Goal: Task Accomplishment & Management: Manage account settings

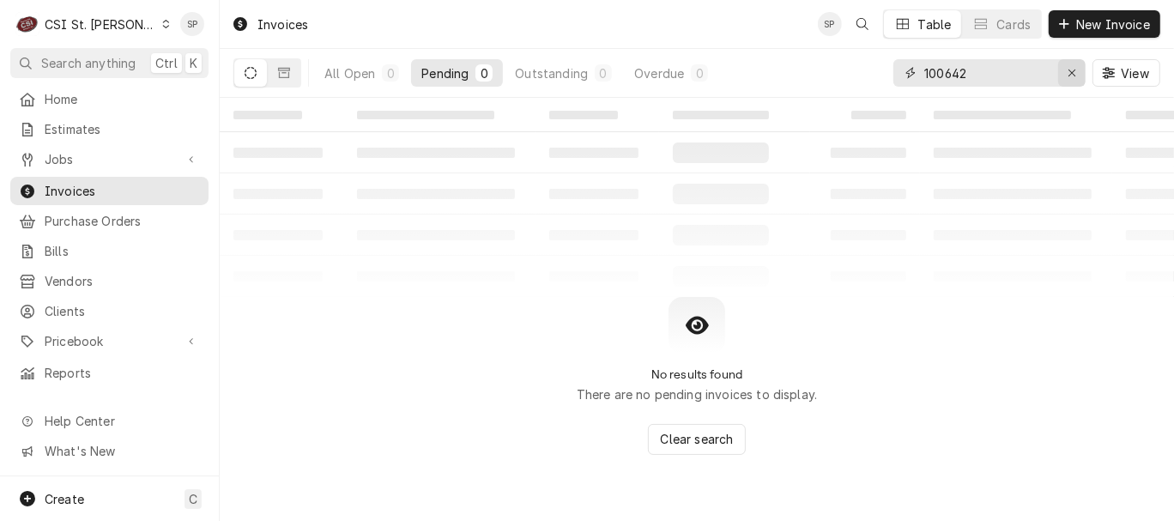
click at [1068, 74] on icon "Erase input" at bounding box center [1071, 73] width 9 height 12
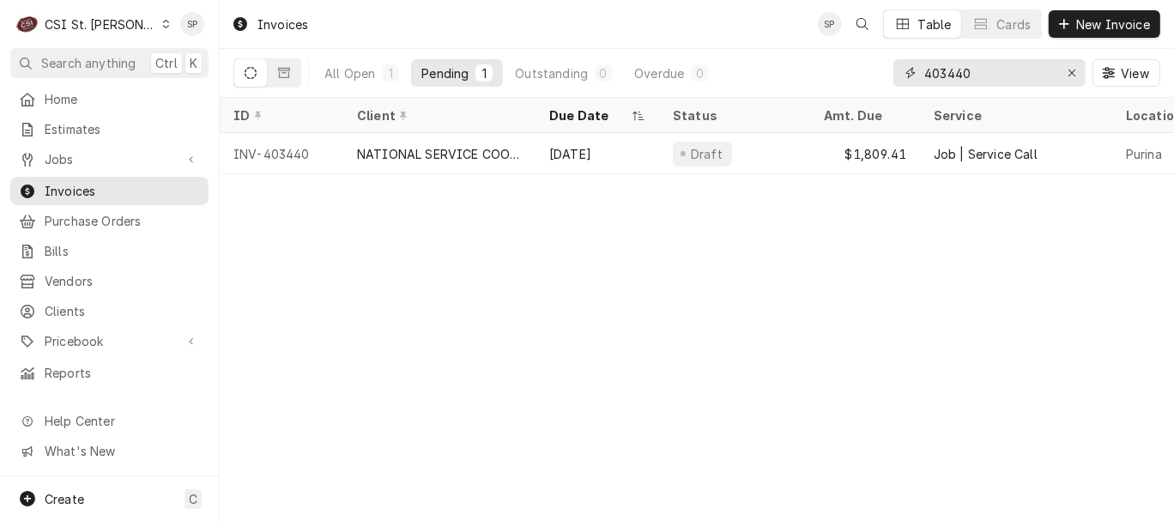
click at [998, 75] on input "403440" at bounding box center [988, 72] width 129 height 27
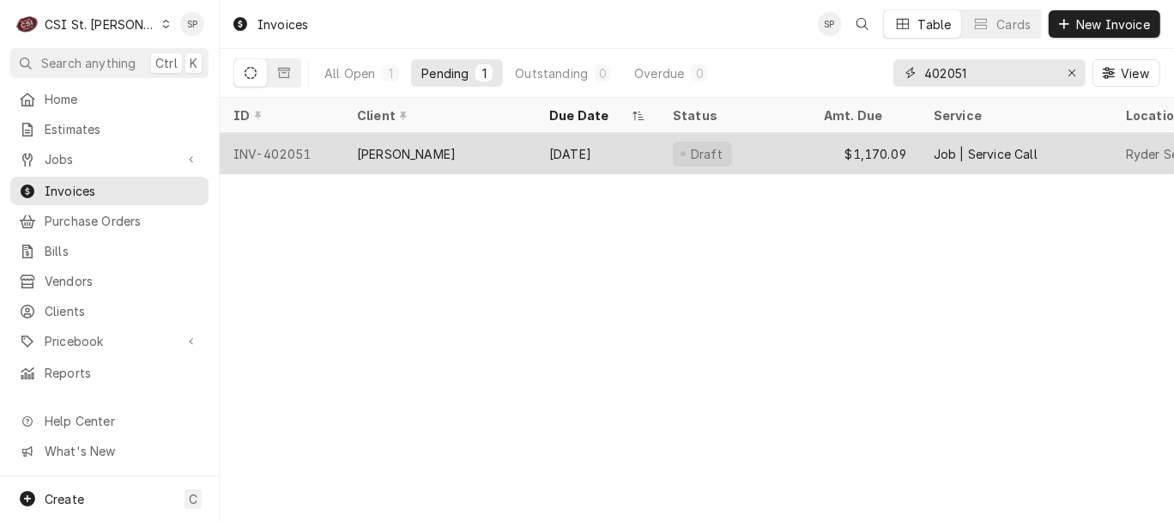
type input "402051"
click at [407, 148] on div "[PERSON_NAME]" at bounding box center [406, 154] width 99 height 18
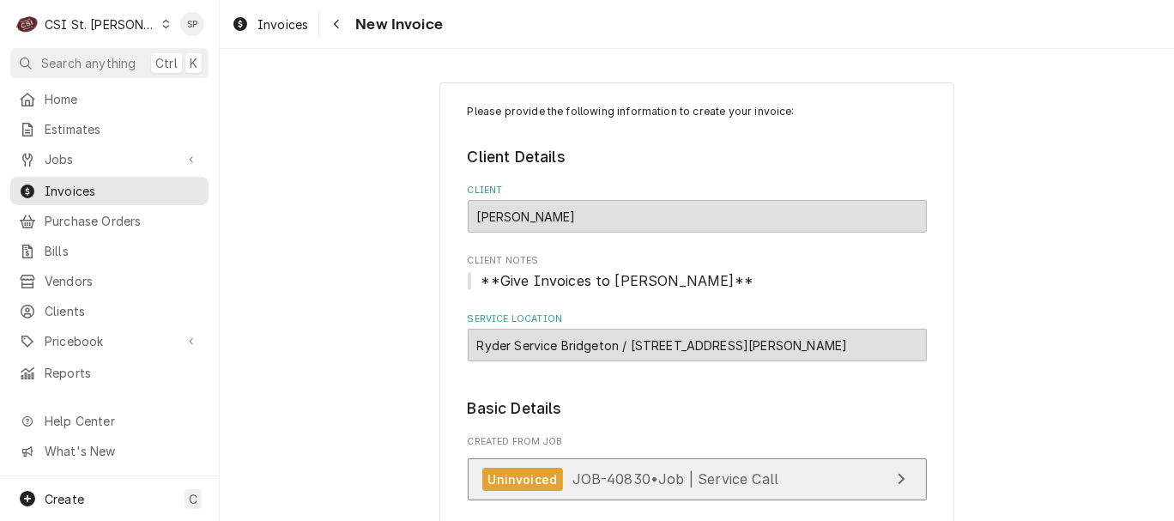
click at [618, 478] on span "JOB-40830 • Job | Service Call" at bounding box center [675, 478] width 207 height 17
type textarea "x"
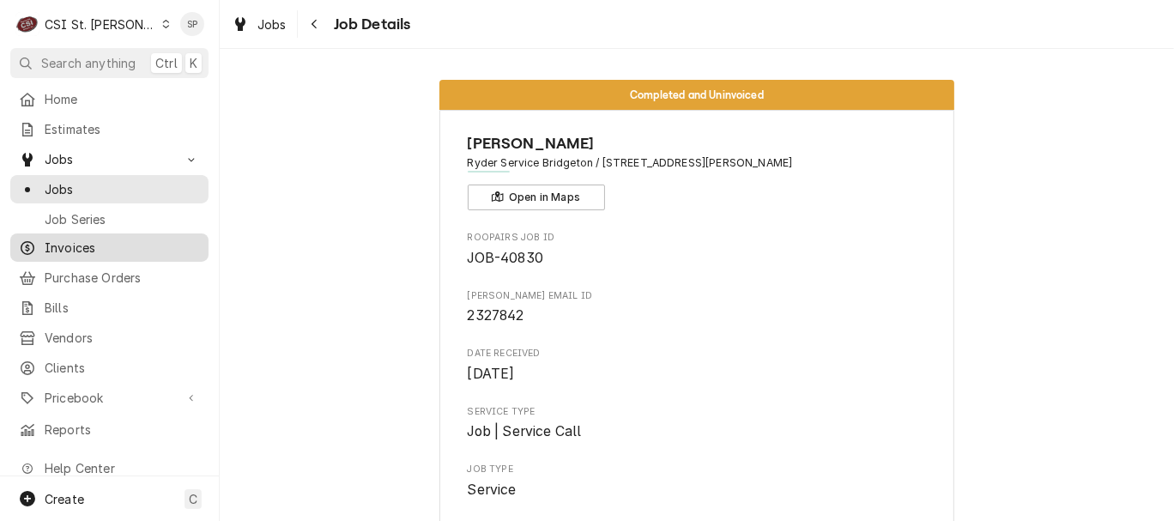
click at [105, 239] on span "Invoices" at bounding box center [122, 248] width 155 height 18
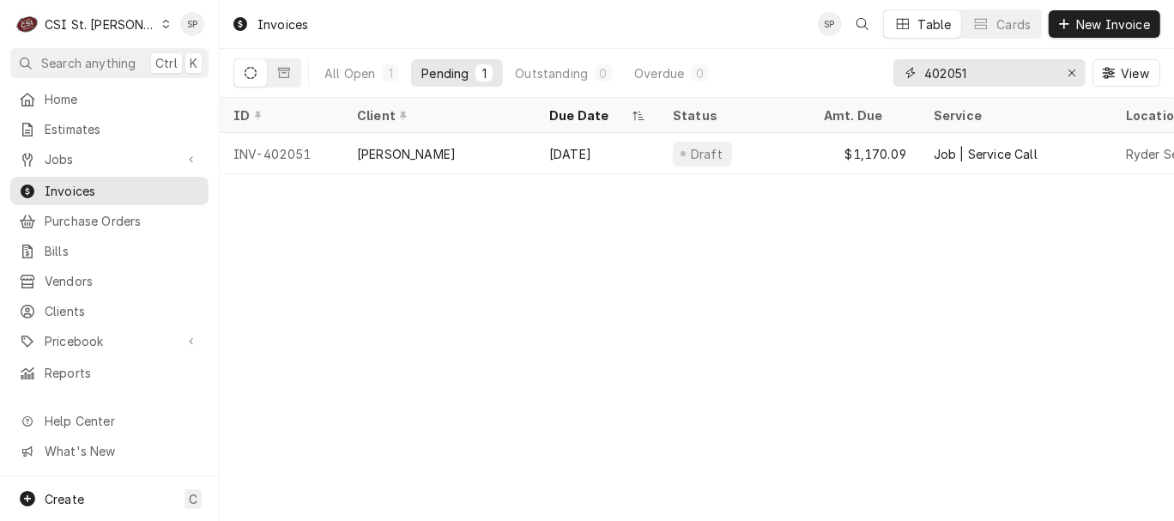
click at [987, 77] on input "402051" at bounding box center [988, 72] width 129 height 27
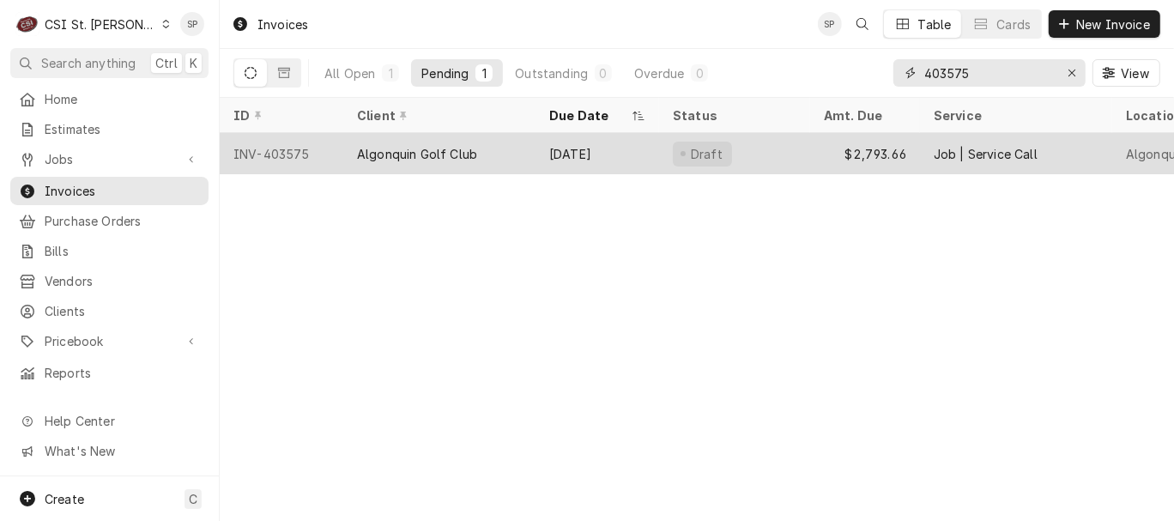
type input "403575"
click at [271, 147] on div "INV-403575" at bounding box center [282, 153] width 124 height 41
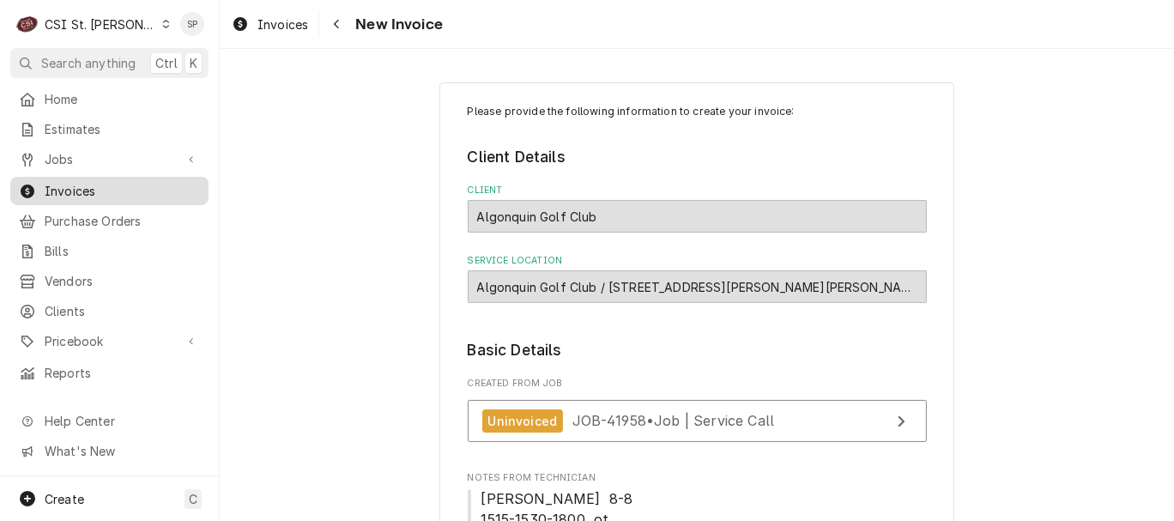
click at [133, 182] on span "Invoices" at bounding box center [122, 191] width 155 height 18
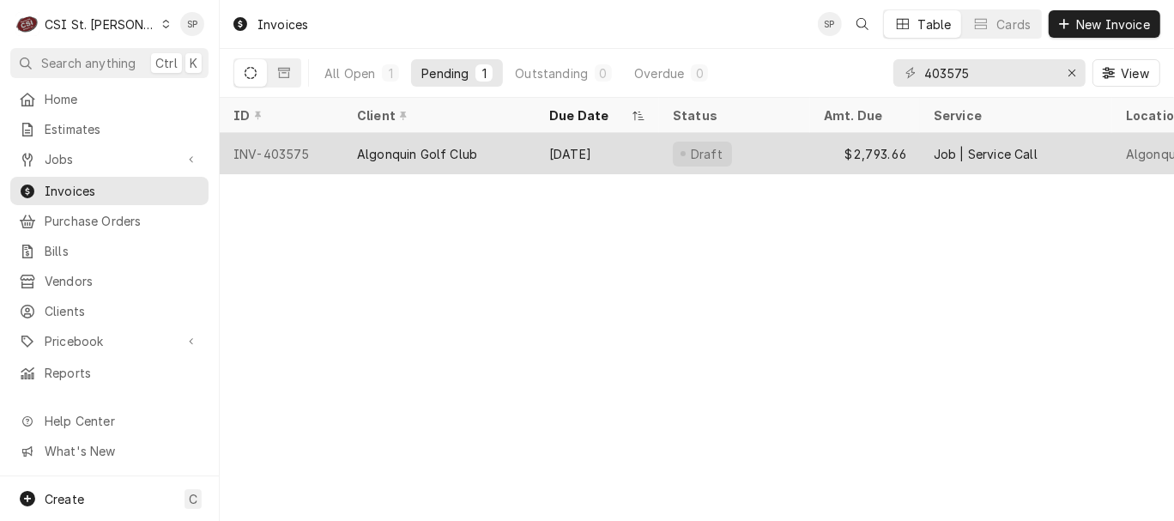
click at [255, 153] on div "INV-403575" at bounding box center [282, 153] width 124 height 41
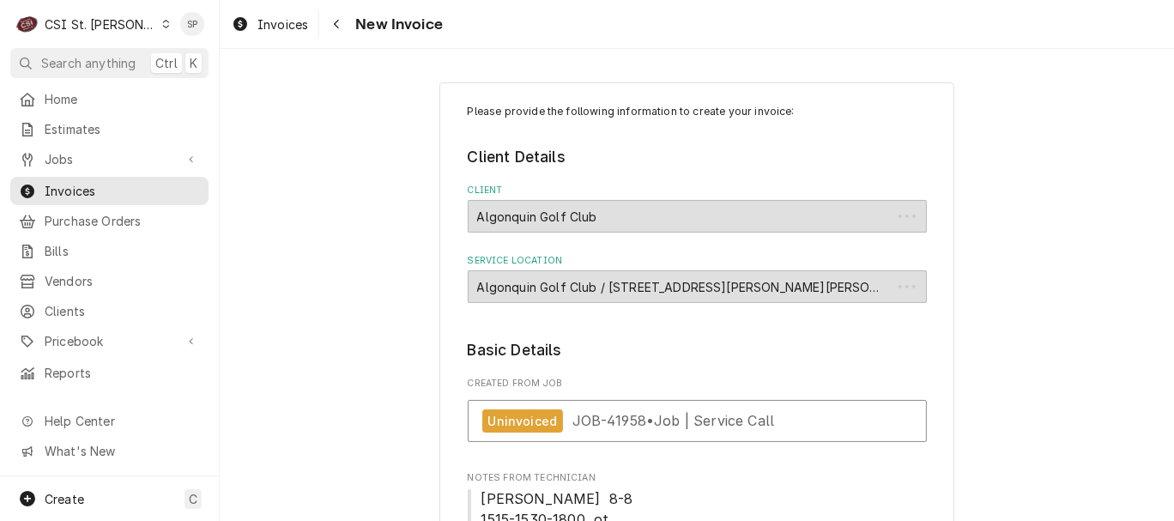
type textarea "x"
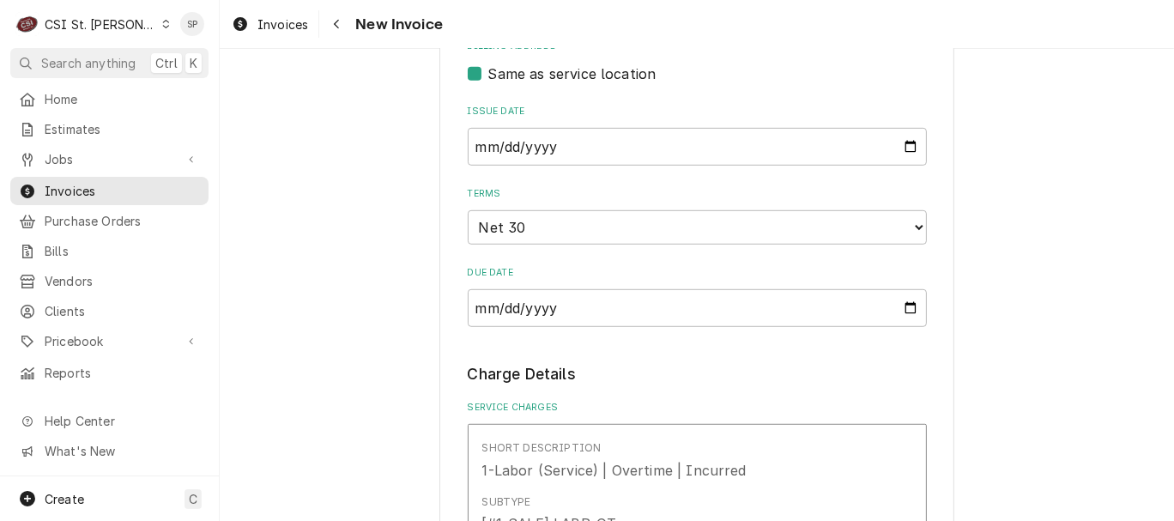
scroll to position [762, 0]
click at [904, 146] on input "2025-08-29" at bounding box center [697, 146] width 459 height 38
type input "2025-08-31"
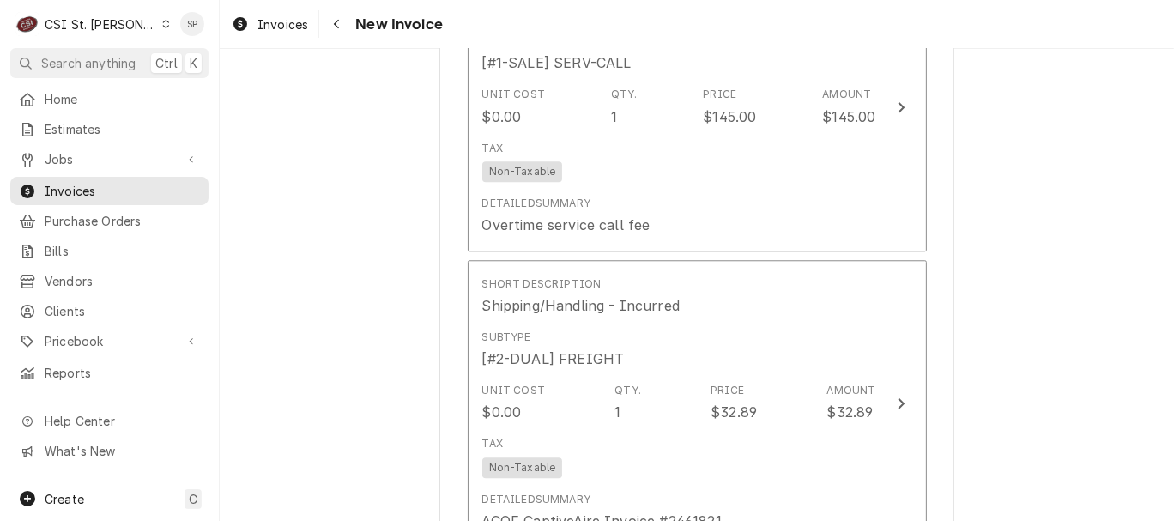
scroll to position [3569, 0]
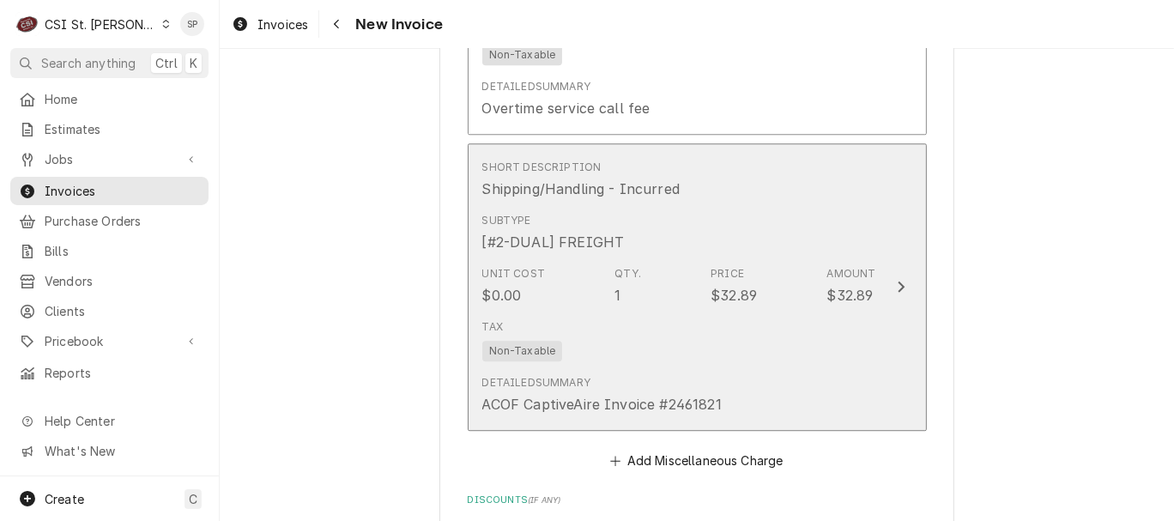
click at [766, 368] on div "Detailed Summary ACOF CaptiveAire Invoice #2461821" at bounding box center [679, 394] width 394 height 53
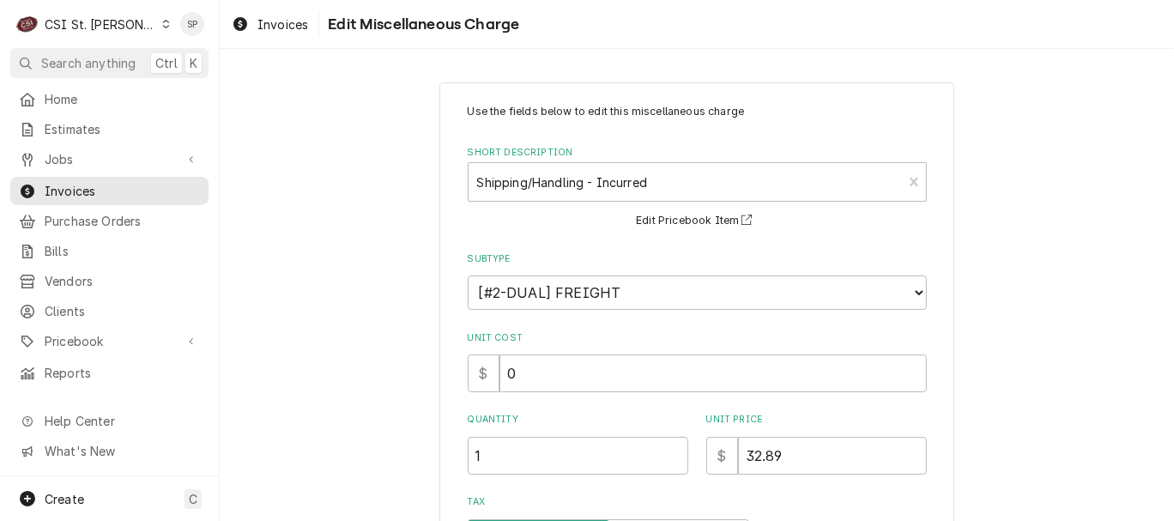
scroll to position [307, 0]
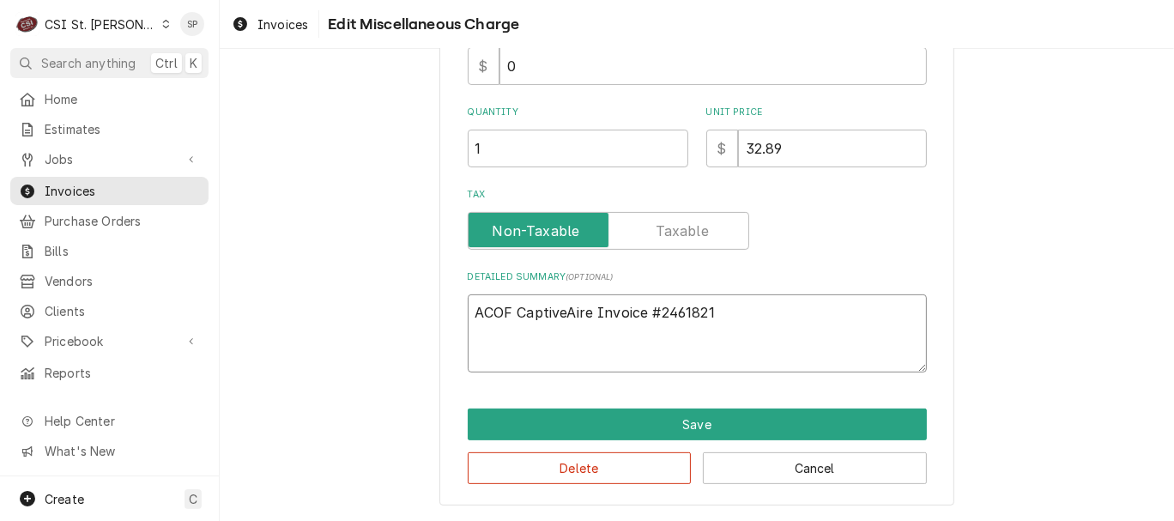
click at [746, 308] on textarea "ACOF CaptiveAire Invoice #2461821" at bounding box center [697, 333] width 459 height 78
type textarea "x"
type textarea "ACOF CaptiveAire Invoice #24618"
type textarea "x"
type textarea "ACOF CaptiveAire Invoice #2461"
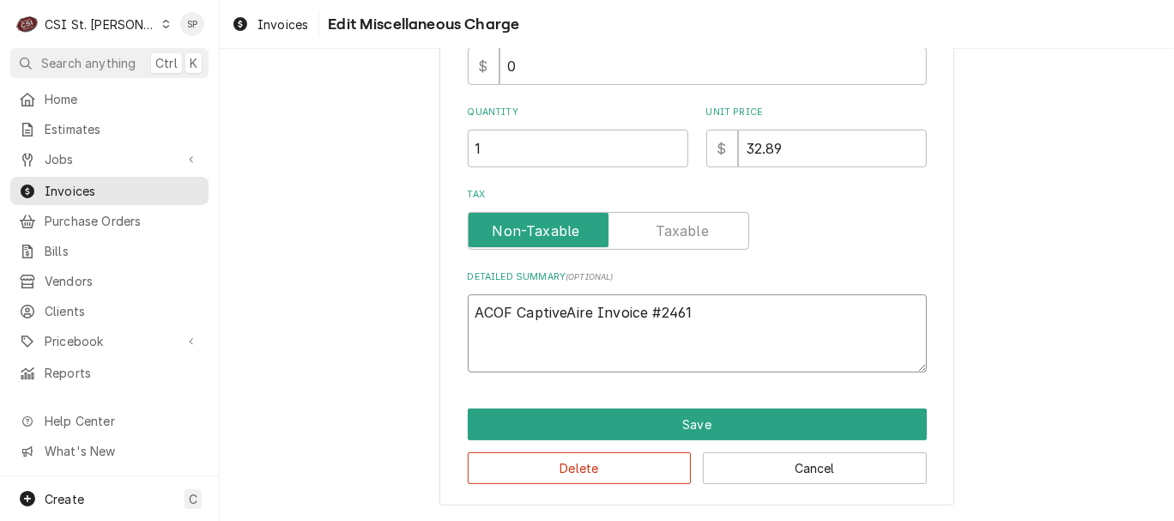
type textarea "x"
type textarea "ACOF CaptiveAire Invoice #246"
type textarea "x"
type textarea "ACOF CaptiveAire Invoice #24"
type textarea "x"
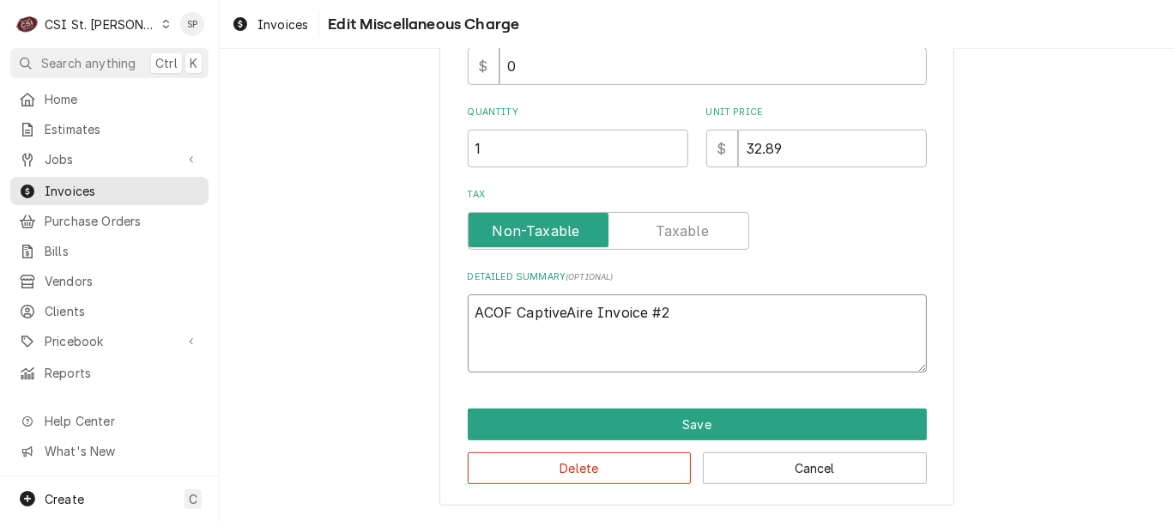
type textarea "ACOF CaptiveAire Invoice #"
type textarea "x"
type textarea "ACOF CaptiveAire Invoice"
type textarea "x"
type textarea "ACOF CaptiveAire Invoice"
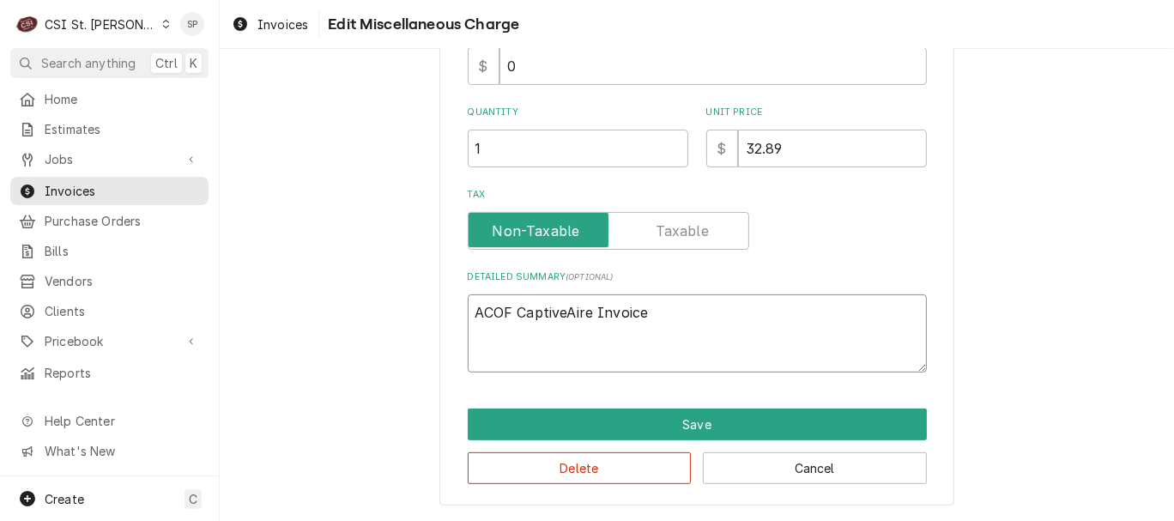
type textarea "x"
type textarea "ACOF CaptiveAire Invoic"
type textarea "x"
type textarea "ACOF CaptiveAire Invoi"
type textarea "x"
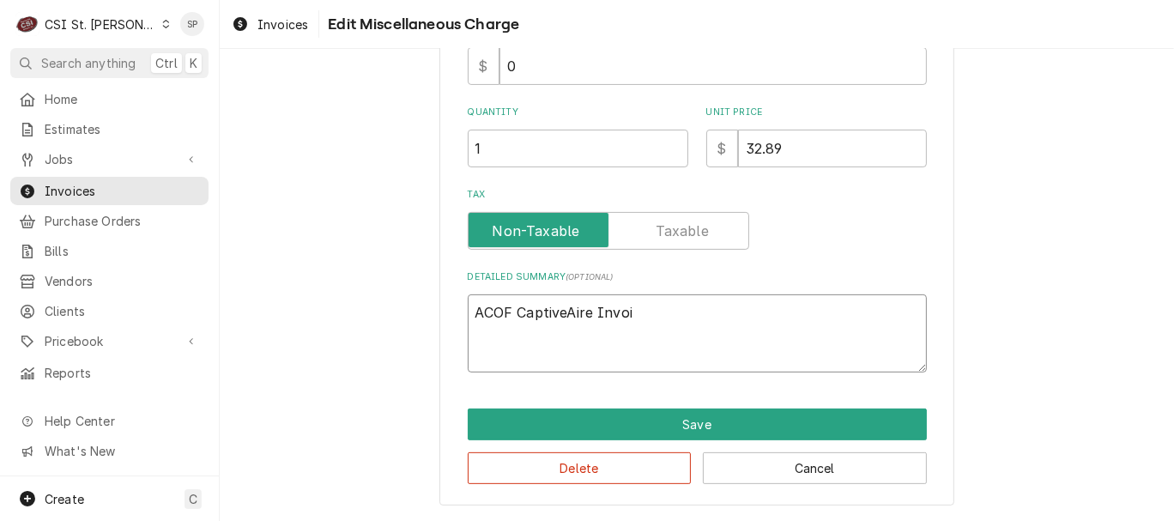
type textarea "ACOF CaptiveAire Invo"
type textarea "x"
type textarea "ACOF CaptiveAire Inv"
type textarea "x"
type textarea "ACOF CaptiveAire In"
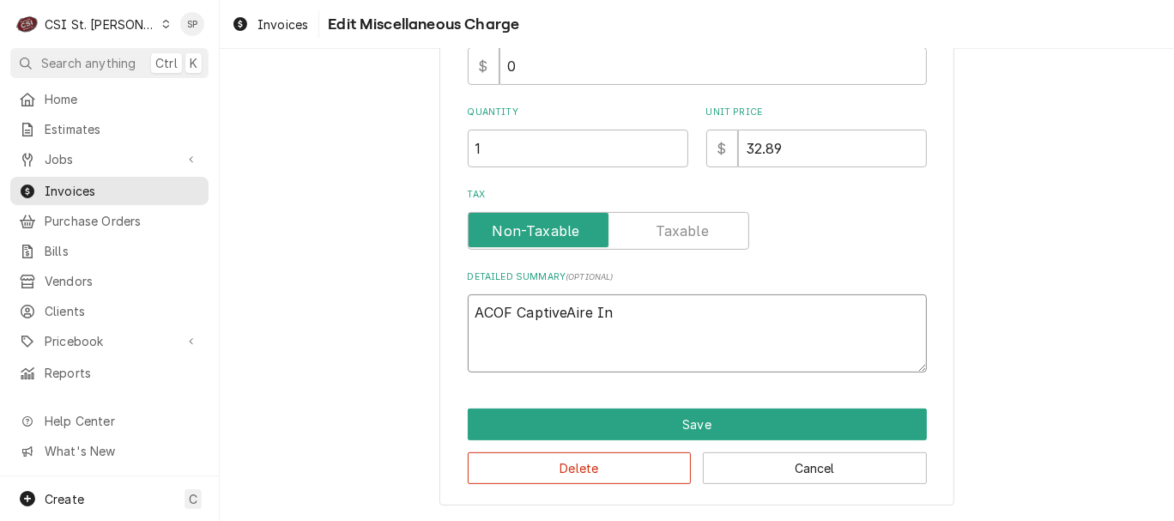
type textarea "x"
type textarea "ACOF CaptiveAire I"
type textarea "x"
type textarea "ACOF CaptiveAire"
type textarea "x"
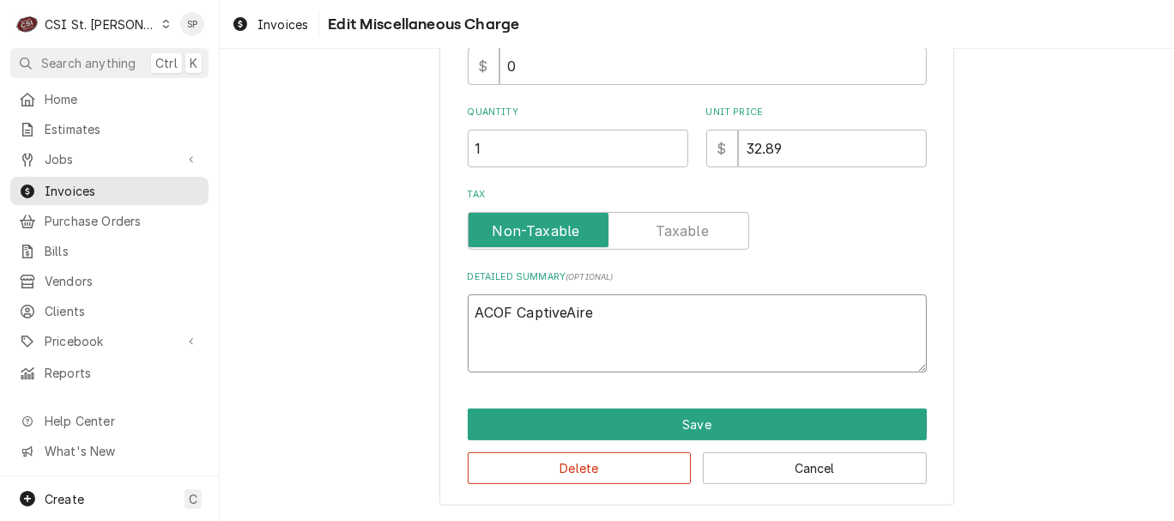
type textarea "ACOF CaptiveAir"
type textarea "x"
type textarea "ACOF CaptiveAi"
type textarea "x"
type textarea "ACOF CaptiveA"
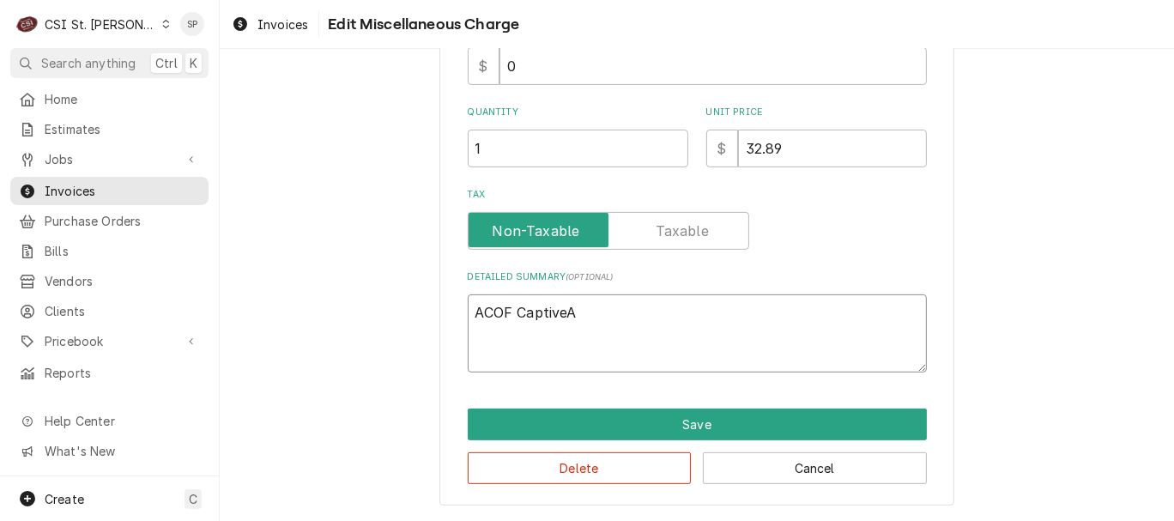
type textarea "x"
type textarea "ACOF Captive"
type textarea "x"
type textarea "ACOF Captiv"
type textarea "x"
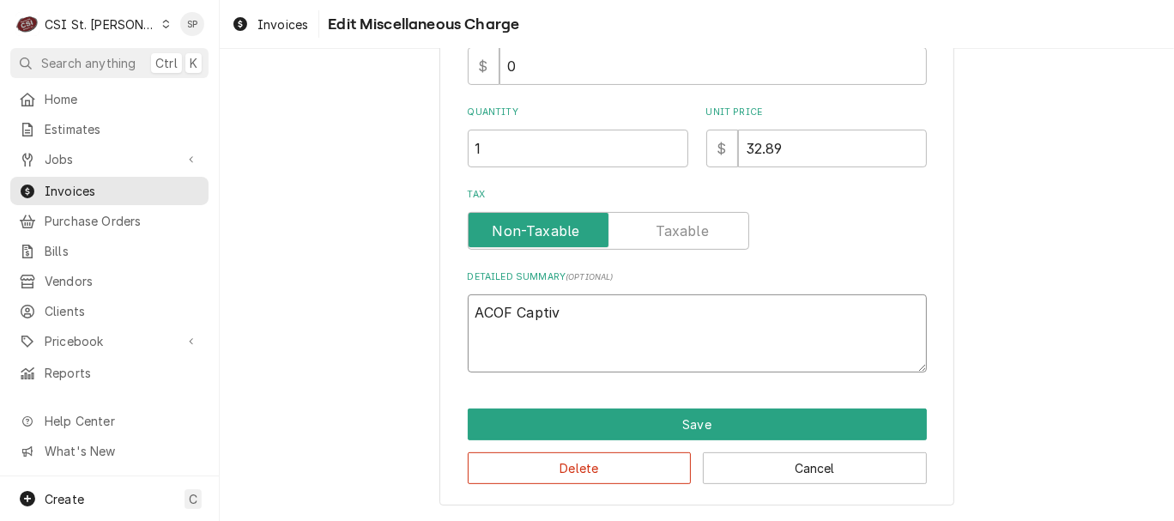
type textarea "ACOF Capti"
type textarea "x"
type textarea "ACOF Capt"
type textarea "x"
type textarea "ACOF Cap"
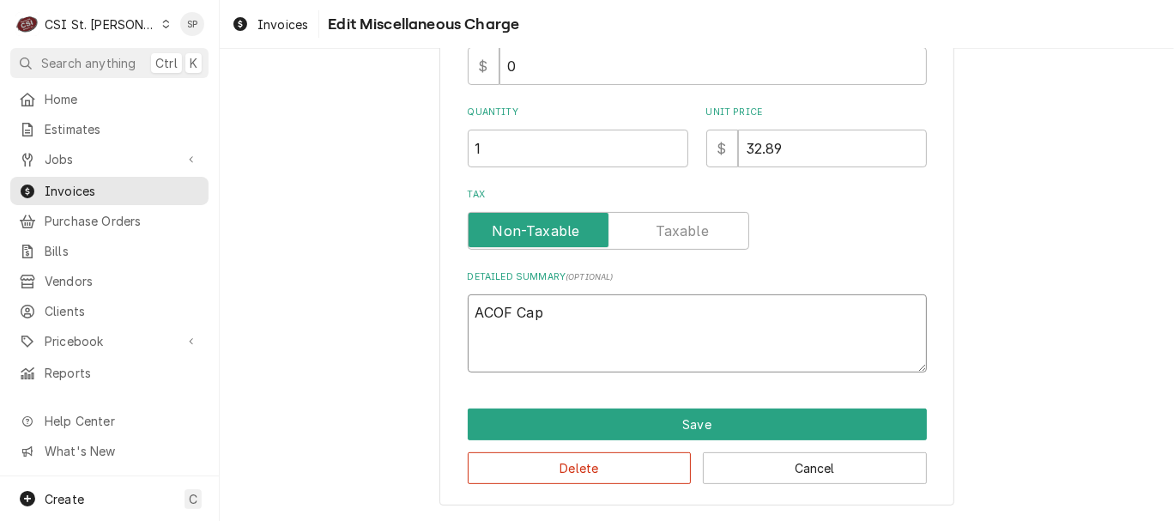
type textarea "x"
type textarea "ACOF Ca"
type textarea "x"
type textarea "ACOF C"
type textarea "x"
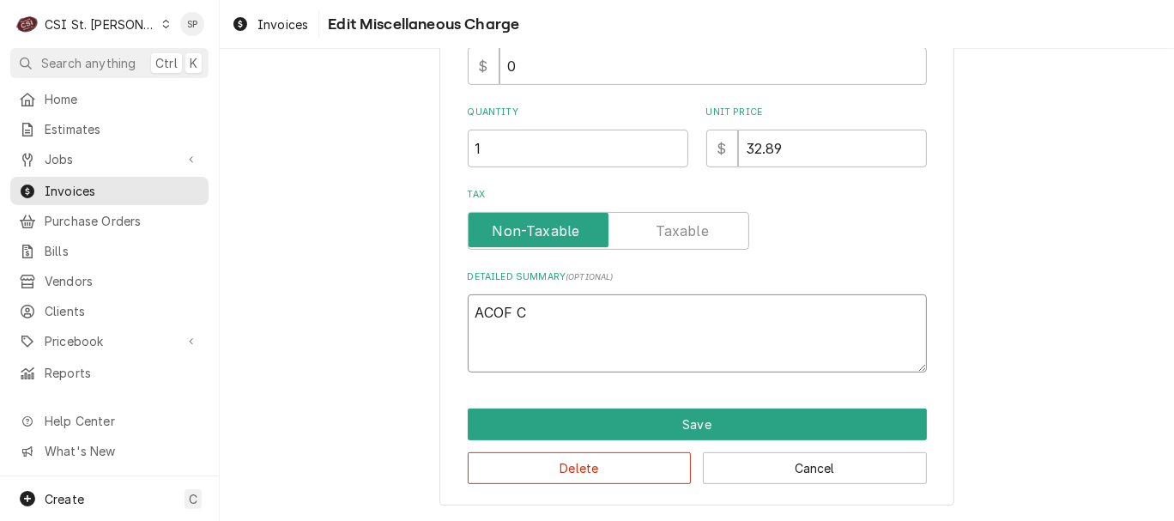
type textarea "ACOF"
type textarea "x"
type textarea "ACOF"
type textarea "x"
type textarea "ACO"
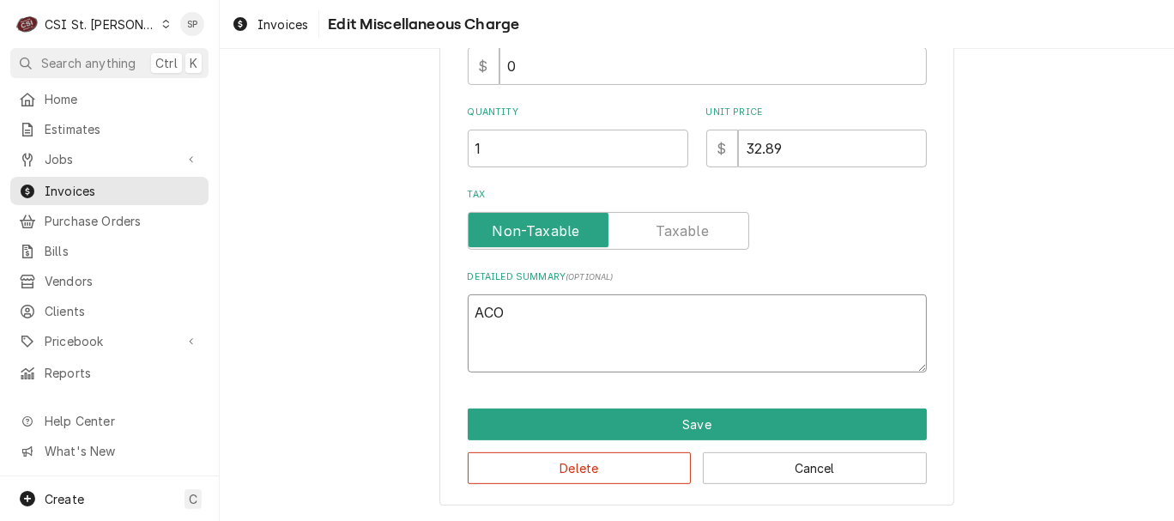
type textarea "x"
type textarea "A"
type textarea "x"
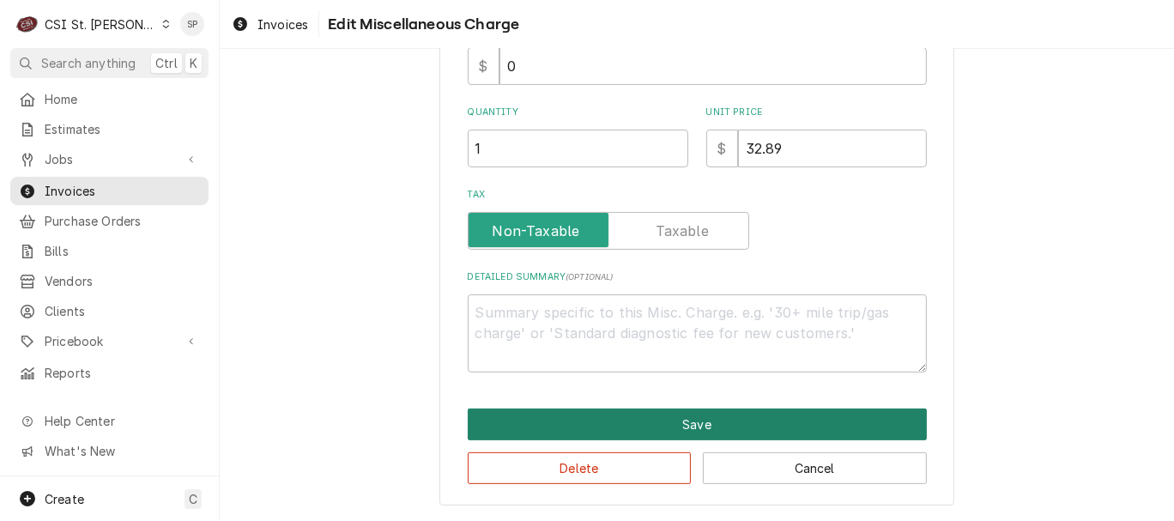
click at [817, 429] on button "Save" at bounding box center [697, 424] width 459 height 32
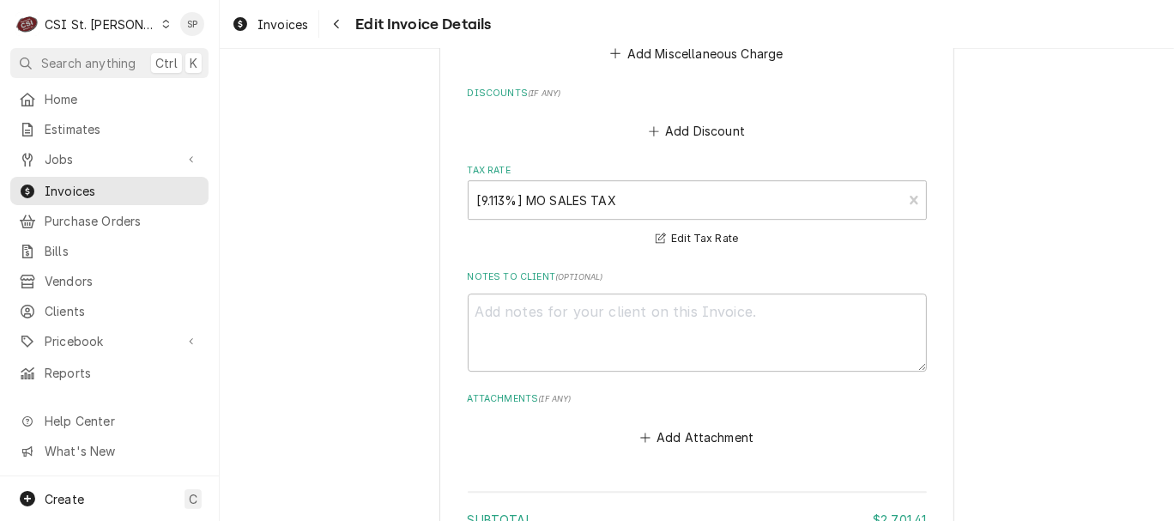
scroll to position [4305, 0]
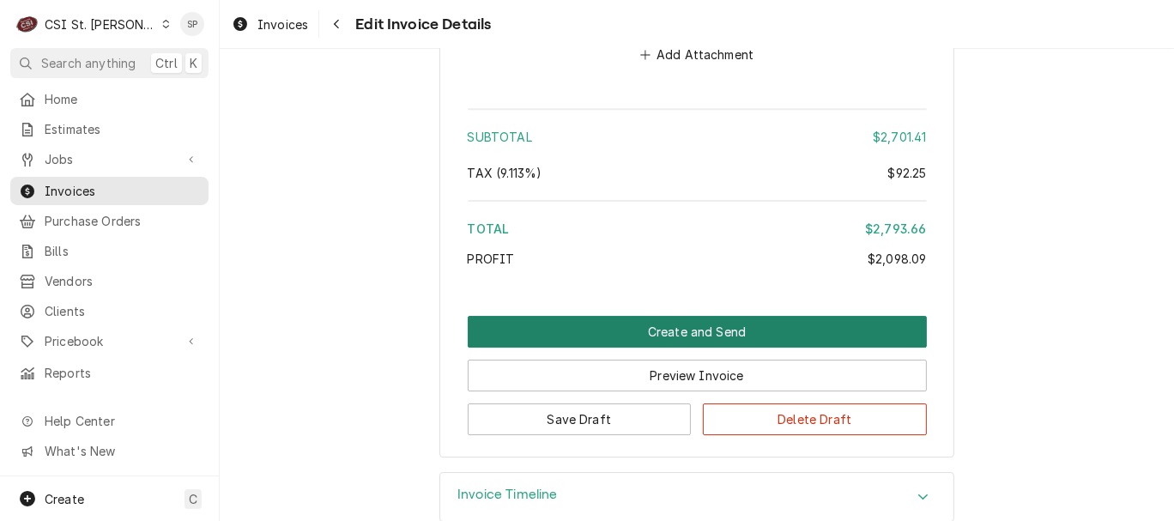
click at [685, 316] on button "Create and Send" at bounding box center [697, 332] width 459 height 32
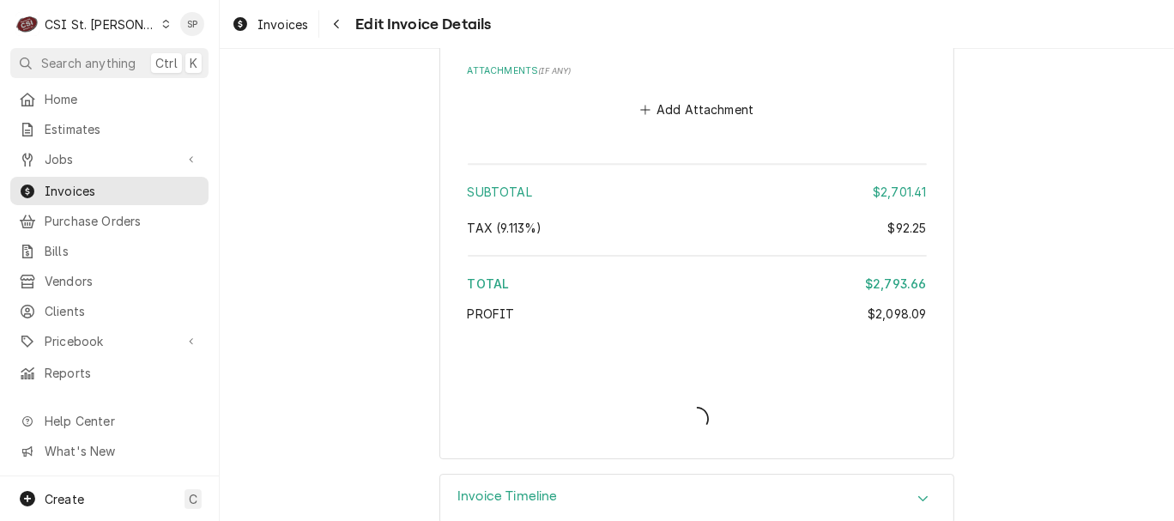
type textarea "x"
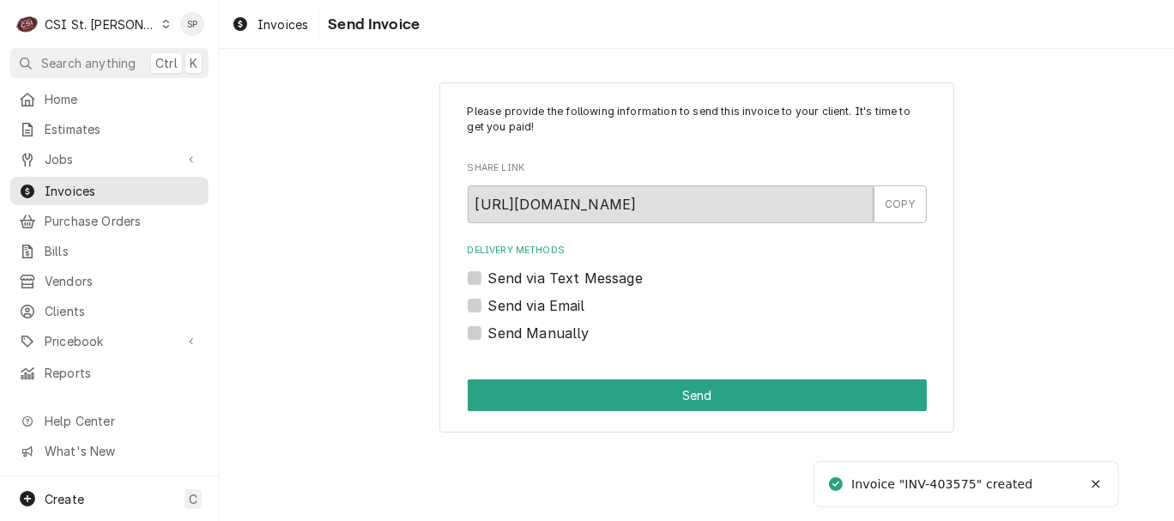
click at [537, 300] on label "Send via Email" at bounding box center [536, 305] width 97 height 21
click at [537, 300] on input "Send via Email" at bounding box center [717, 314] width 459 height 38
checkbox input "true"
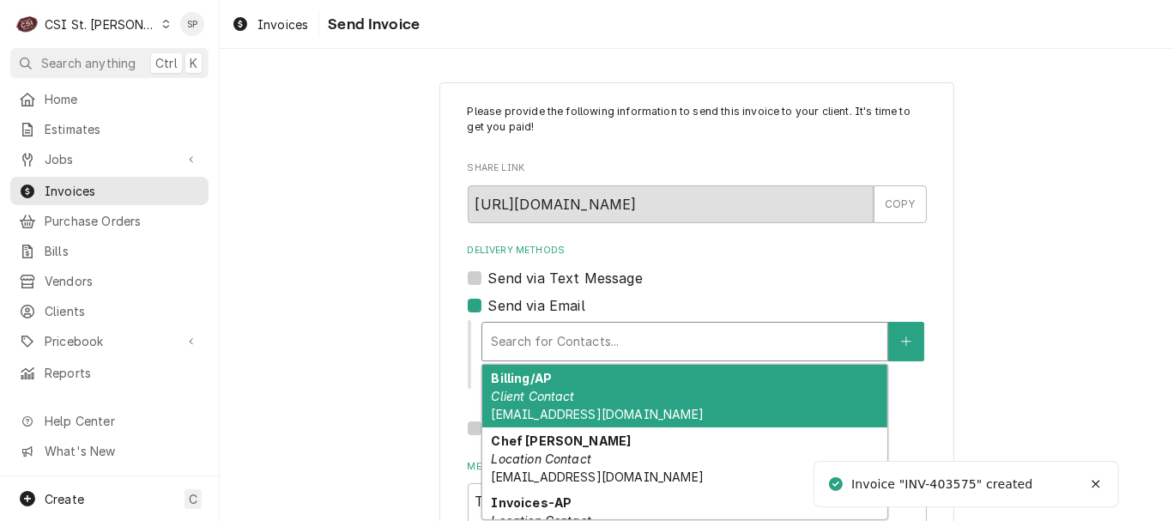
click at [517, 357] on div "Search for Contacts..." at bounding box center [684, 342] width 405 height 38
click at [587, 401] on div "Billing/AP Client Contact [EMAIL_ADDRESS][DOMAIN_NAME]" at bounding box center [684, 396] width 405 height 63
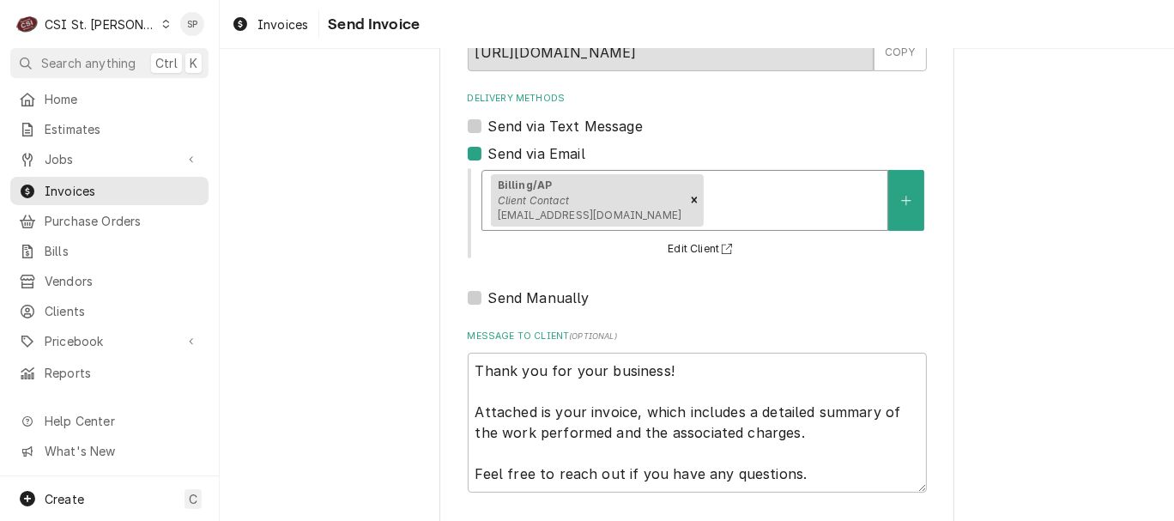
scroll to position [153, 0]
click at [748, 191] on div "Delivery Methods" at bounding box center [793, 199] width 172 height 31
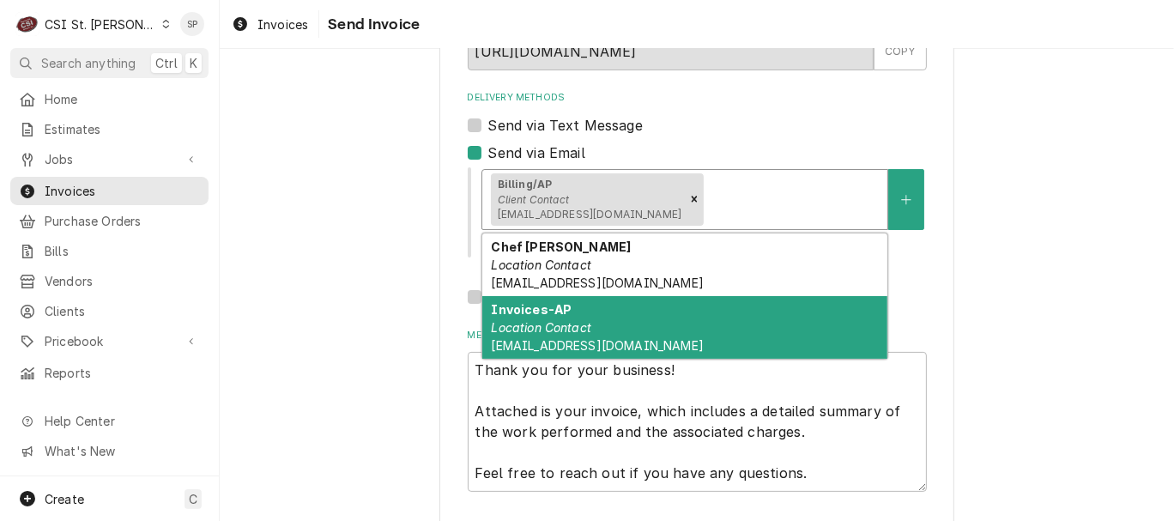
click at [609, 331] on div "Invoices-AP Location Contact [EMAIL_ADDRESS][DOMAIN_NAME]" at bounding box center [684, 327] width 405 height 63
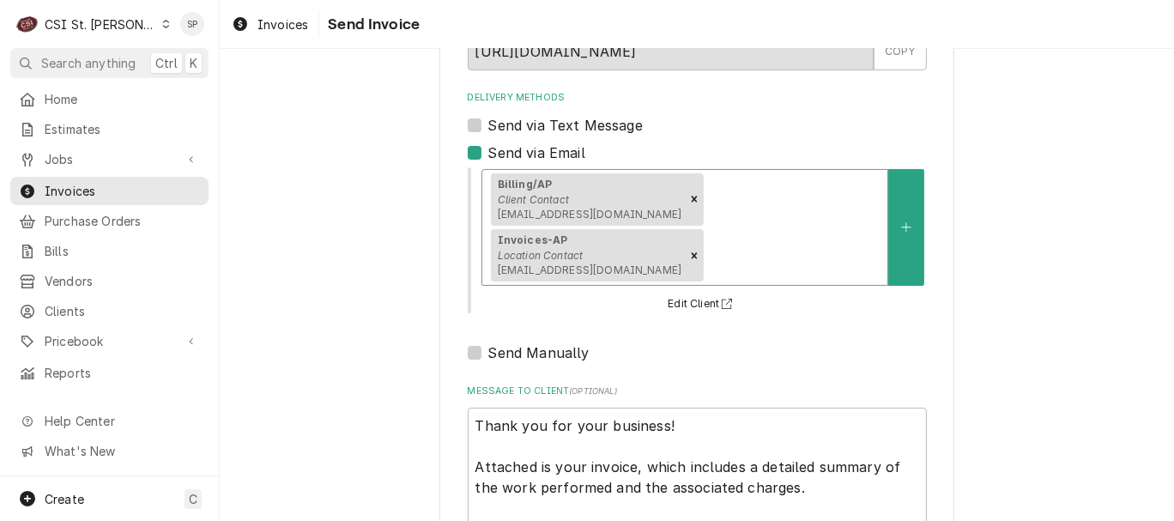
scroll to position [284, 0]
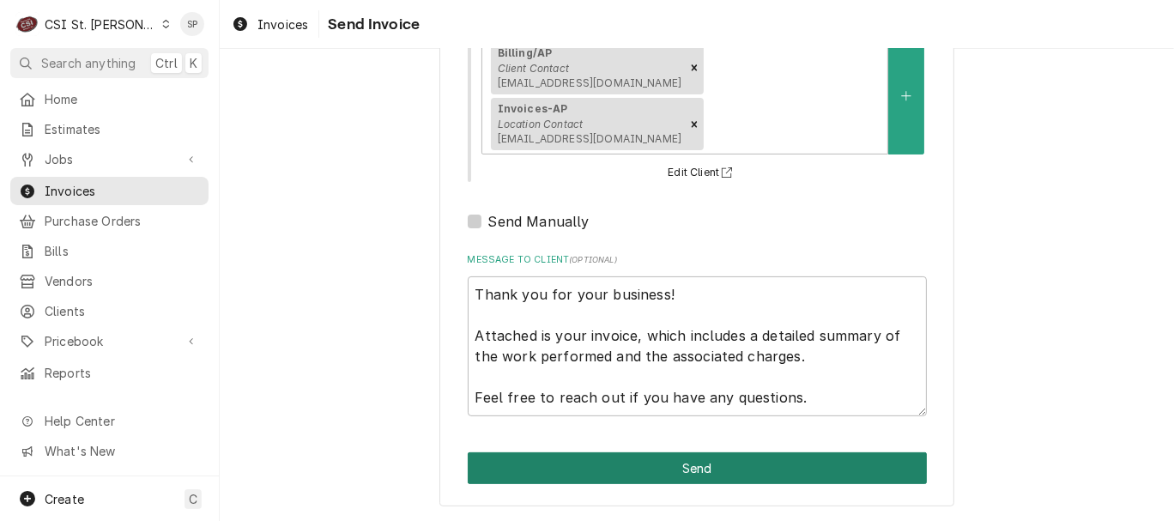
click at [722, 471] on button "Send" at bounding box center [697, 468] width 459 height 32
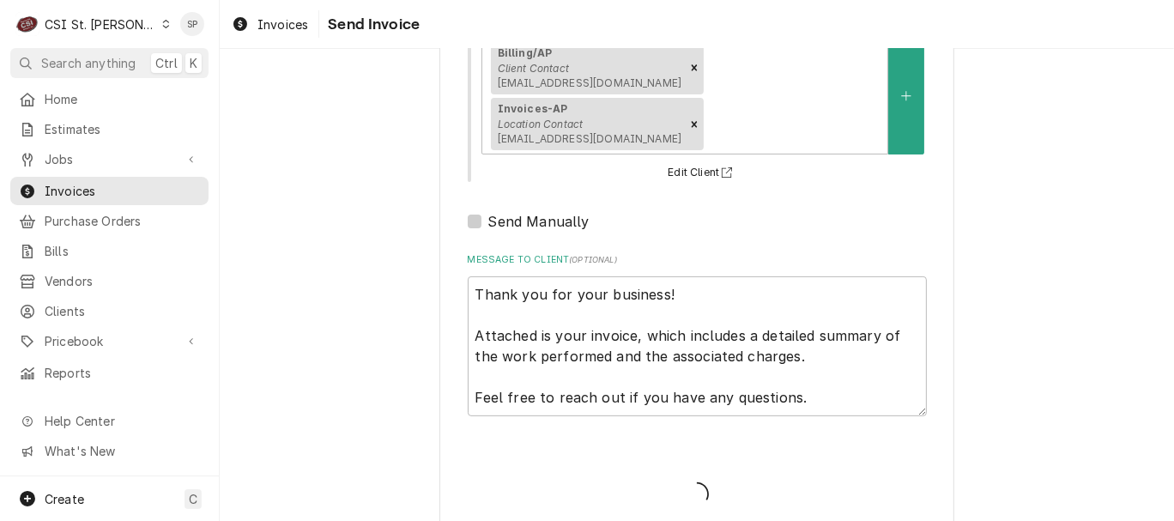
type textarea "x"
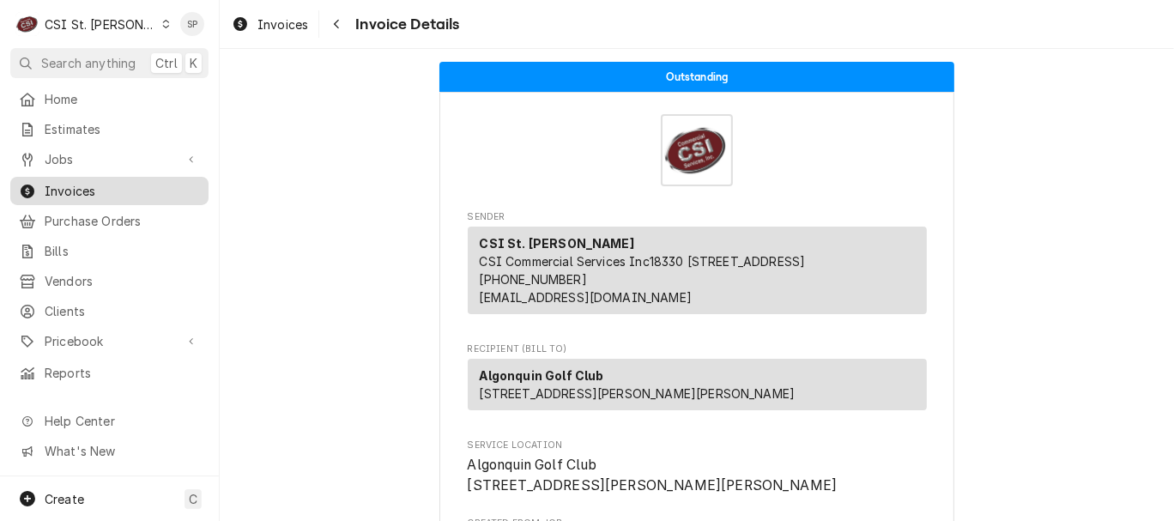
click at [178, 187] on span "Invoices" at bounding box center [122, 191] width 155 height 18
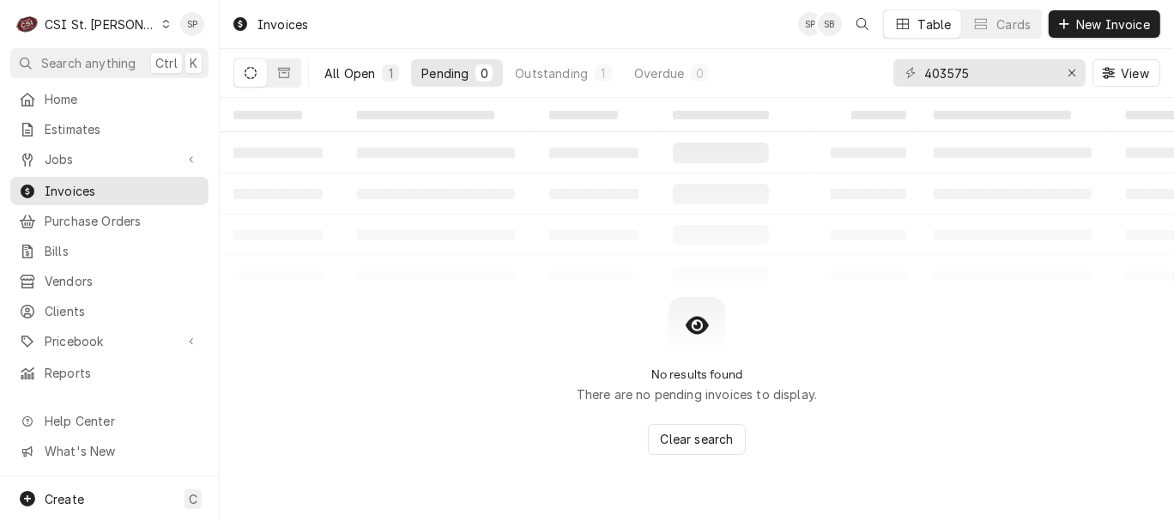
click at [339, 70] on div "All Open" at bounding box center [349, 73] width 51 height 18
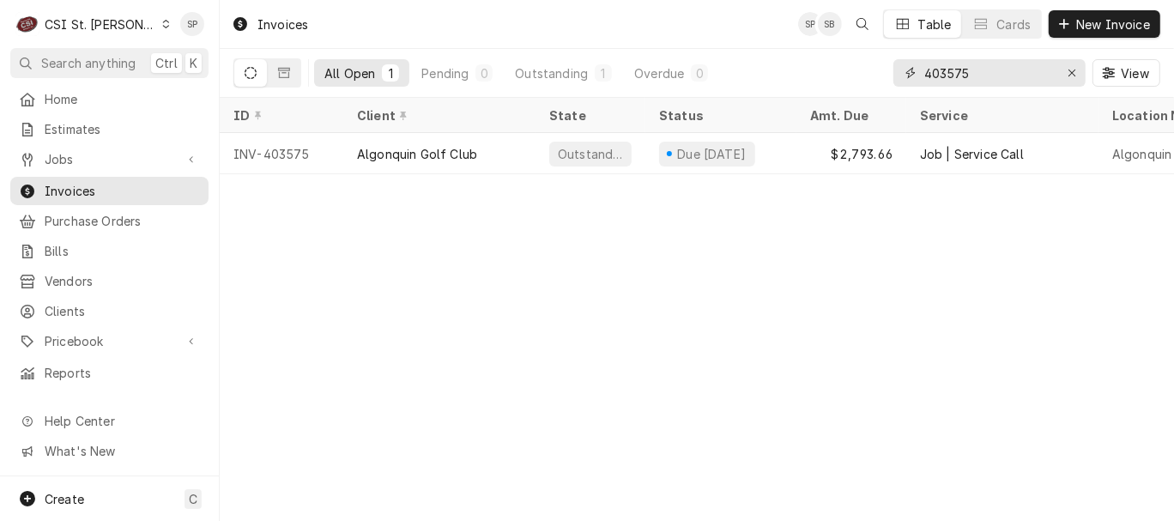
click at [976, 68] on input "403575" at bounding box center [988, 72] width 129 height 27
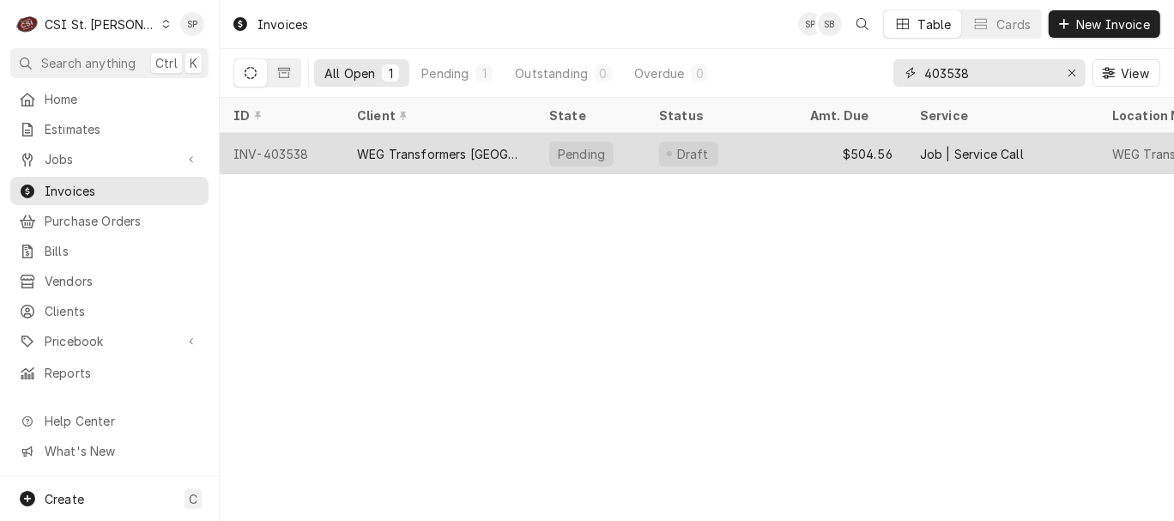
type input "403538"
click at [295, 151] on div "INV-403538" at bounding box center [282, 153] width 124 height 41
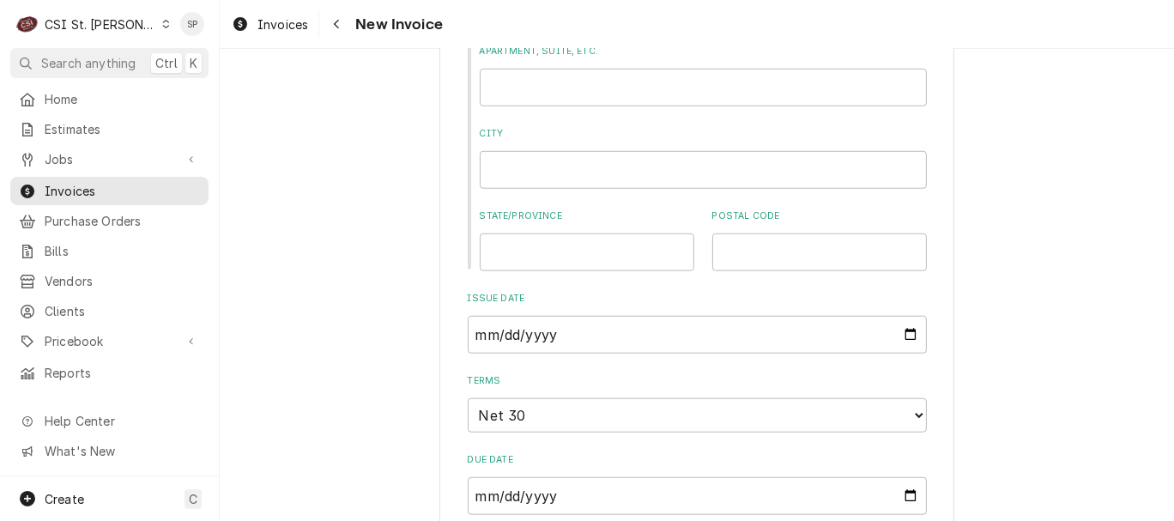
scroll to position [1067, 0]
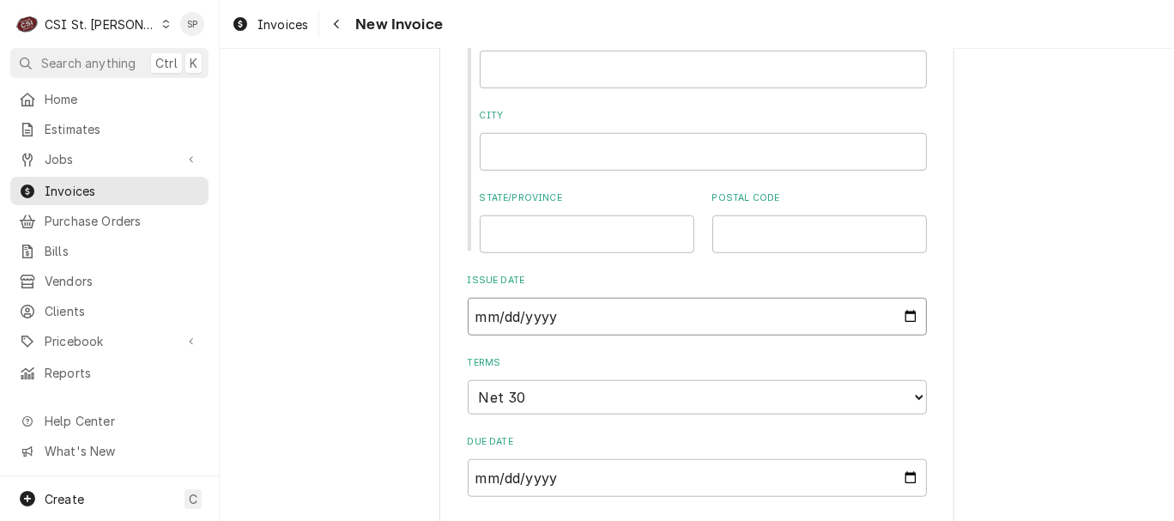
click at [899, 298] on input "[DATE]" at bounding box center [697, 317] width 459 height 38
type input "[DATE]"
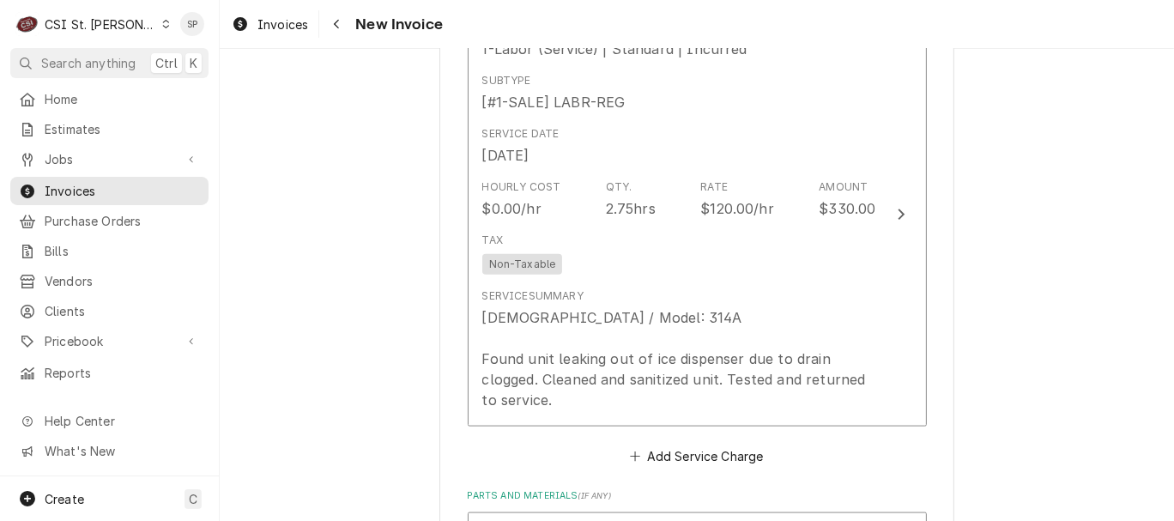
scroll to position [1624, 0]
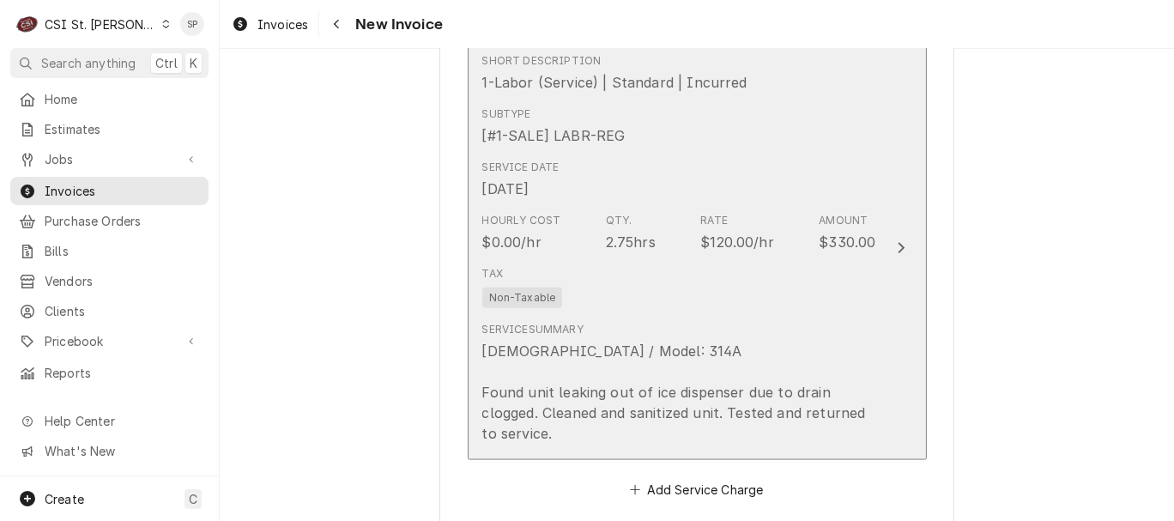
click at [715, 232] on div "$120.00/hr" at bounding box center [737, 242] width 74 height 21
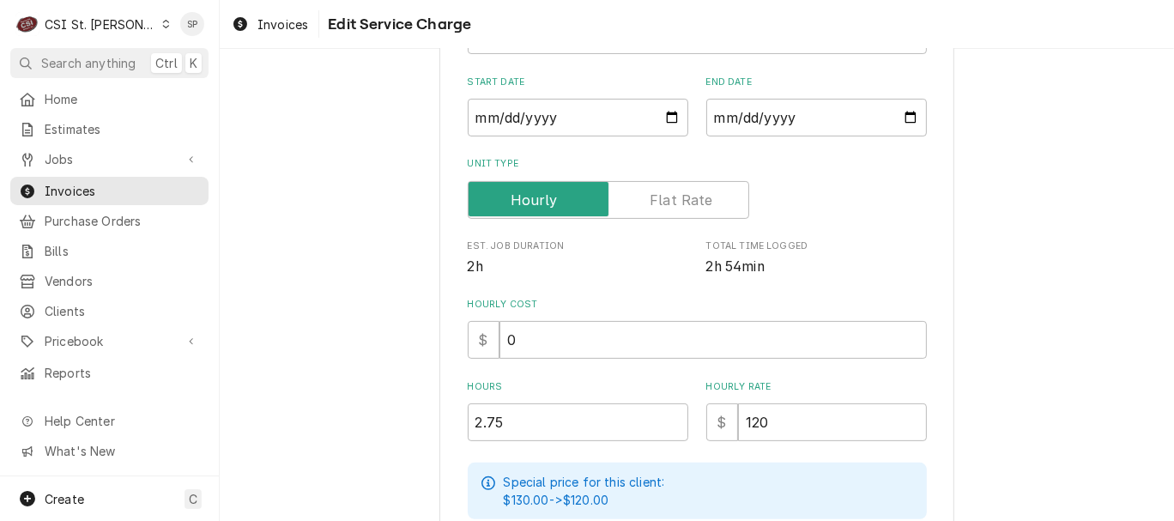
scroll to position [266, 0]
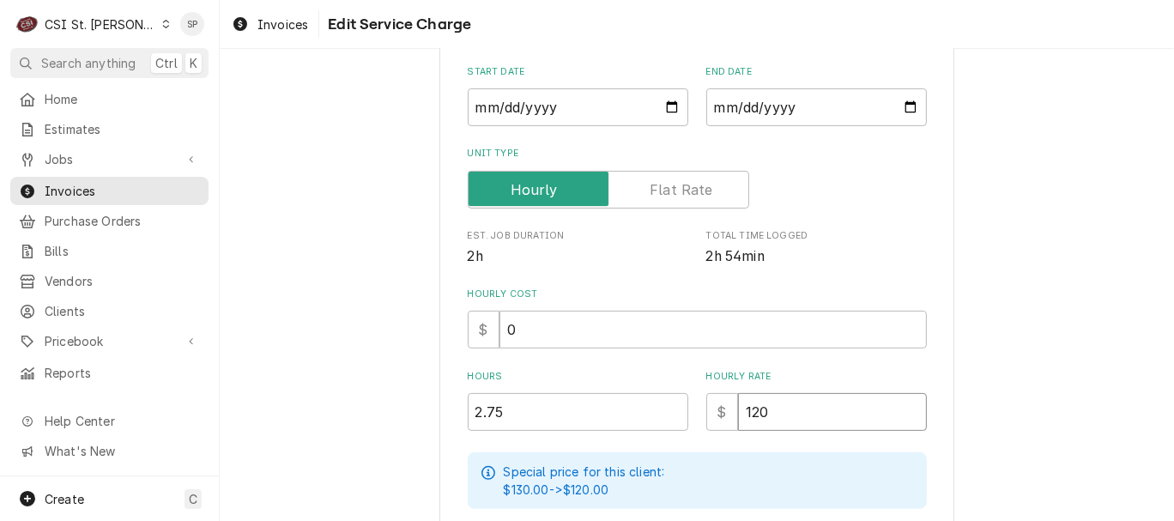
click at [784, 408] on input "120" at bounding box center [832, 412] width 189 height 38
type textarea "x"
type input "12"
type textarea "x"
type input "1"
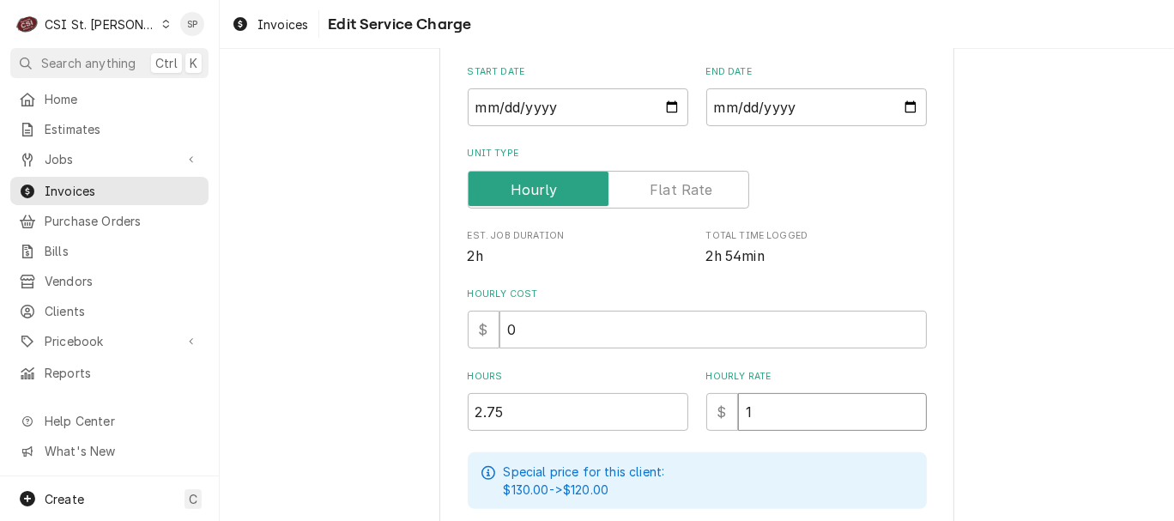
type textarea "x"
type input "13"
type textarea "x"
type input "130"
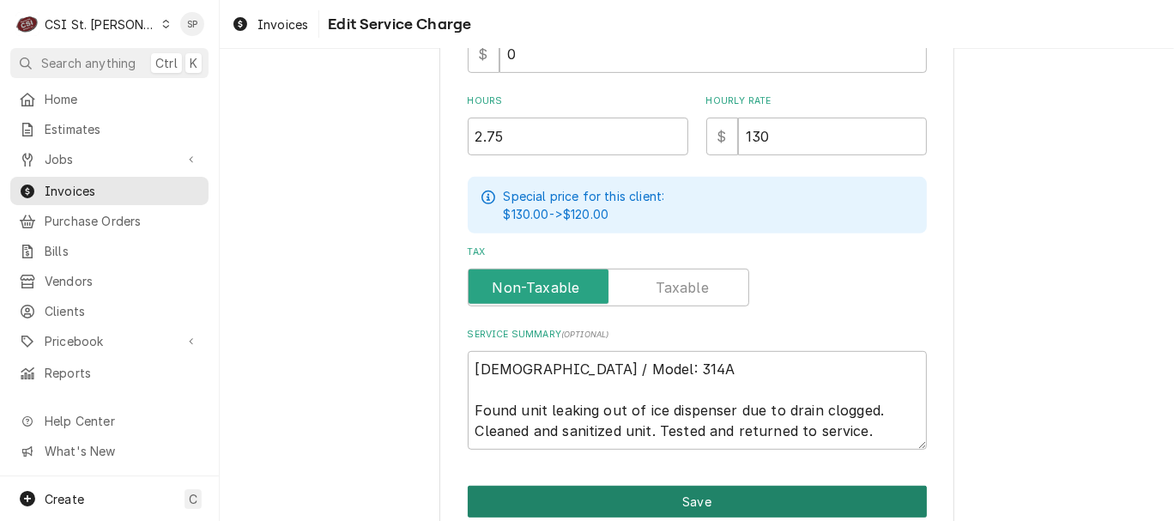
click at [830, 490] on button "Save" at bounding box center [697, 502] width 459 height 32
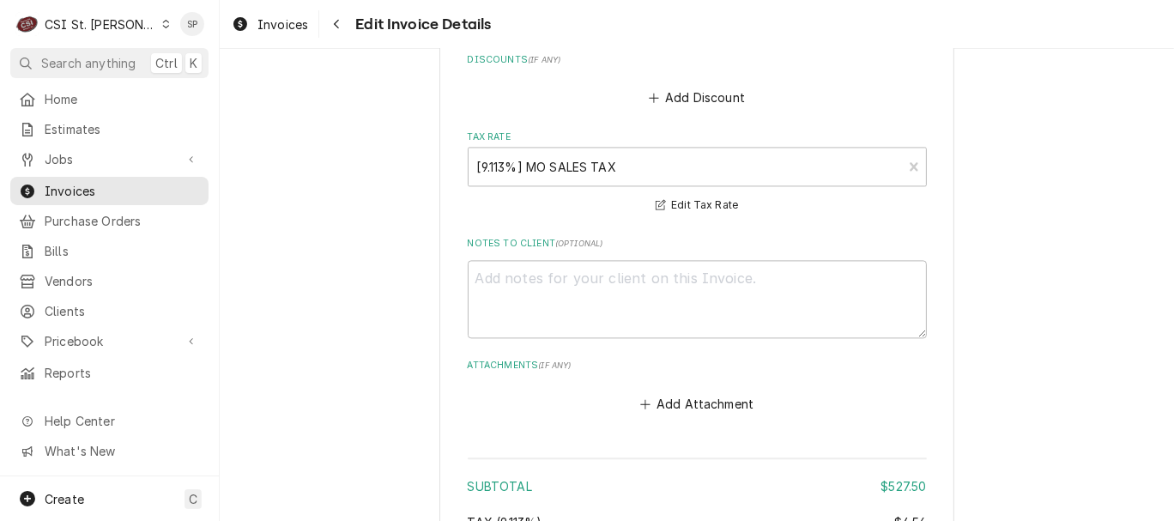
scroll to position [3187, 0]
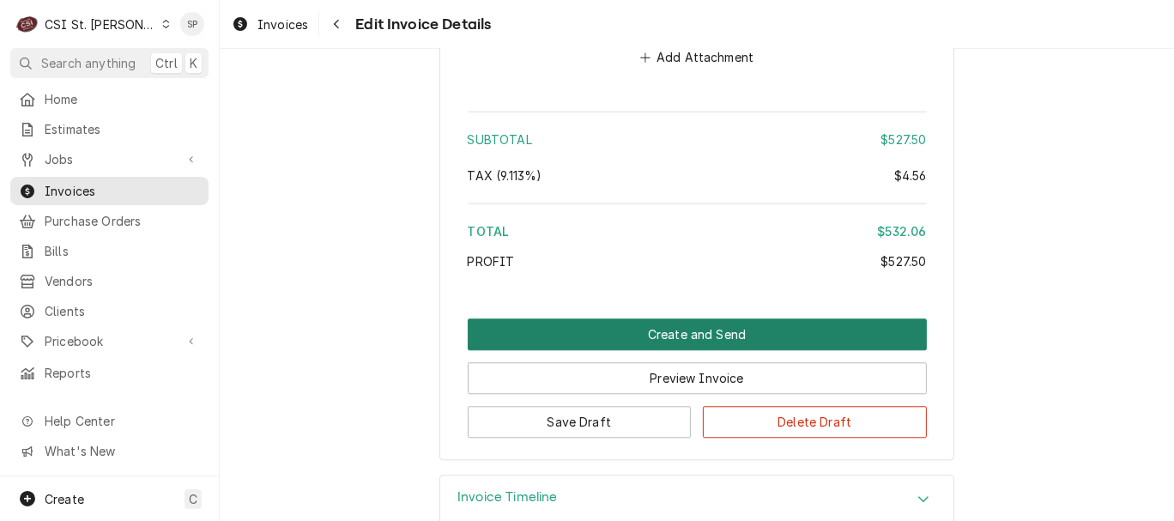
click at [731, 318] on button "Create and Send" at bounding box center [697, 334] width 459 height 32
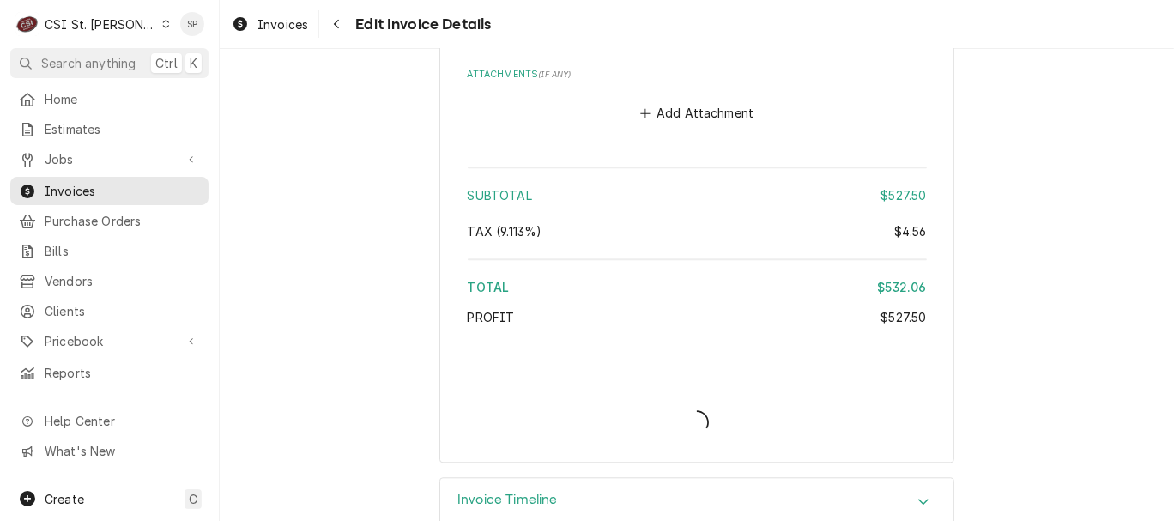
type textarea "x"
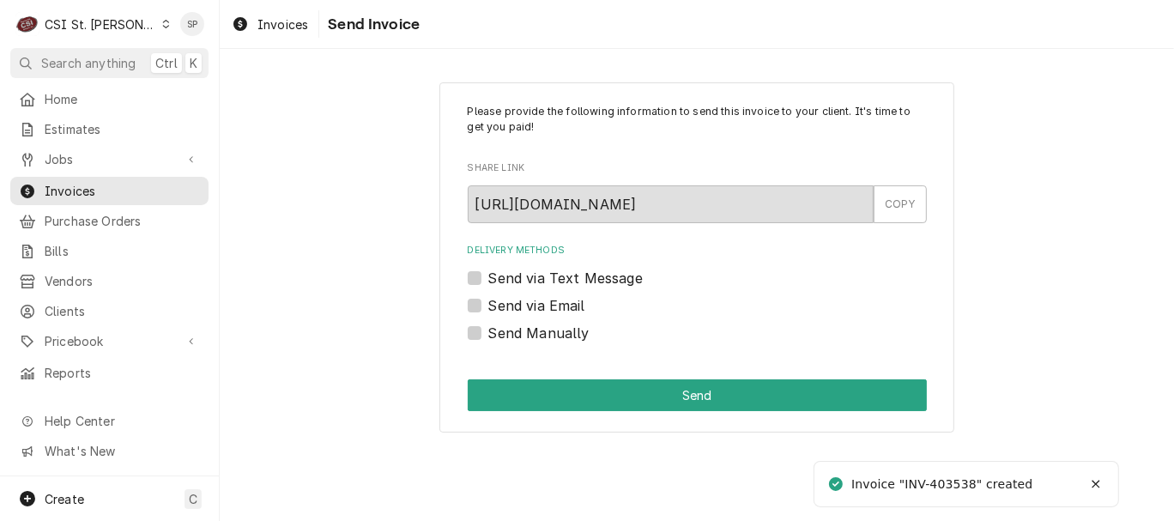
click at [510, 311] on label "Send via Email" at bounding box center [536, 305] width 97 height 21
click at [510, 311] on input "Send via Email" at bounding box center [717, 314] width 459 height 38
checkbox input "true"
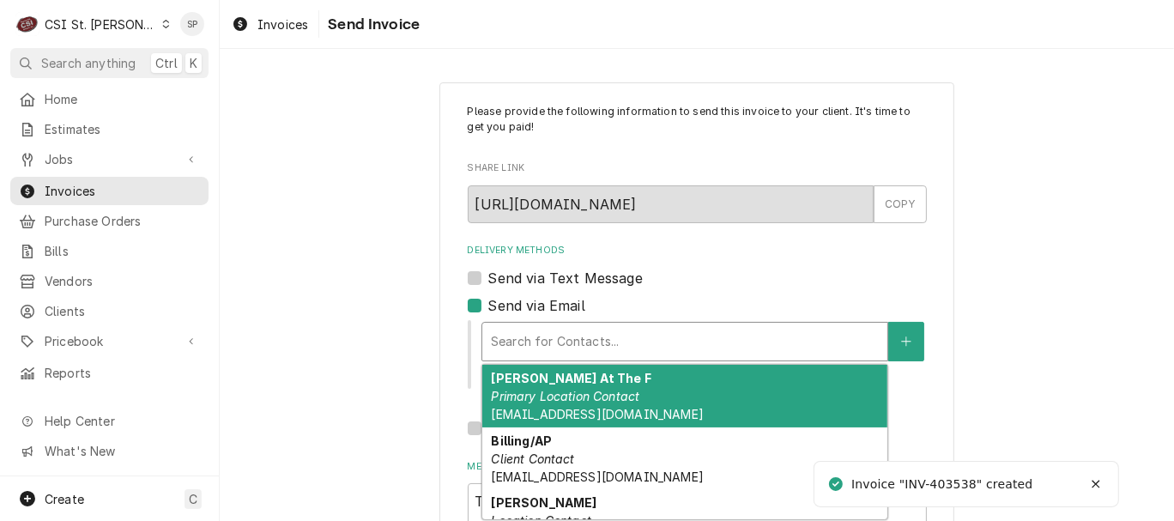
click at [510, 351] on div "Delivery Methods" at bounding box center [685, 341] width 388 height 31
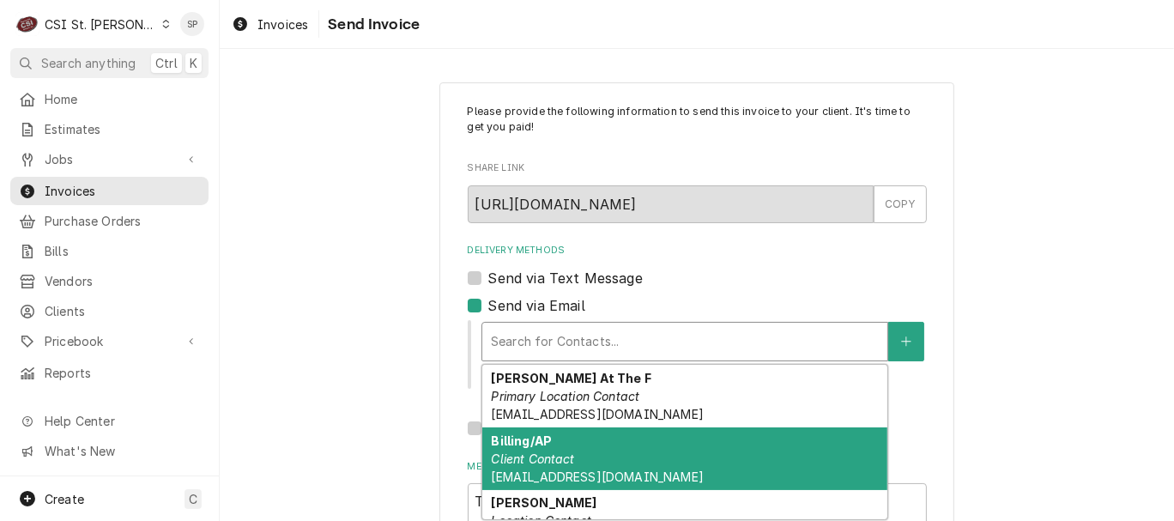
click at [510, 478] on span "invoicereceipt-wtu@weg.net" at bounding box center [597, 476] width 212 height 15
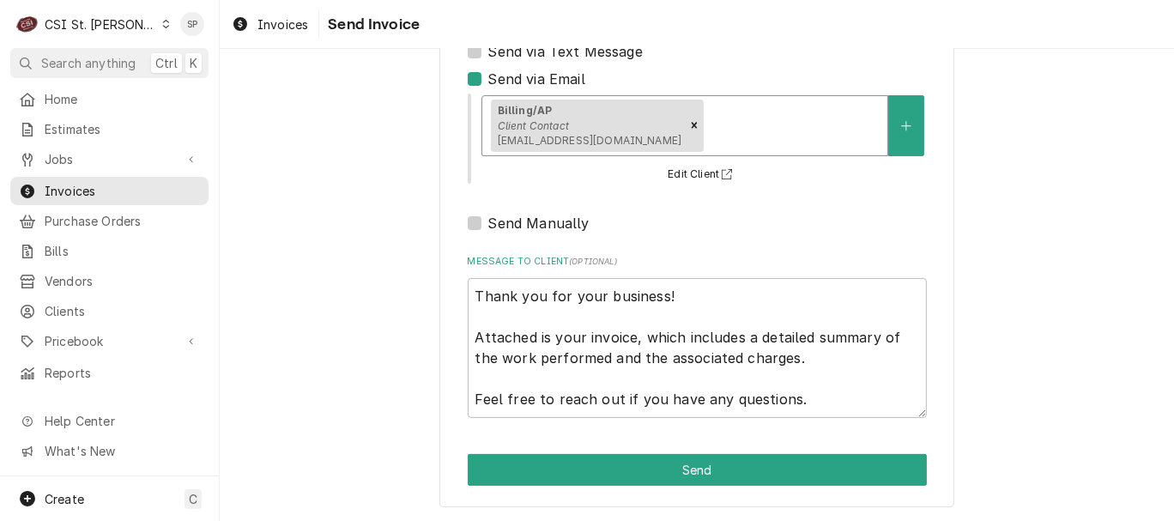
scroll to position [228, 0]
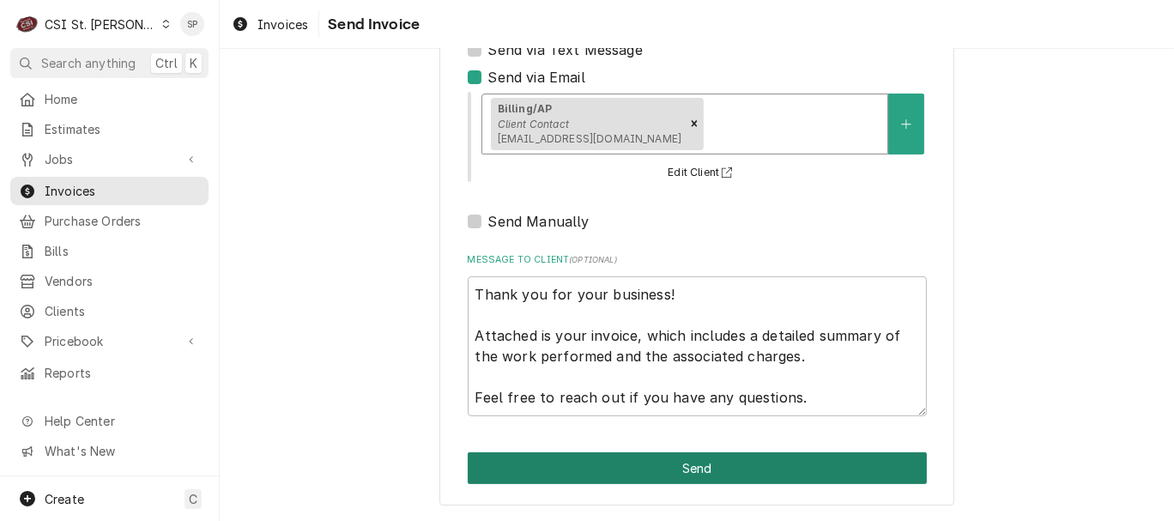
click at [794, 460] on button "Send" at bounding box center [697, 468] width 459 height 32
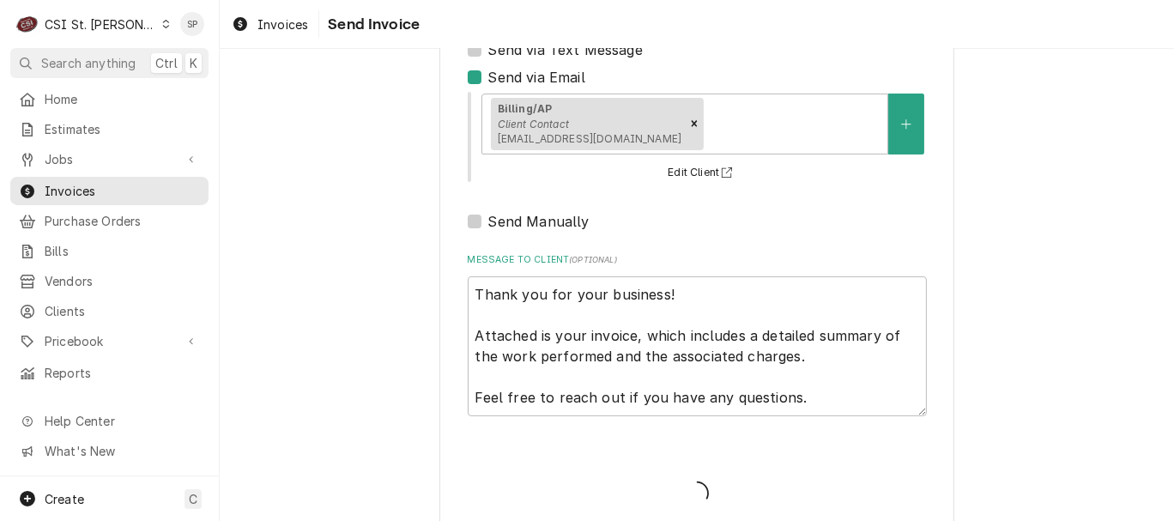
type textarea "x"
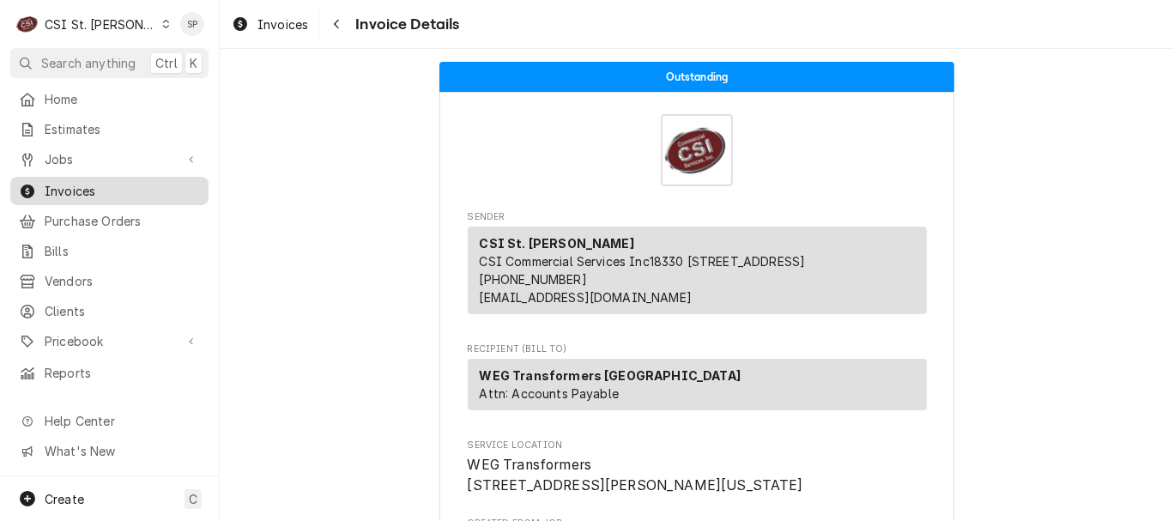
click at [203, 183] on div "Invoices" at bounding box center [109, 190] width 191 height 21
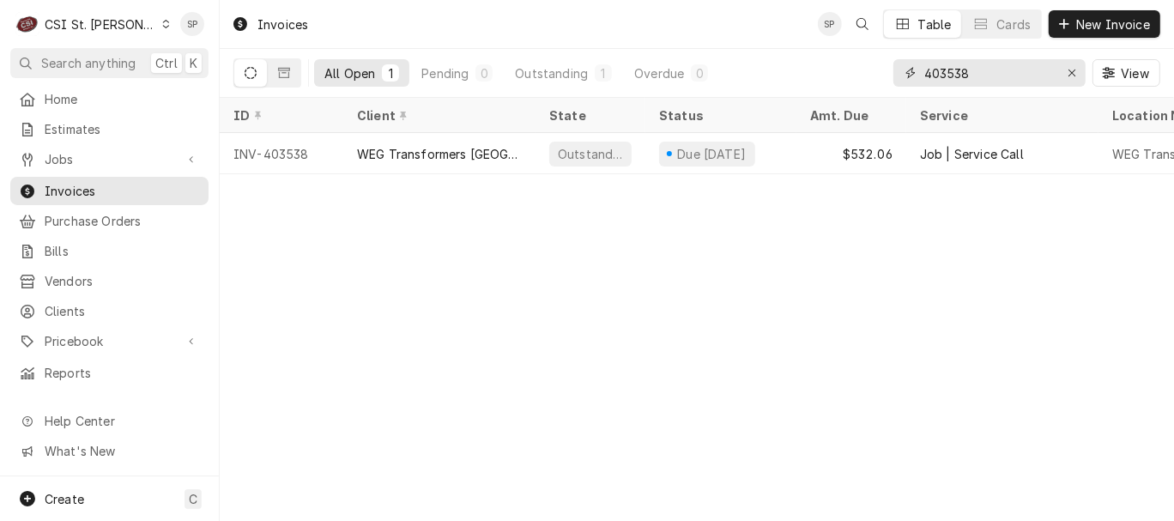
click at [1012, 74] on input "403538" at bounding box center [988, 72] width 129 height 27
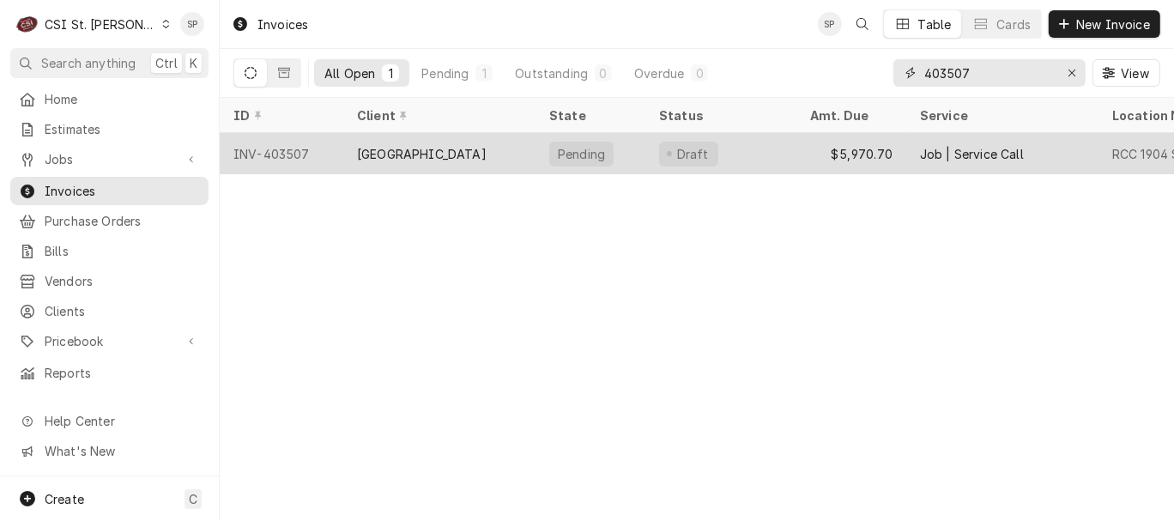
type input "403507"
click at [283, 147] on div "INV-403507" at bounding box center [282, 153] width 124 height 41
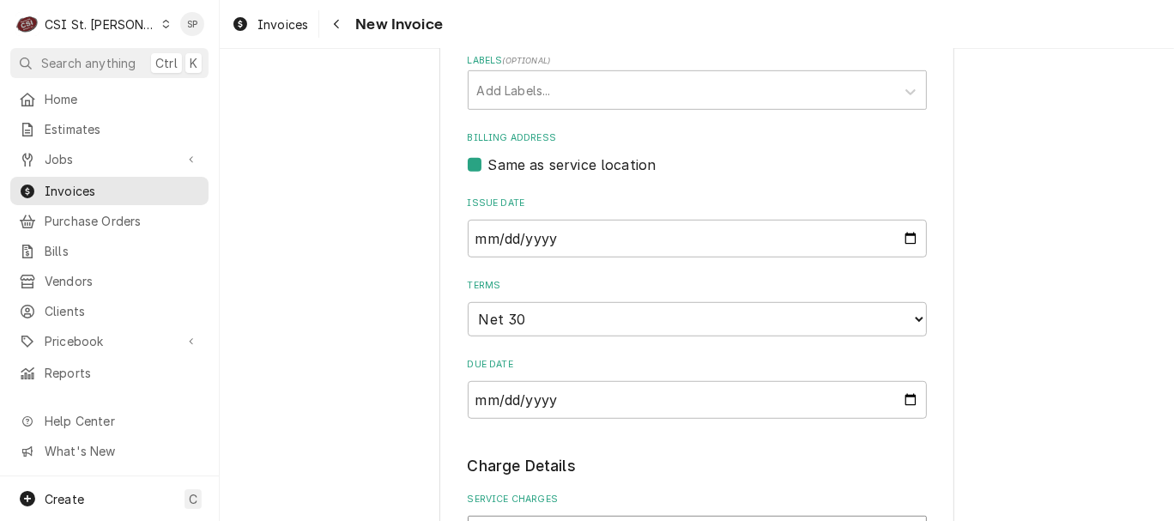
scroll to position [762, 0]
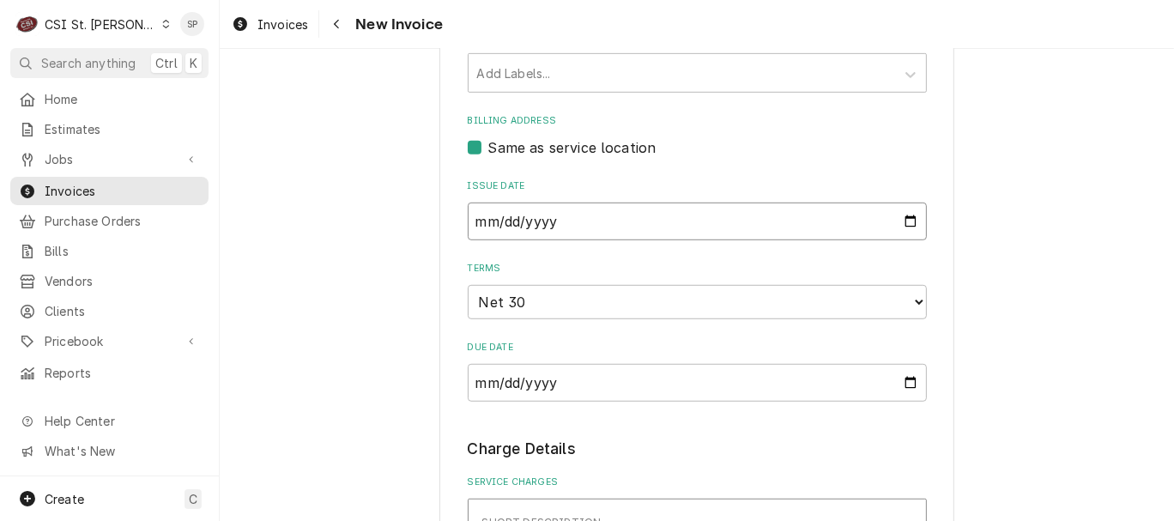
click at [904, 221] on input "2025-08-28" at bounding box center [697, 221] width 459 height 38
type input "2025-08-31"
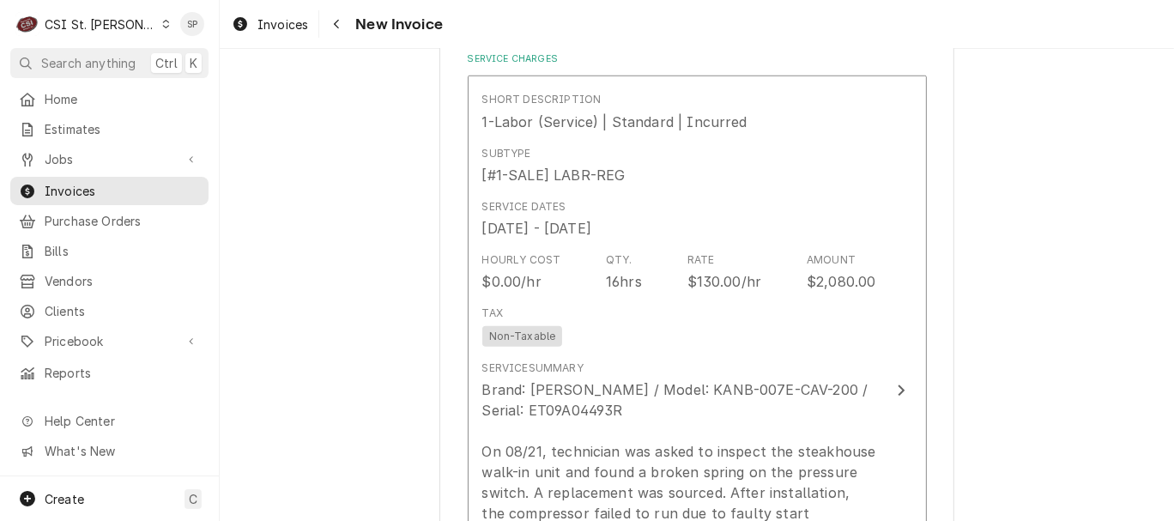
scroll to position [1220, 0]
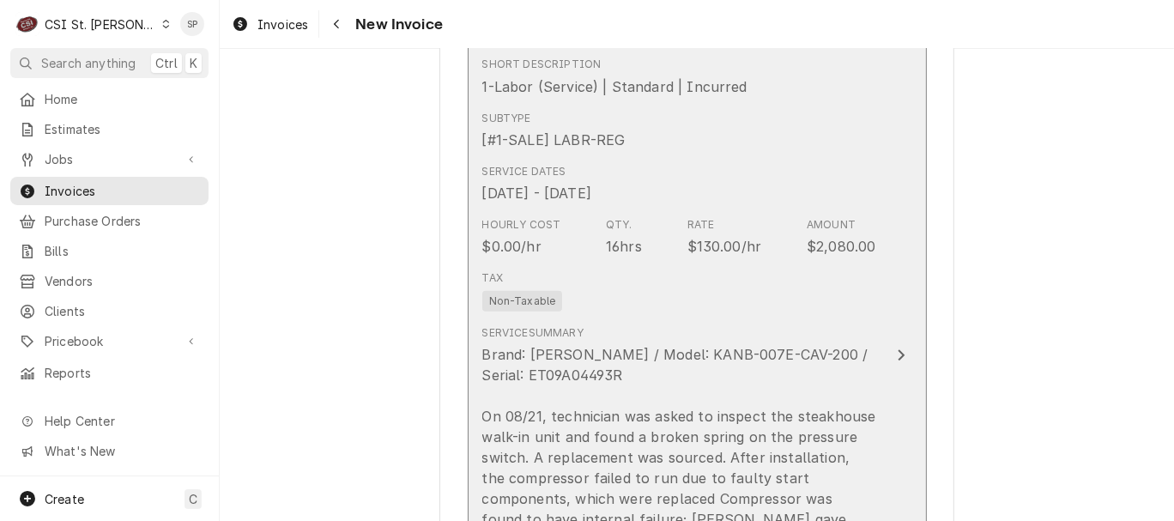
click at [720, 232] on div "Rate $130.00/hr" at bounding box center [724, 236] width 75 height 39
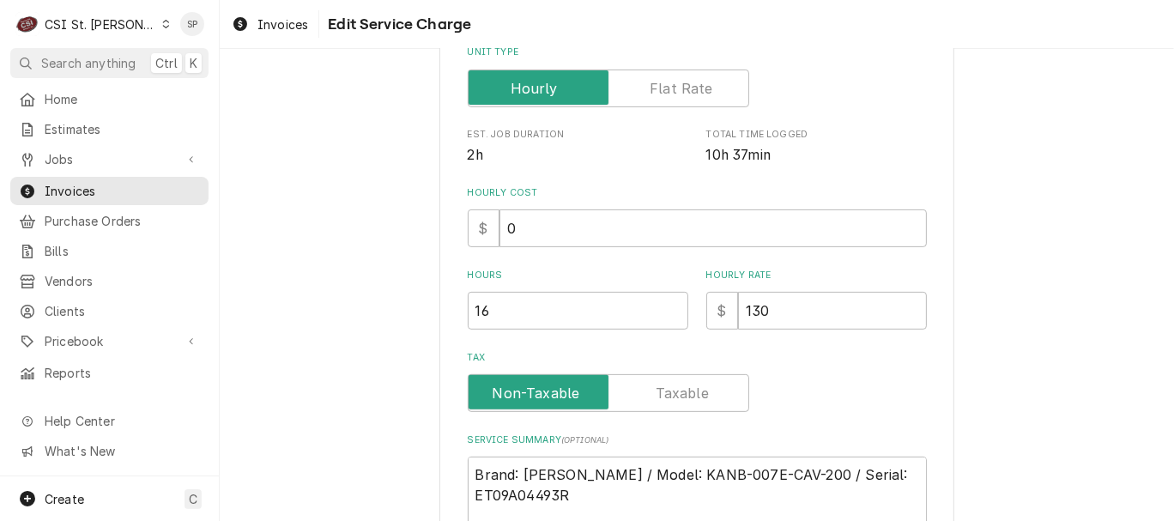
scroll to position [381, 0]
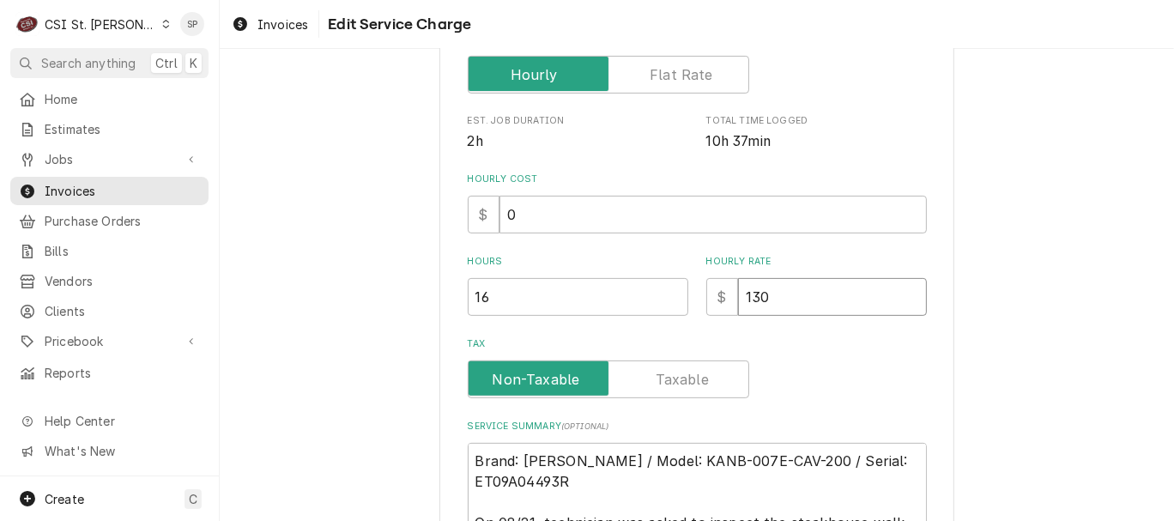
click at [770, 292] on input "130" at bounding box center [832, 297] width 189 height 38
type textarea "x"
type input "13"
type textarea "x"
type input "1"
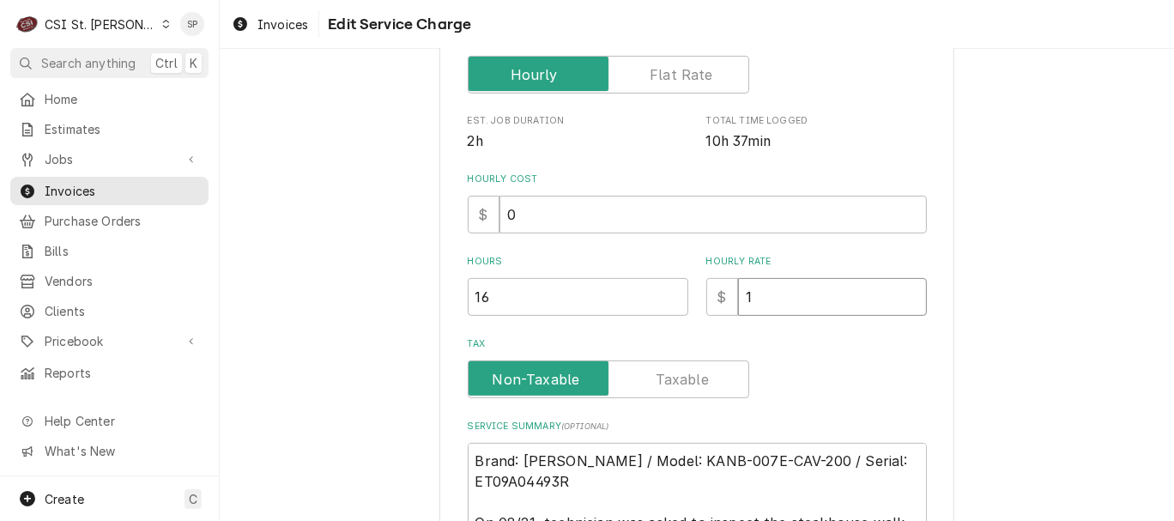
type textarea "x"
type input "1"
type textarea "x"
type input "11"
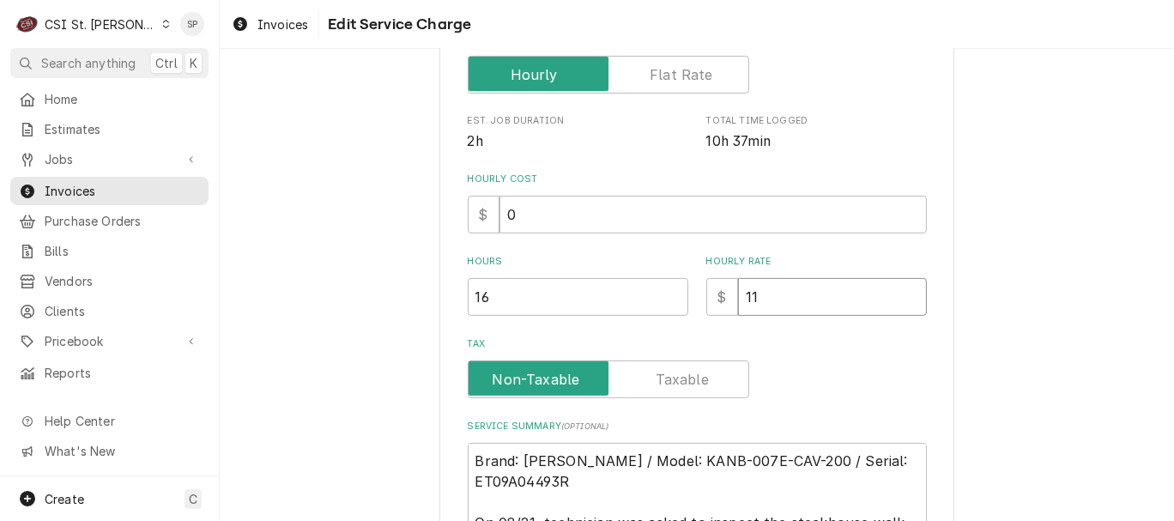
type textarea "x"
type input "115"
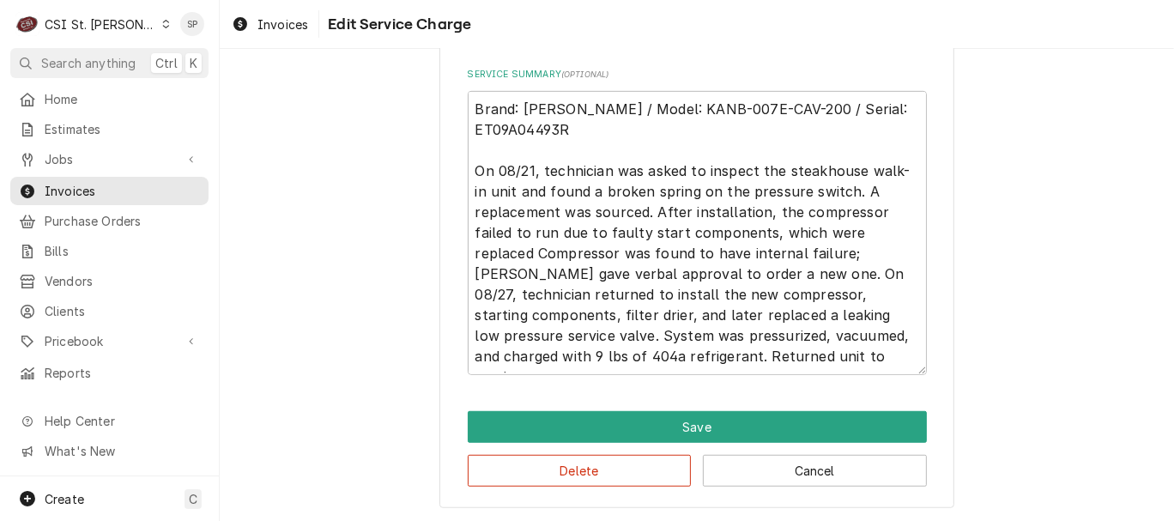
scroll to position [735, 0]
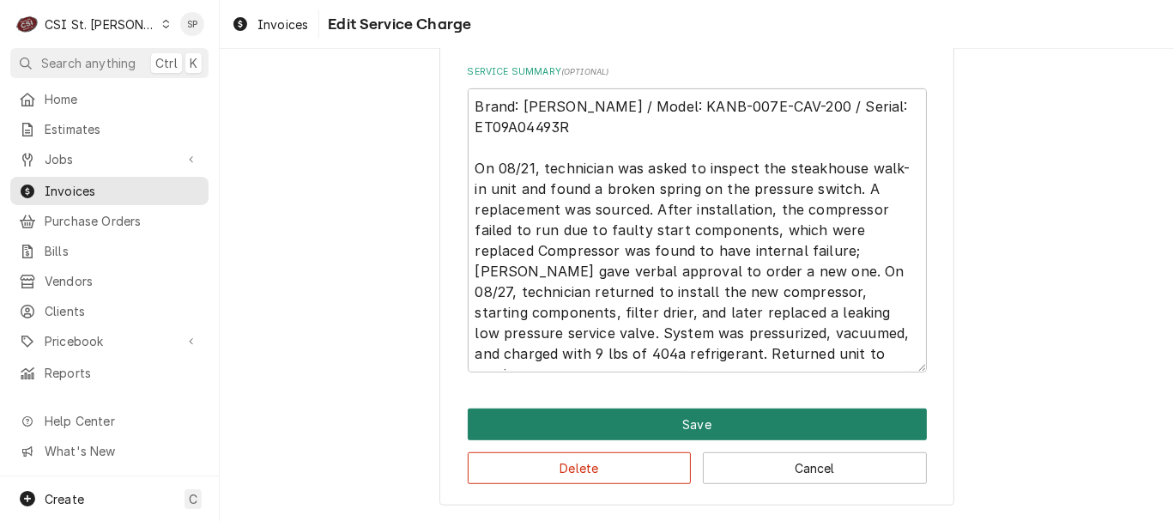
click at [651, 429] on button "Save" at bounding box center [697, 424] width 459 height 32
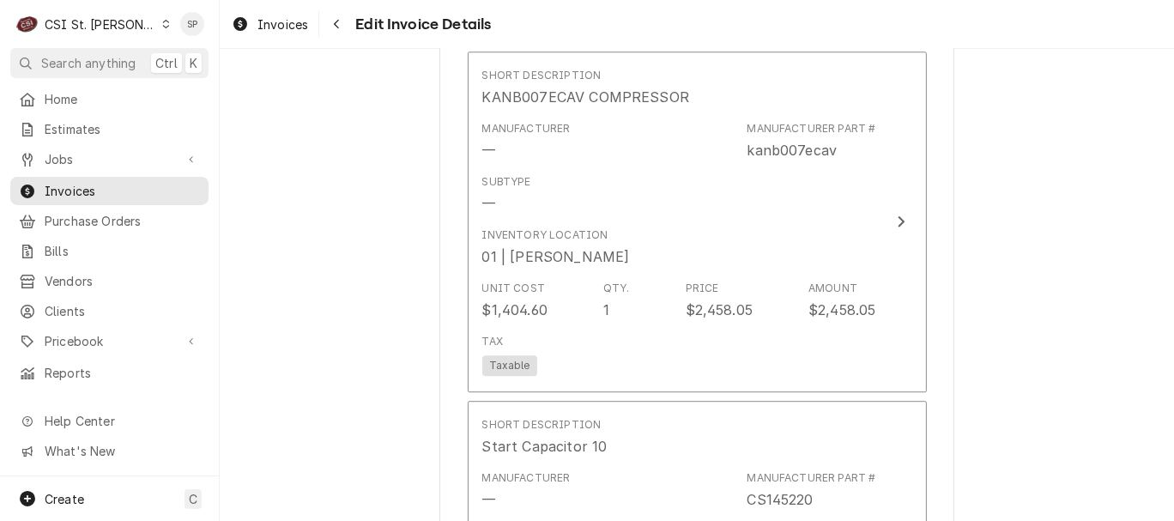
scroll to position [3679, 0]
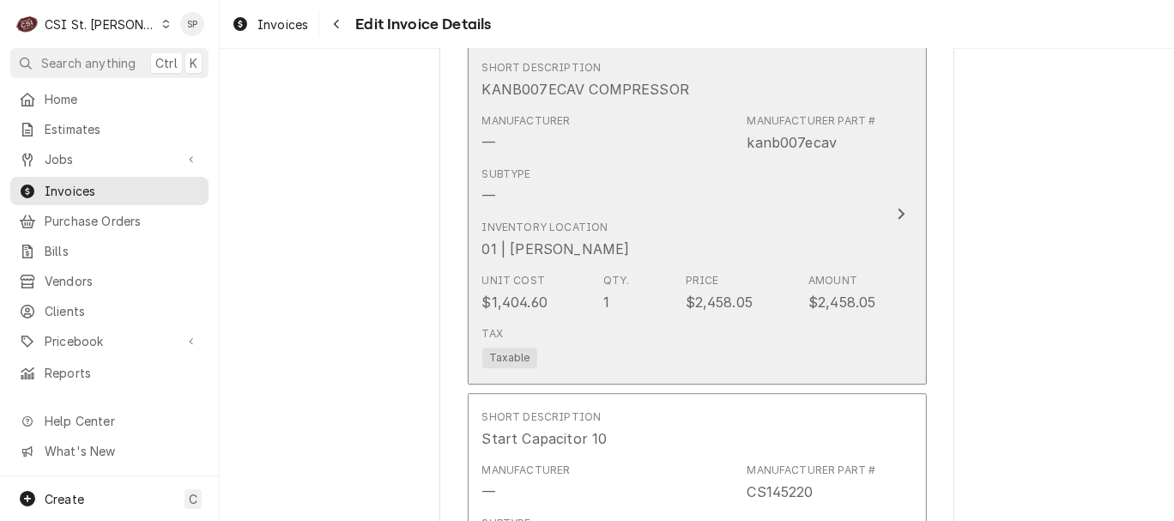
click at [620, 266] on div "Unit Cost $1,404.60 Qty. 1 Price $2,458.05 Amount $2,458.05" at bounding box center [679, 292] width 394 height 53
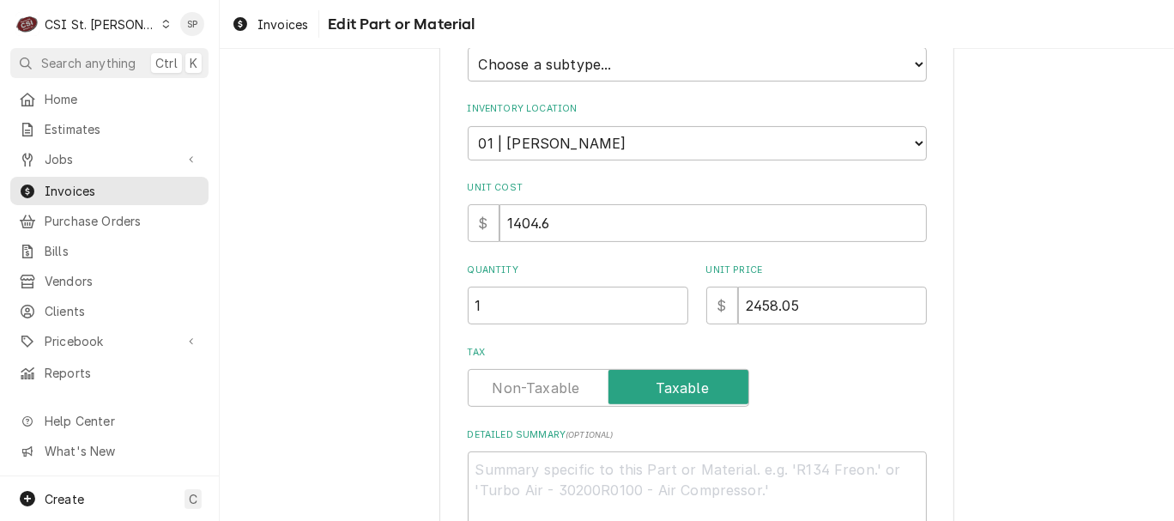
scroll to position [343, 0]
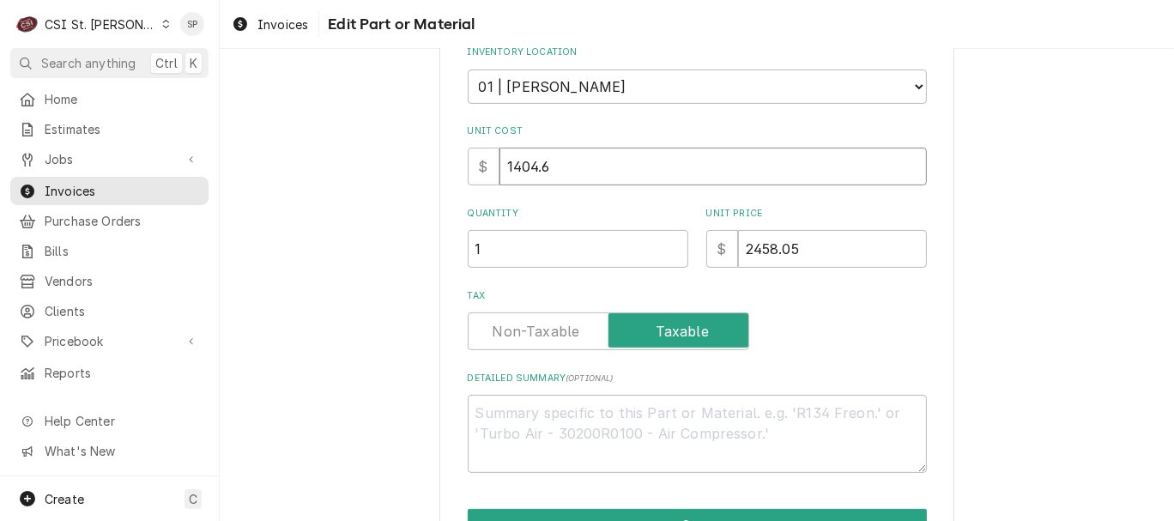
click at [559, 164] on input "1404.6" at bounding box center [712, 167] width 427 height 38
type textarea "x"
type input "1404"
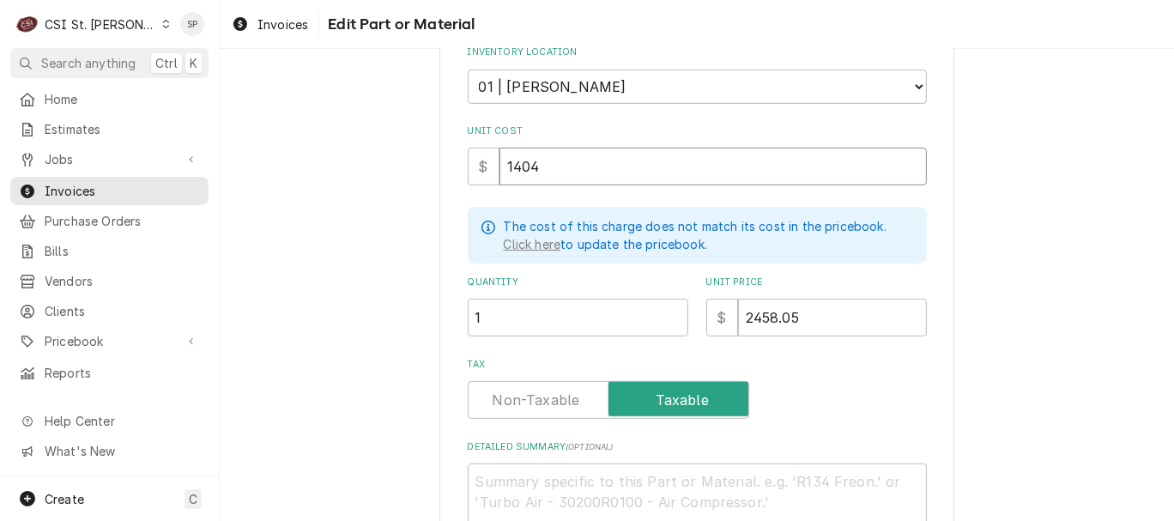
type textarea "x"
type input "140"
type textarea "x"
type input "14"
type textarea "x"
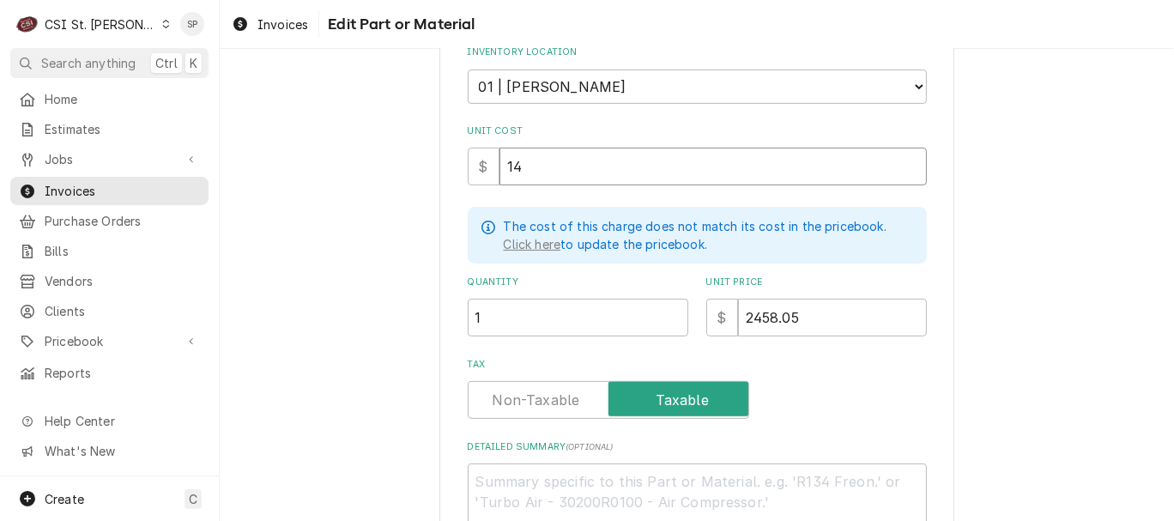
type input "145"
type textarea "x"
type input "1458"
type textarea "x"
type input "1458.0"
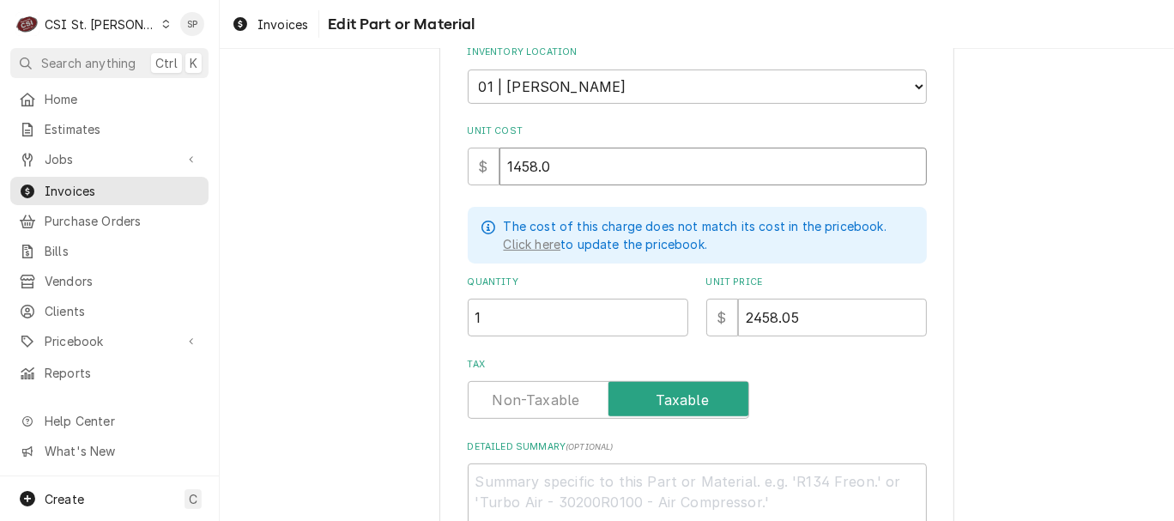
type textarea "x"
type input "1458.09"
click at [817, 308] on input "2458.05" at bounding box center [832, 318] width 189 height 38
type textarea "x"
type input "2458.0"
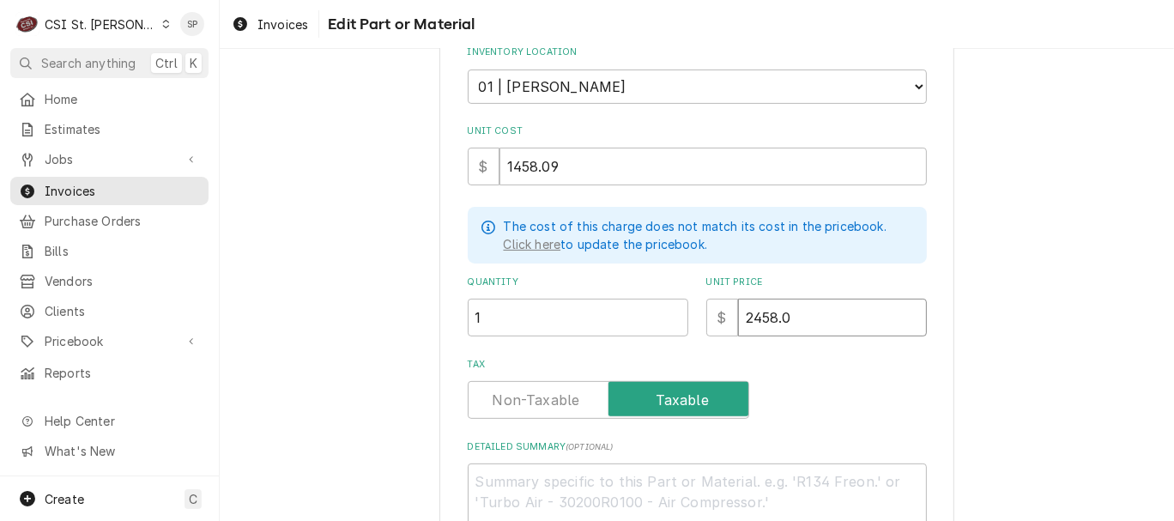
type textarea "x"
type input "2458"
type textarea "x"
type input "245"
type textarea "x"
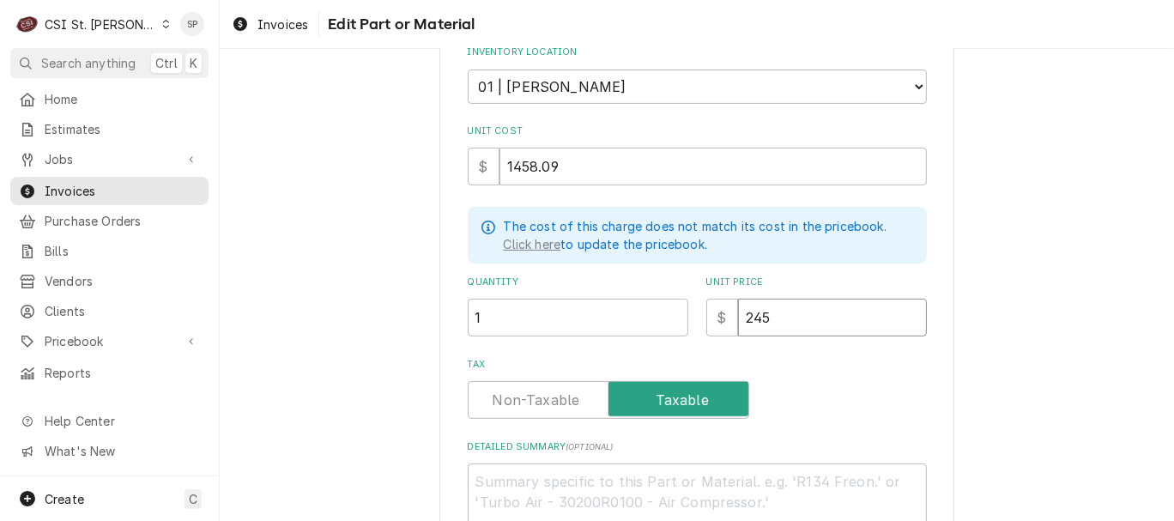
type input "24"
type textarea "x"
type input "2"
type textarea "x"
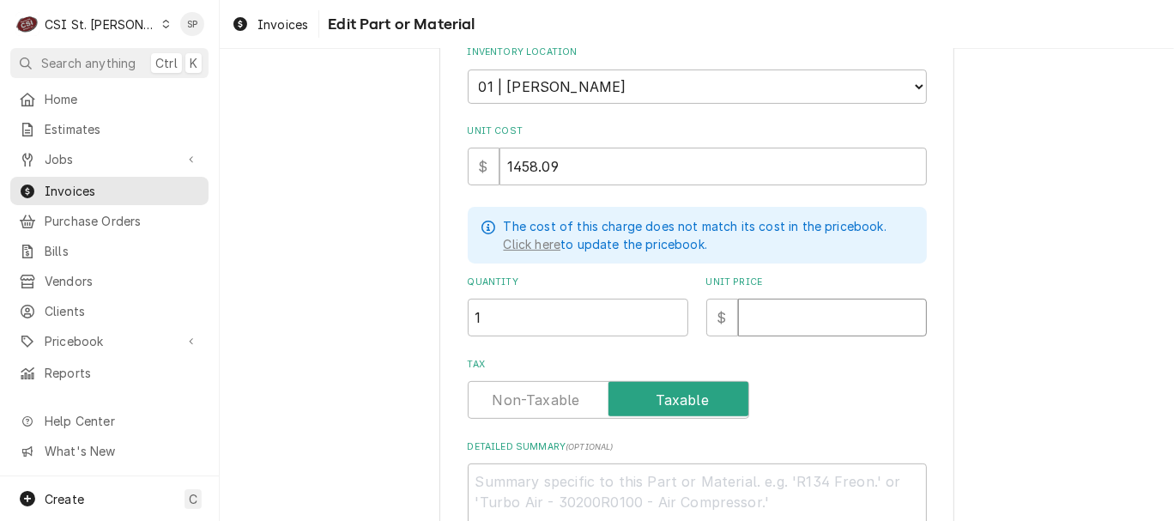
type input "1"
type textarea "x"
type input "19"
type textarea "x"
type input "194"
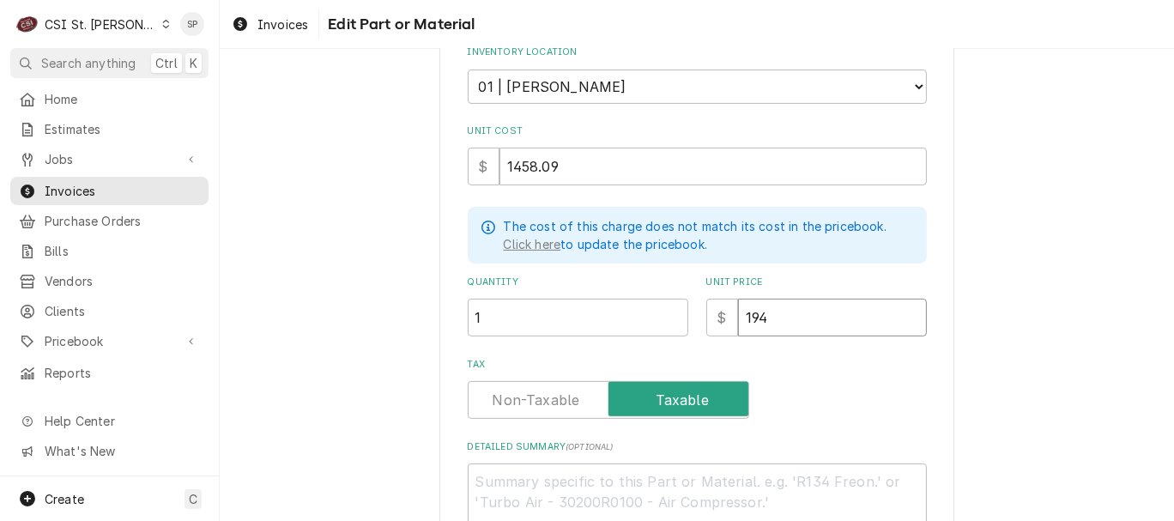
type textarea "x"
type input "1944"
type textarea "x"
type input "1944.1"
type textarea "x"
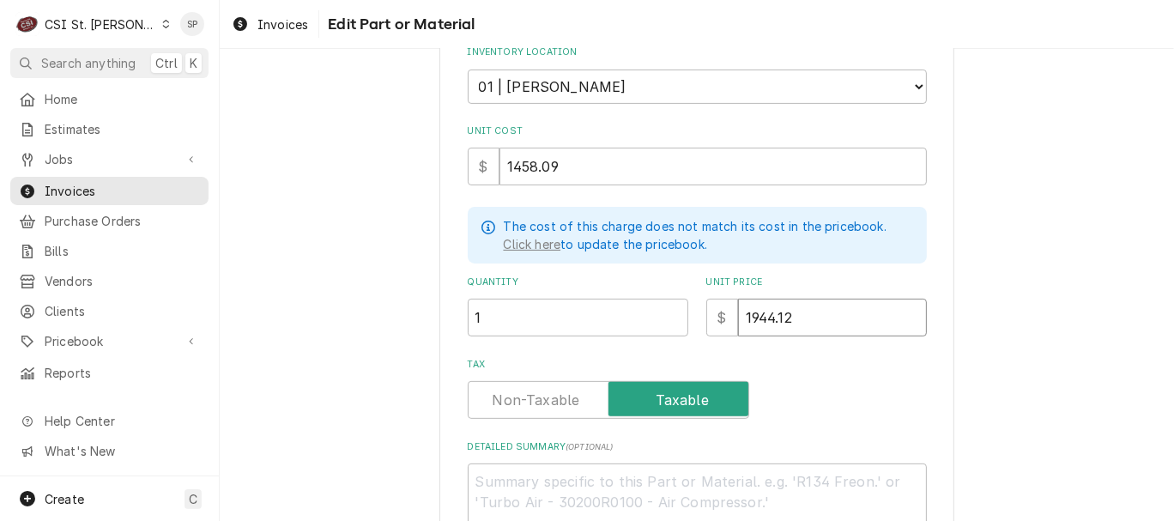
type input "1944.12"
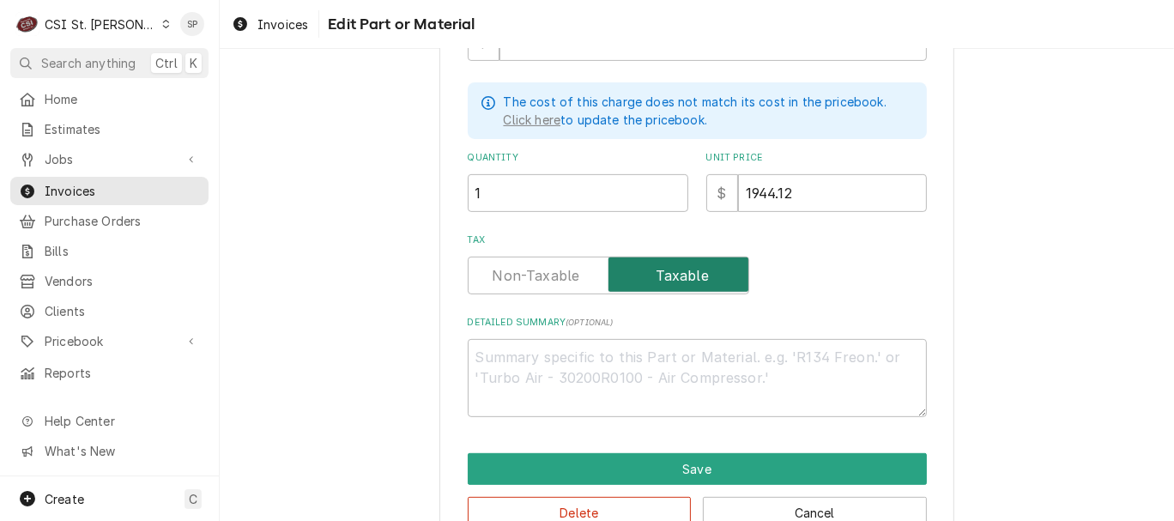
scroll to position [510, 0]
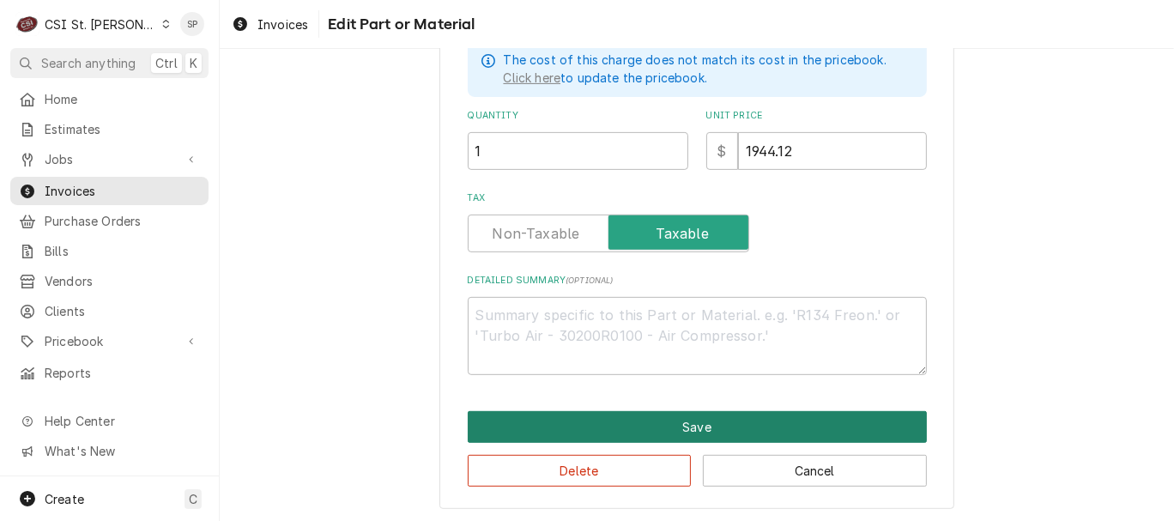
click at [697, 418] on button "Save" at bounding box center [697, 427] width 459 height 32
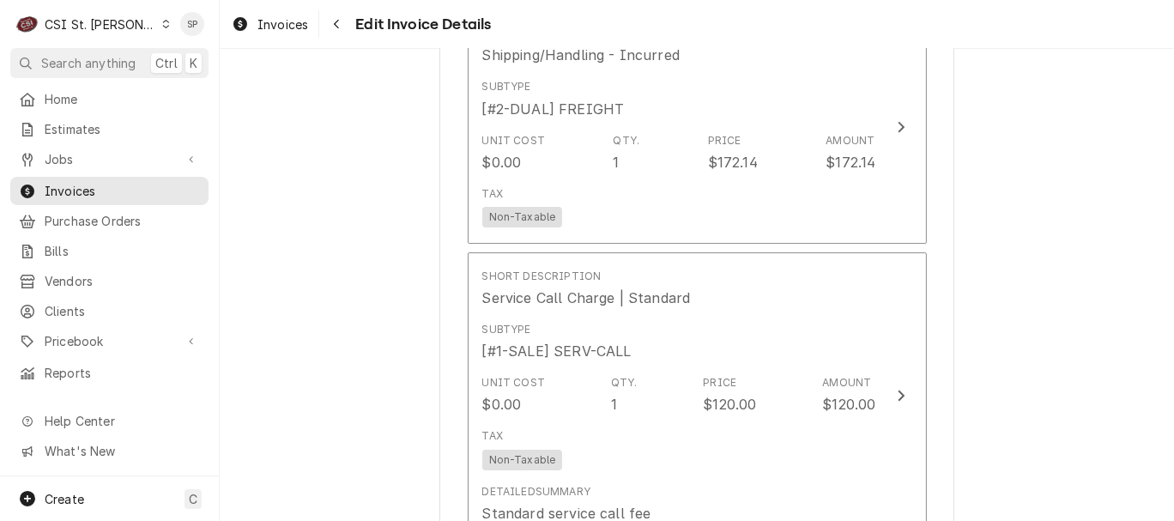
scroll to position [4490, 0]
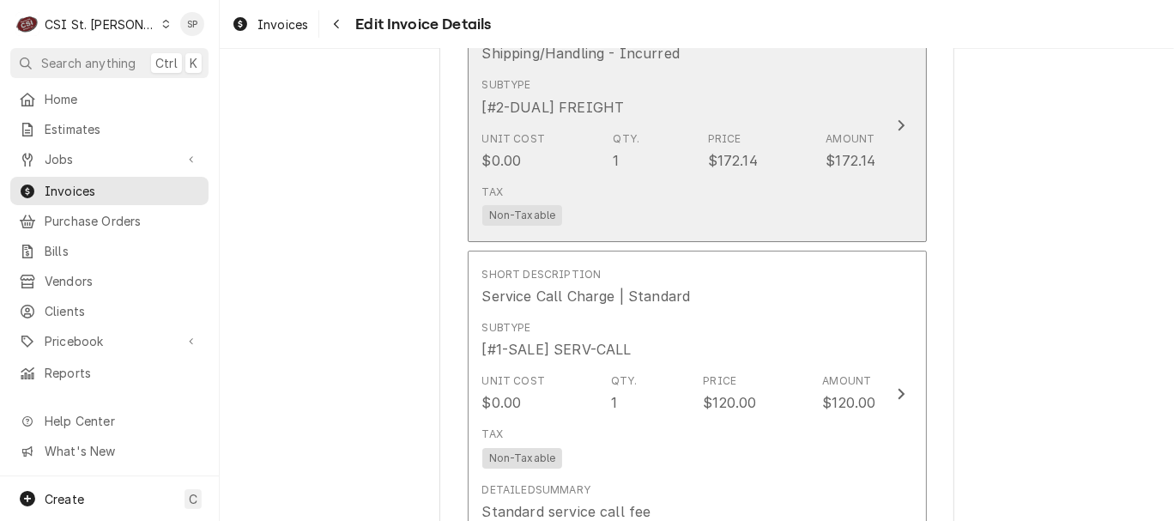
click at [697, 164] on div "Unit Cost $0.00 Qty. 1 Price $172.14 Amount $172.14" at bounding box center [679, 150] width 394 height 53
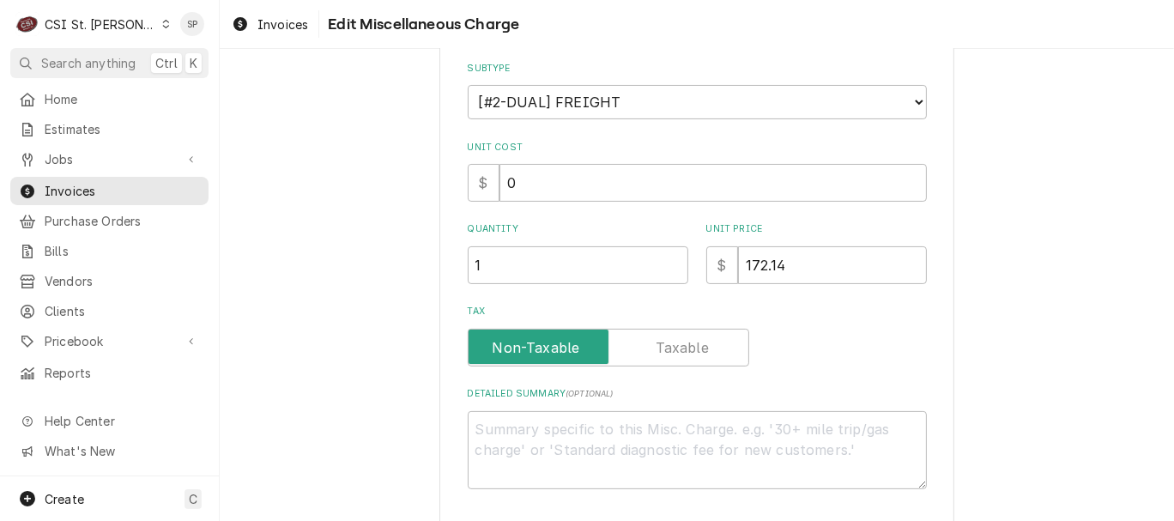
scroll to position [241, 0]
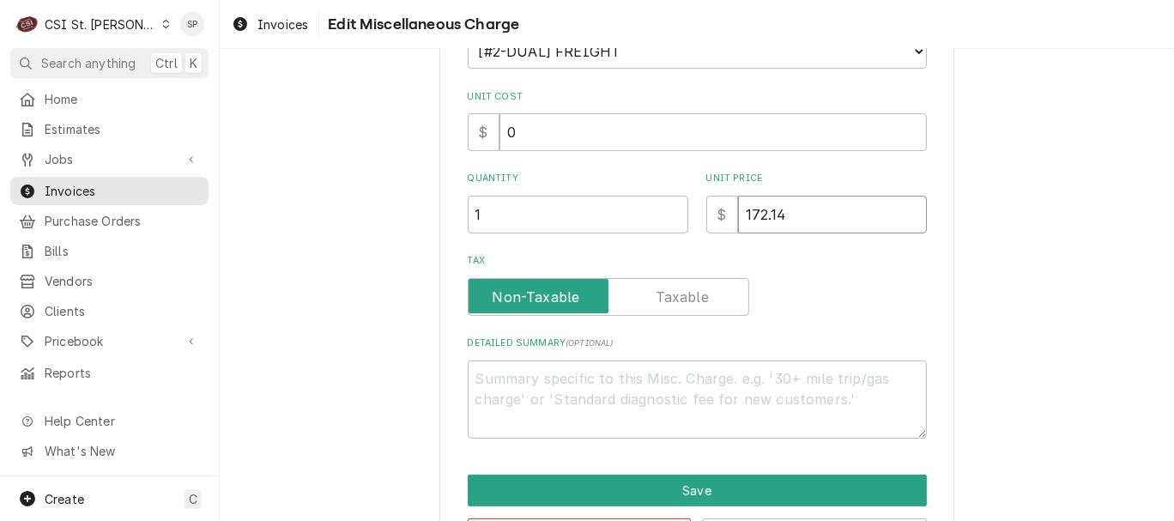
click at [794, 213] on input "172.14" at bounding box center [832, 215] width 189 height 38
type textarea "x"
type input "172"
type textarea "x"
type input "17"
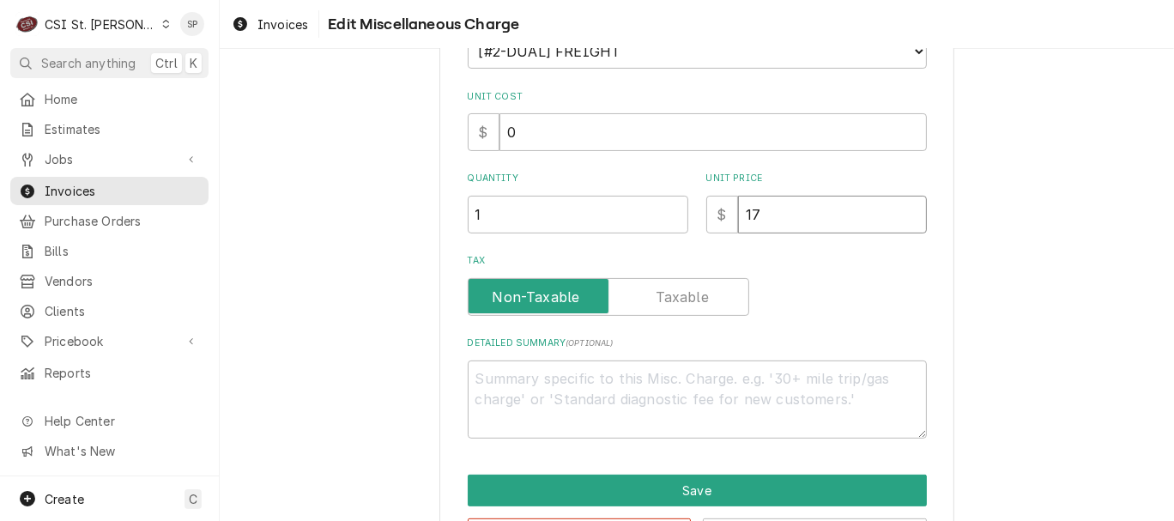
type textarea "x"
type input "1"
type textarea "x"
type input "1"
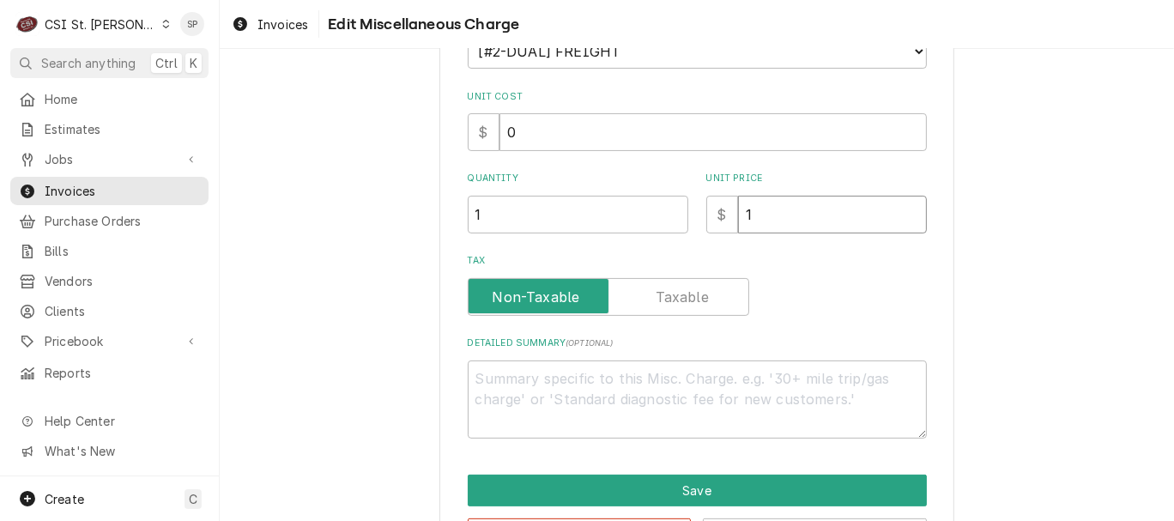
type textarea "x"
type input "12"
type textarea "x"
type input "125"
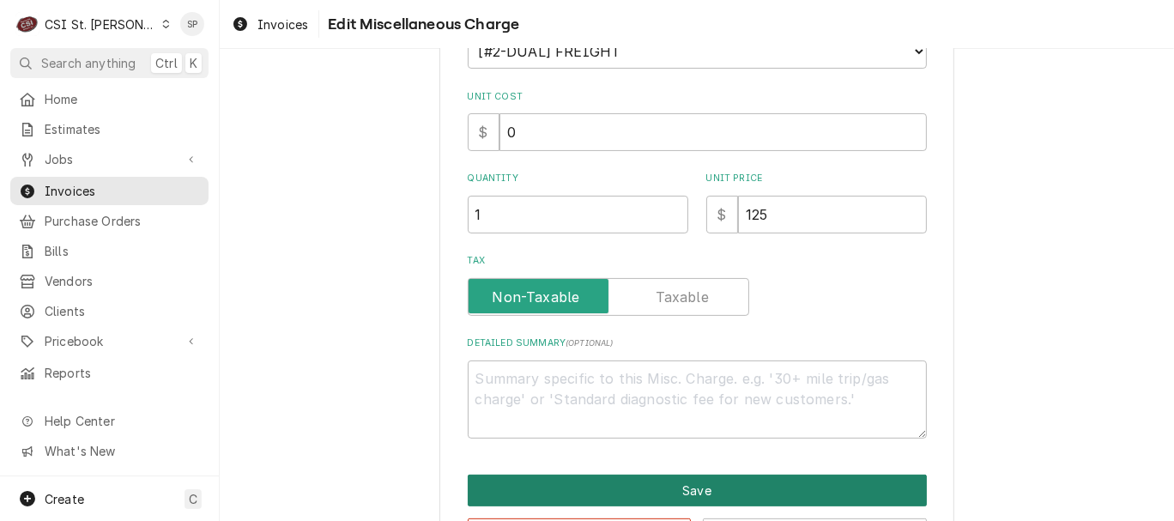
click at [703, 489] on button "Save" at bounding box center [697, 490] width 459 height 32
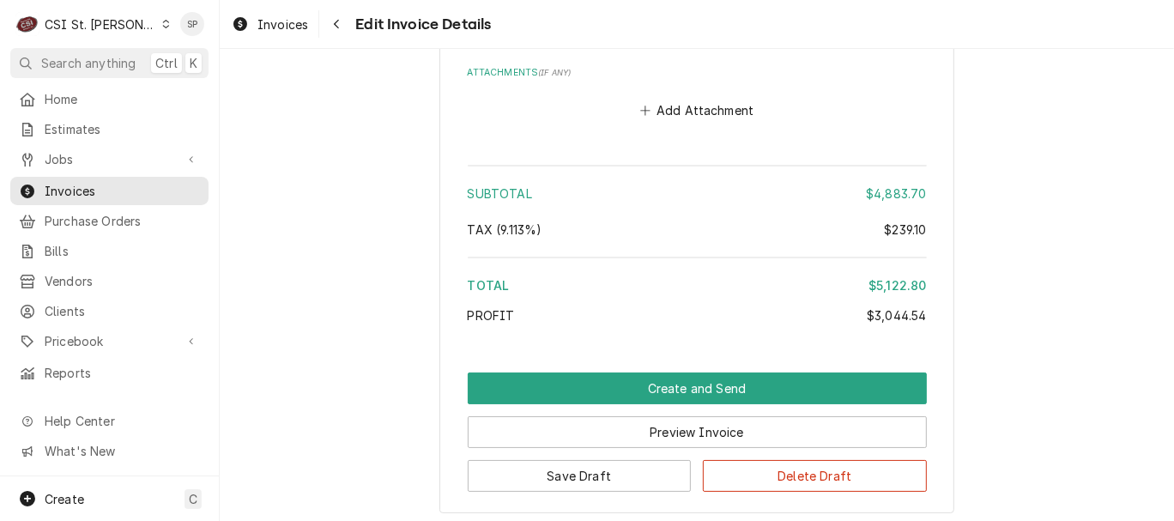
scroll to position [5706, 0]
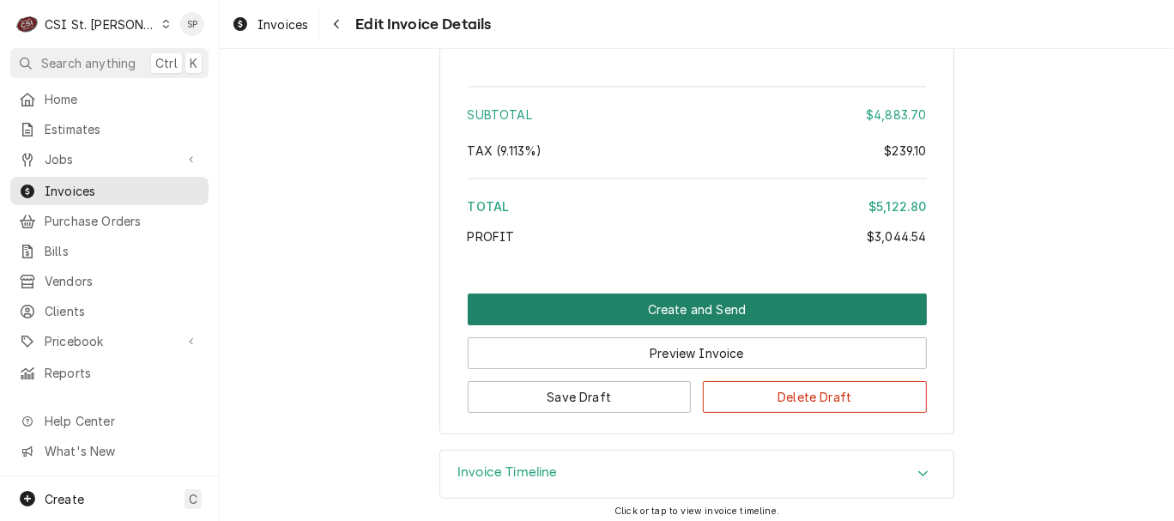
click at [625, 298] on button "Create and Send" at bounding box center [697, 309] width 459 height 32
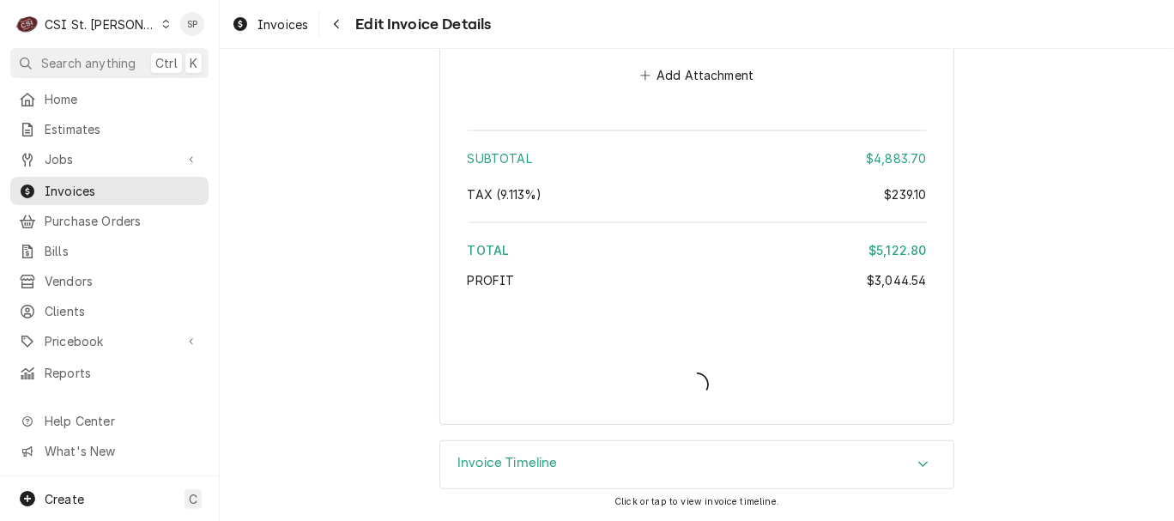
scroll to position [5651, 0]
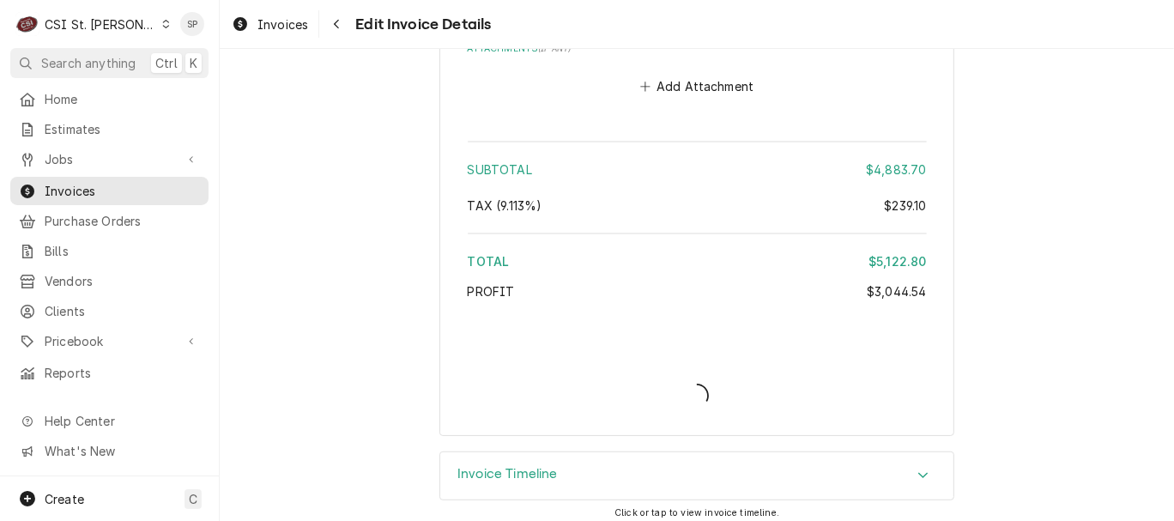
type textarea "x"
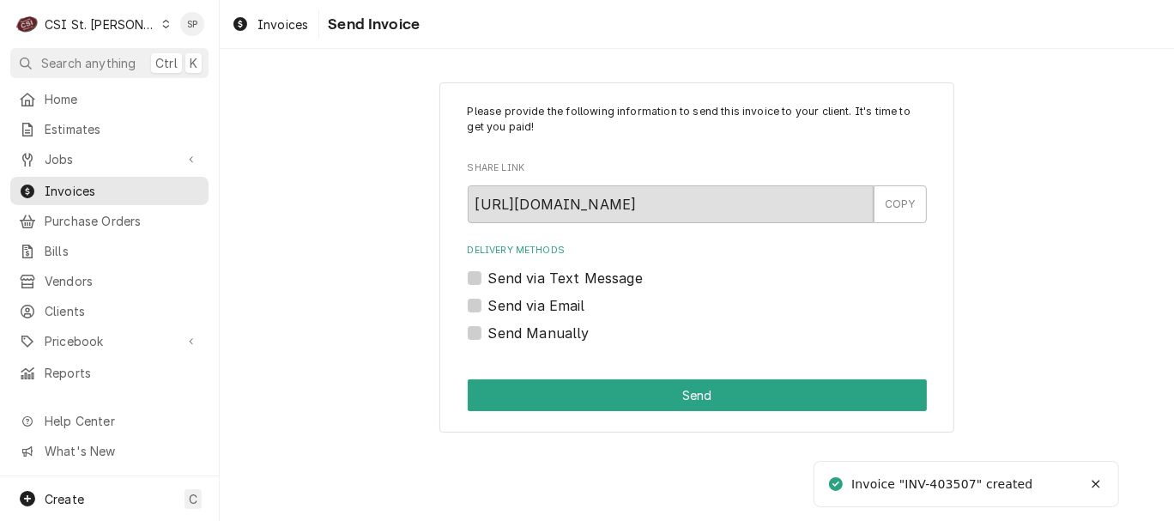
click at [522, 306] on label "Send via Email" at bounding box center [536, 305] width 97 height 21
click at [522, 306] on input "Send via Email" at bounding box center [717, 314] width 459 height 38
checkbox input "true"
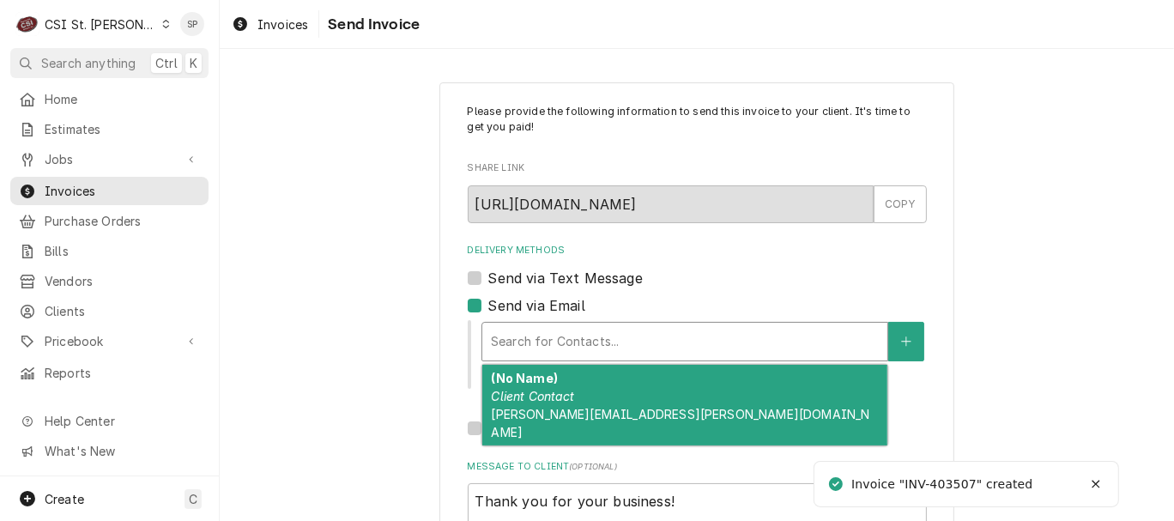
click at [522, 335] on div "Delivery Methods" at bounding box center [685, 341] width 388 height 31
click at [512, 390] on em "Client Contact" at bounding box center [532, 396] width 83 height 15
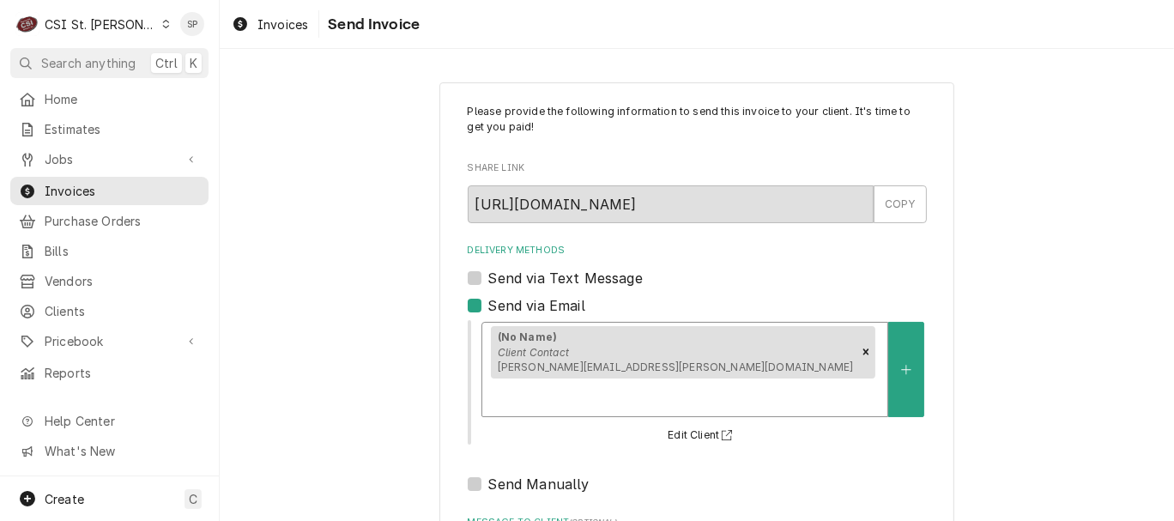
scroll to position [228, 0]
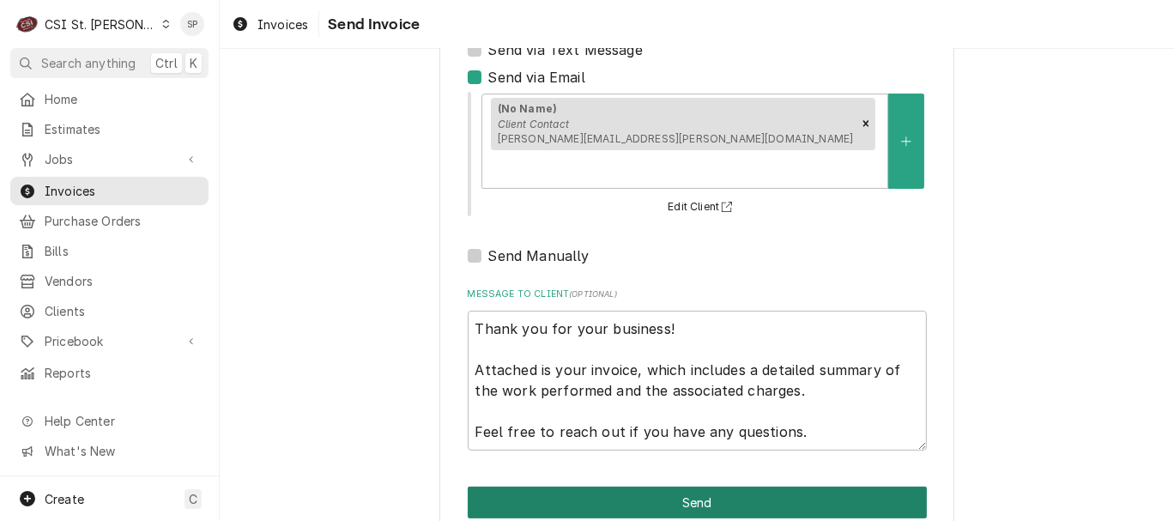
click at [622, 486] on button "Send" at bounding box center [697, 502] width 459 height 32
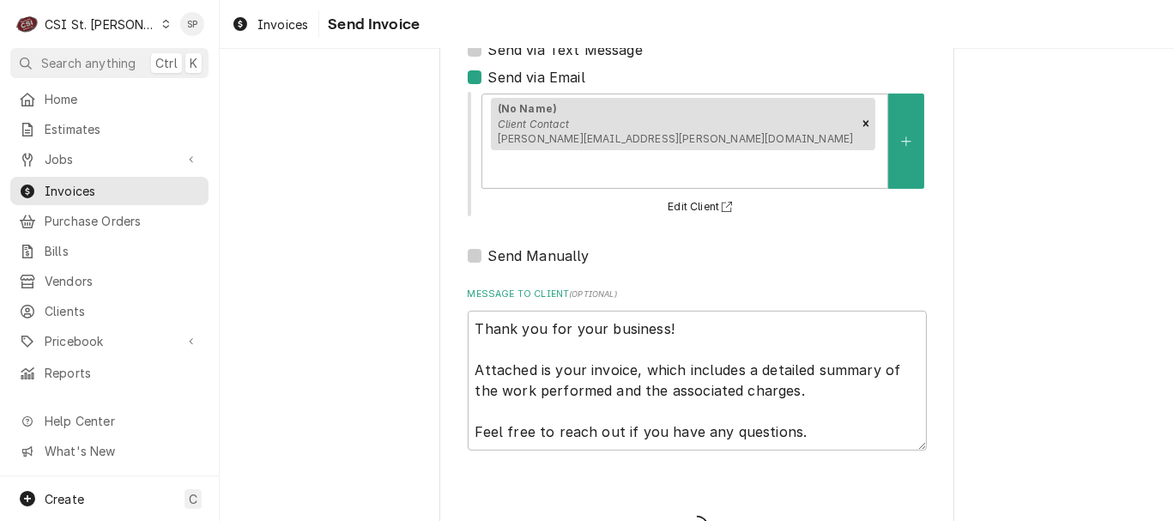
type textarea "x"
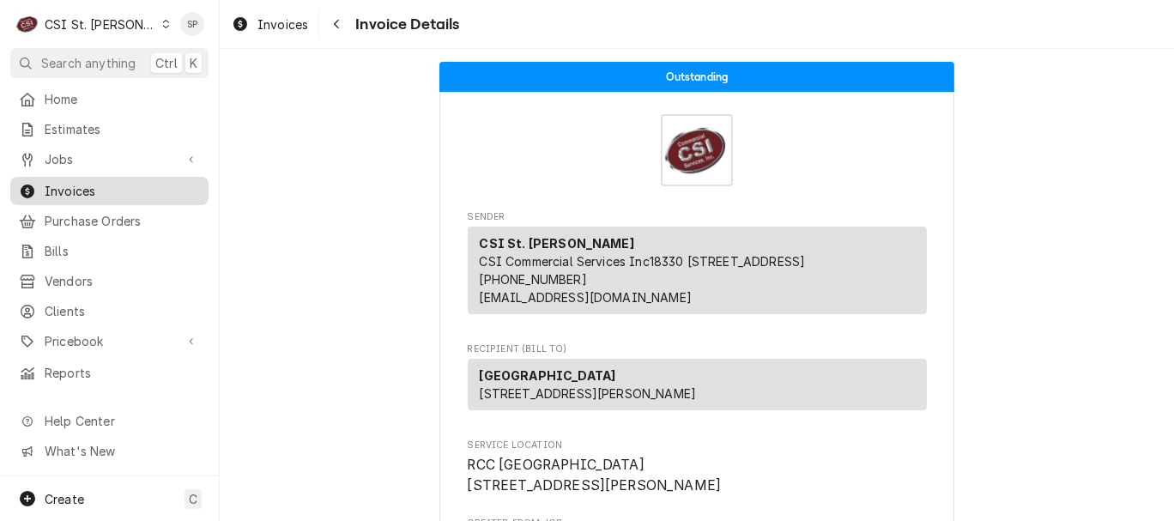
click at [105, 182] on span "Invoices" at bounding box center [122, 191] width 155 height 18
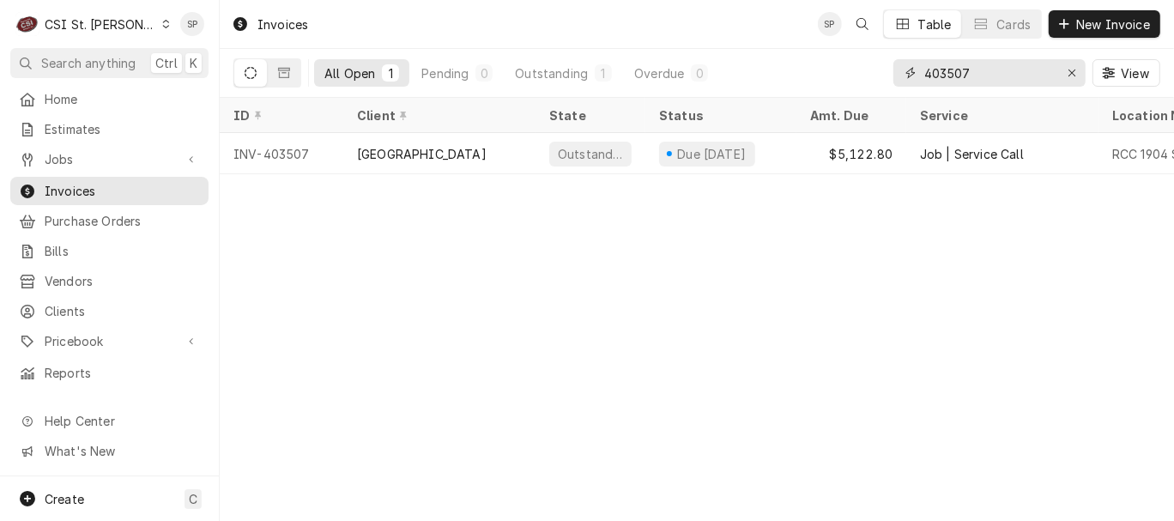
click at [990, 79] on input "403507" at bounding box center [988, 72] width 129 height 27
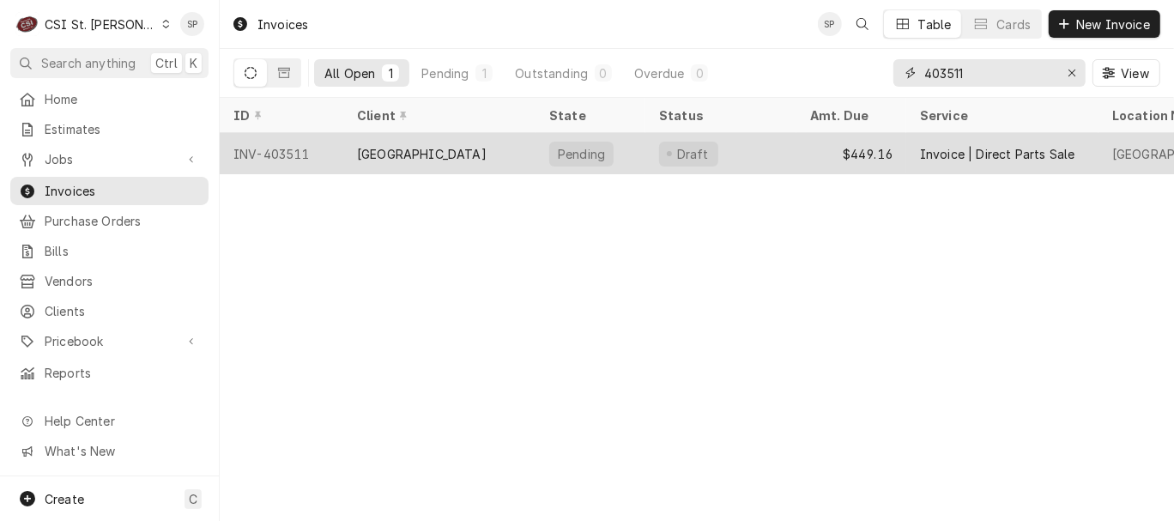
type input "403511"
click at [282, 154] on div "INV-403511" at bounding box center [282, 153] width 124 height 41
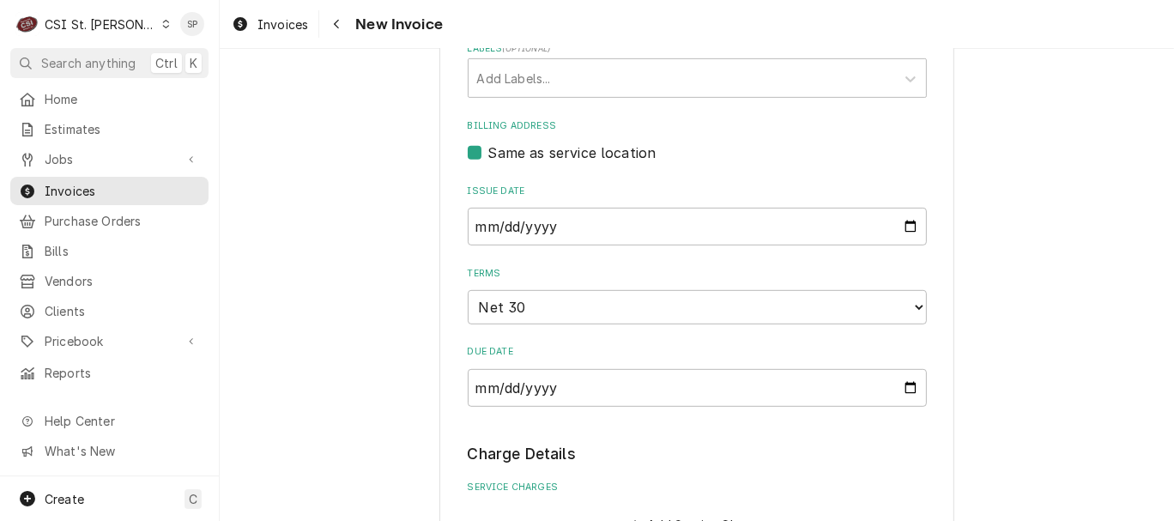
scroll to position [609, 0]
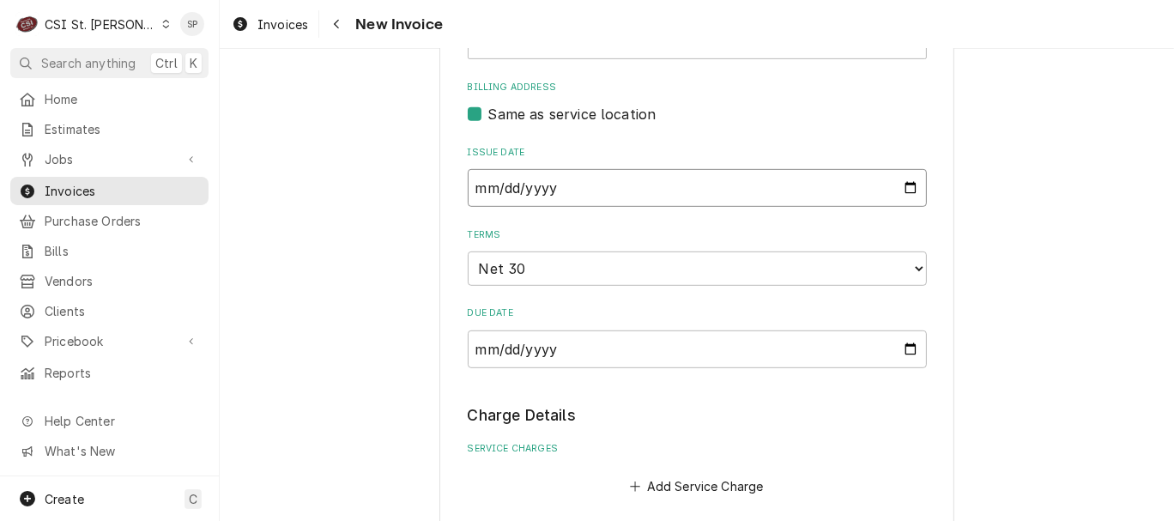
click at [902, 193] on input "2025-08-28" at bounding box center [697, 188] width 459 height 38
type textarea "x"
type input "2025-08-31"
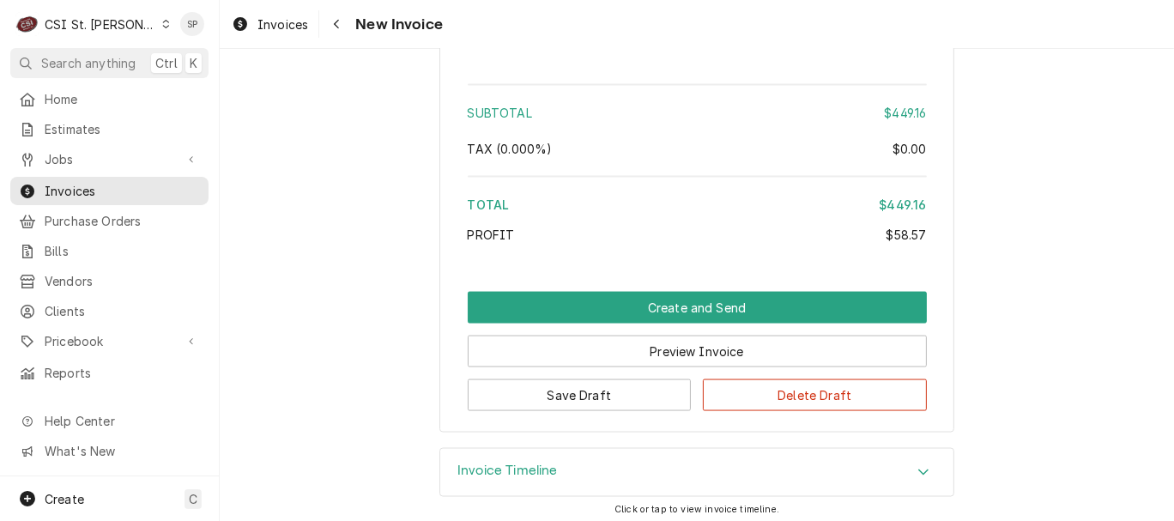
scroll to position [1911, 0]
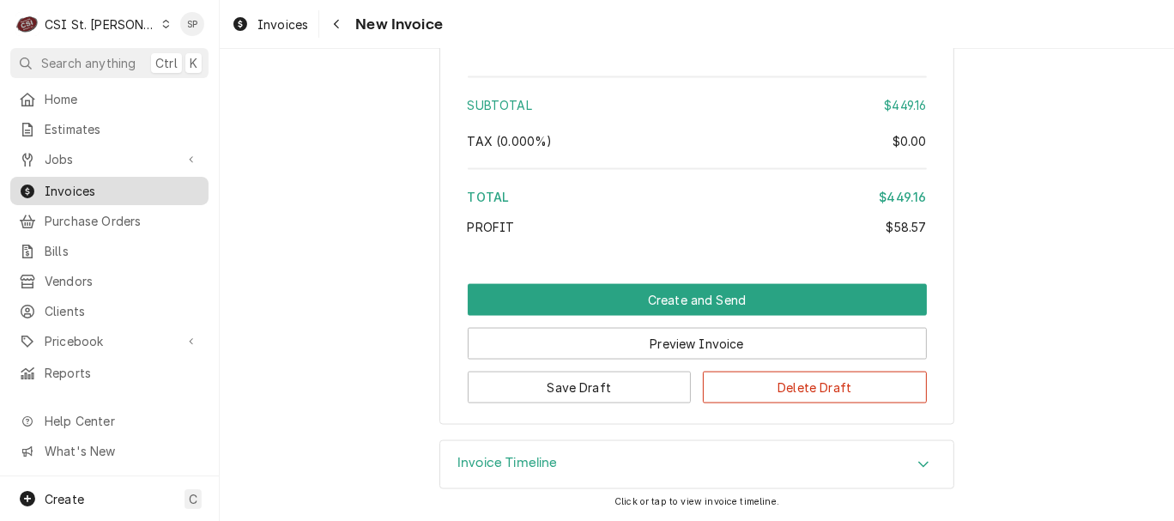
click at [157, 182] on span "Invoices" at bounding box center [122, 191] width 155 height 18
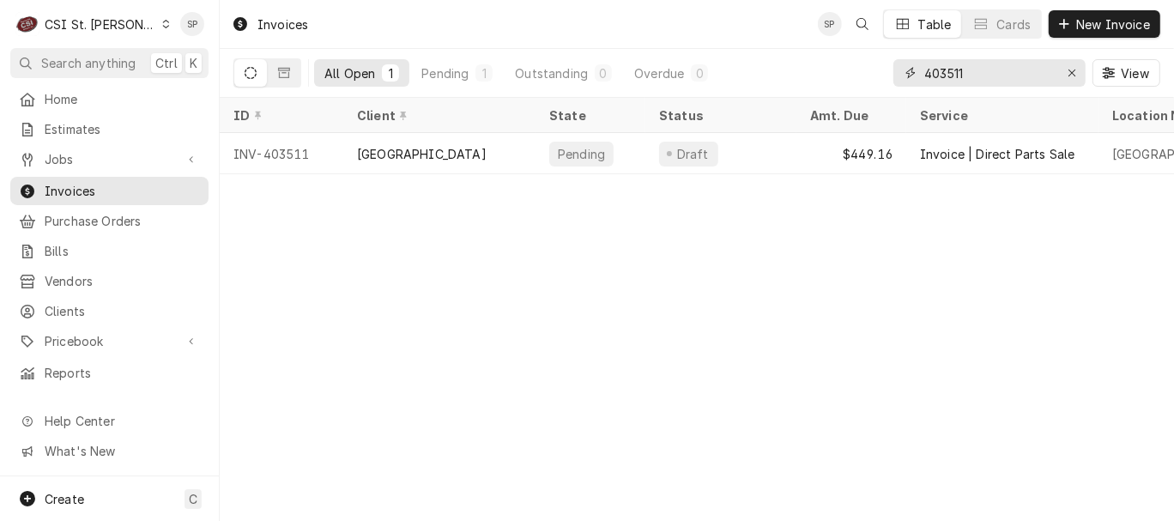
click at [963, 73] on input "403511" at bounding box center [988, 72] width 129 height 27
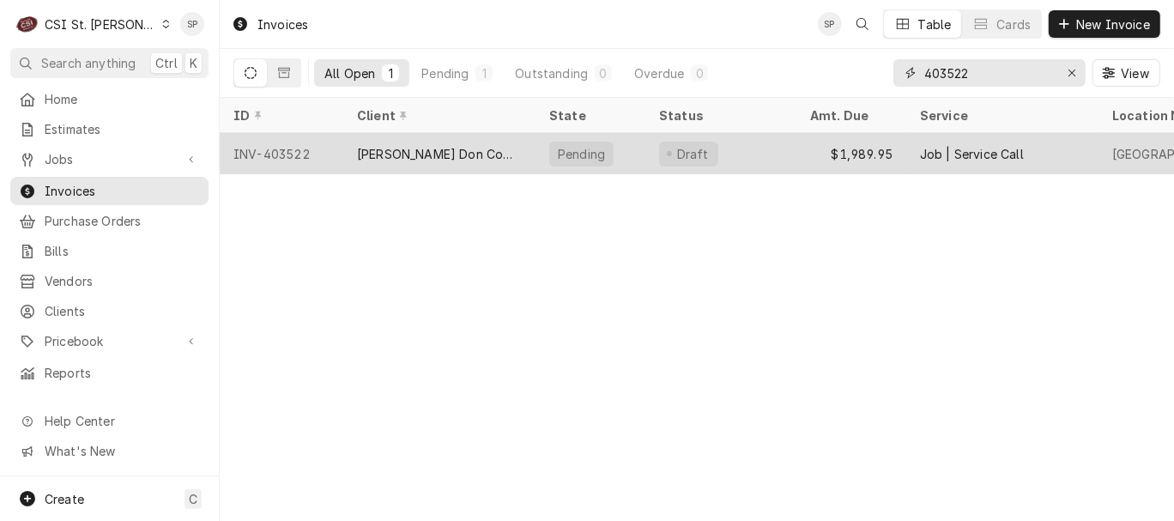
type input "403522"
click at [303, 149] on div "INV-403522" at bounding box center [282, 153] width 124 height 41
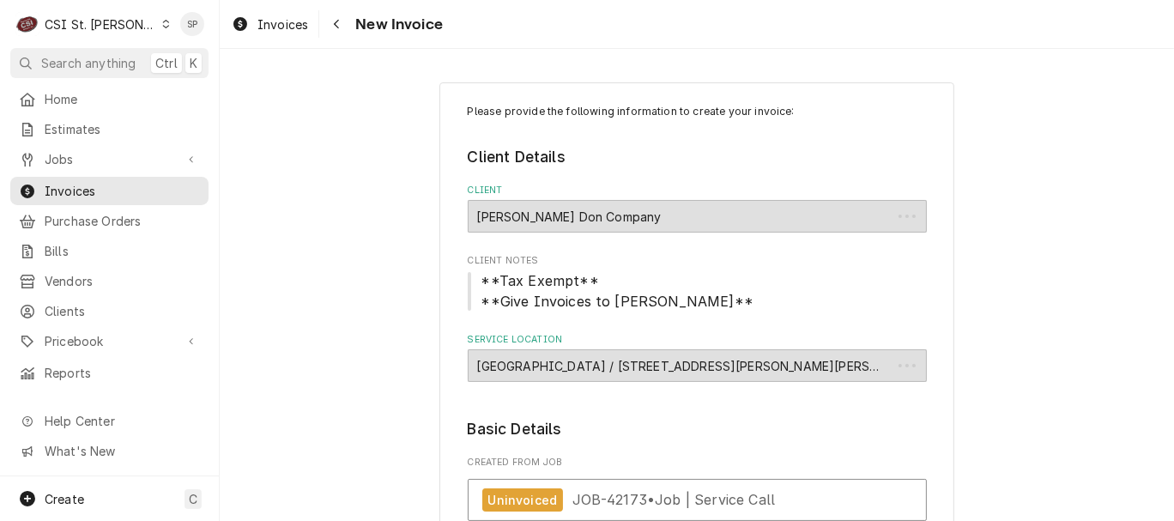
type textarea "x"
click at [170, 180] on div "Invoices" at bounding box center [109, 190] width 191 height 21
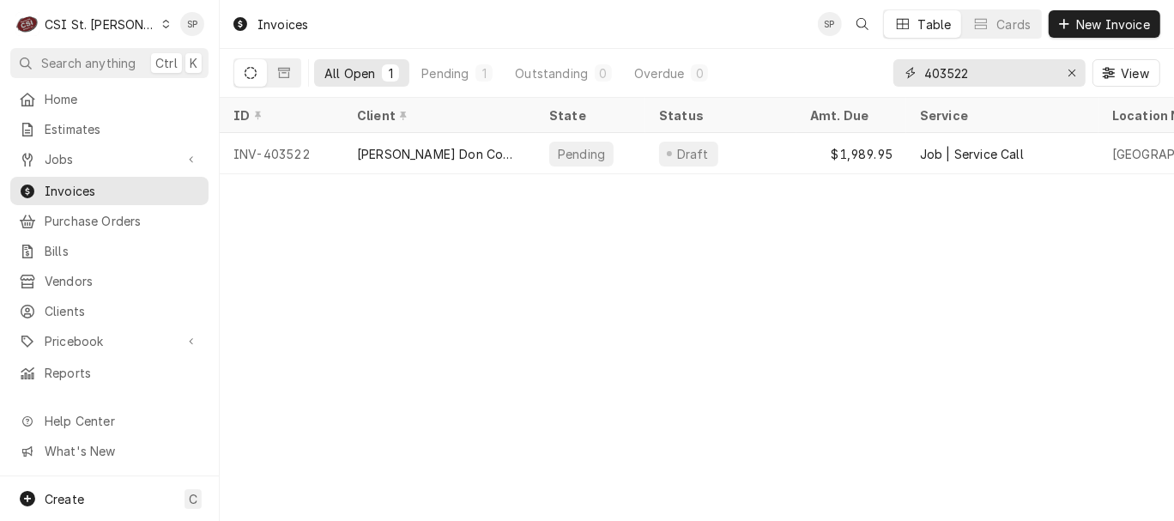
click at [994, 74] on input "403522" at bounding box center [988, 72] width 129 height 27
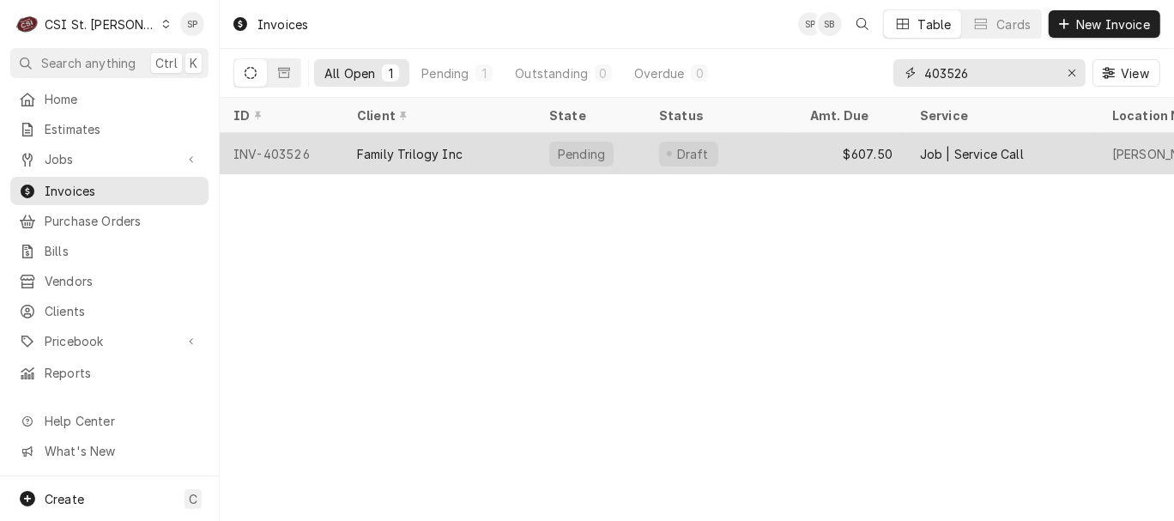
type input "403526"
click at [303, 143] on div "INV-403526" at bounding box center [282, 153] width 124 height 41
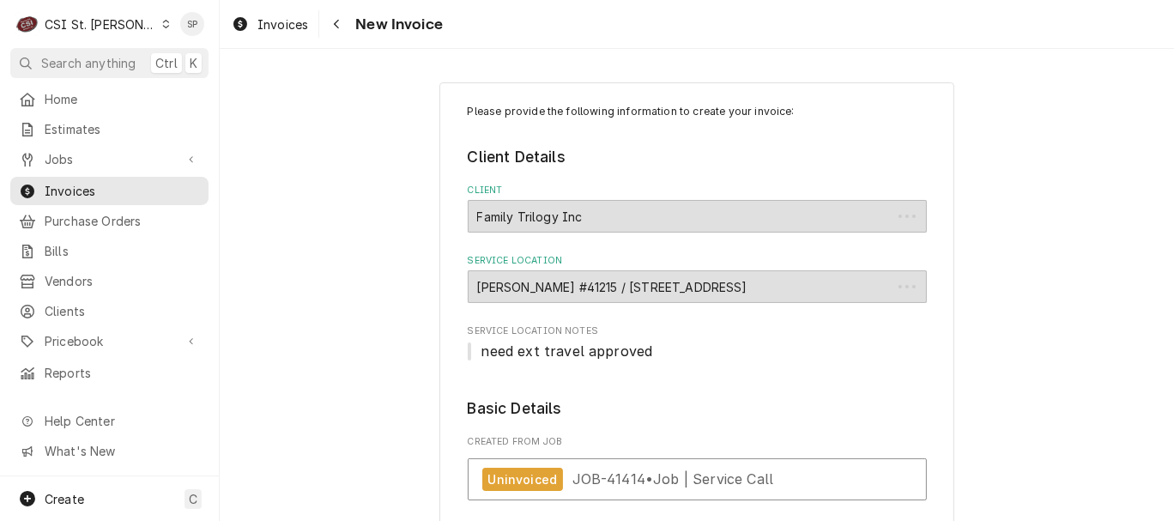
type textarea "x"
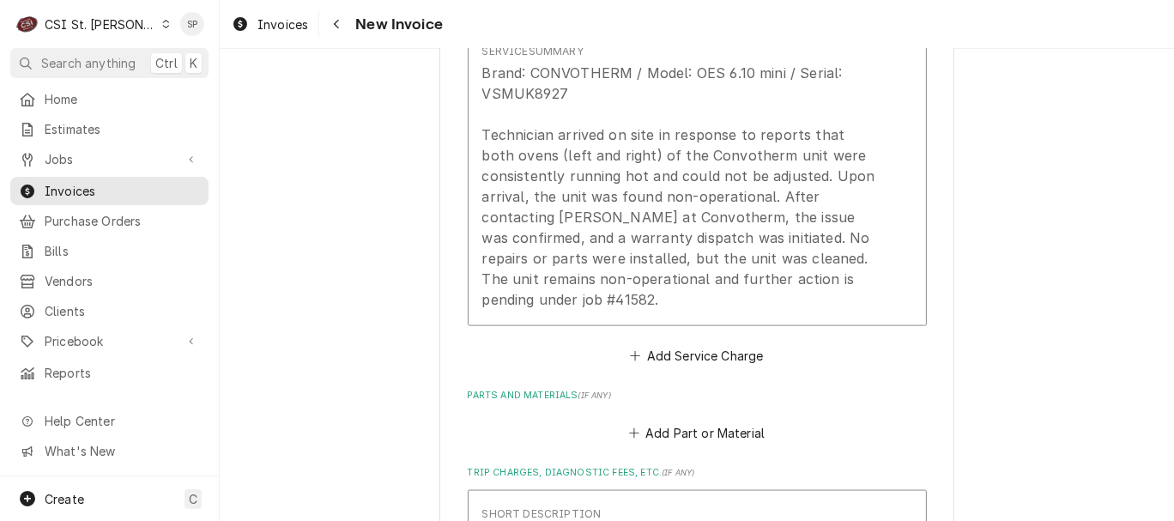
scroll to position [1830, 0]
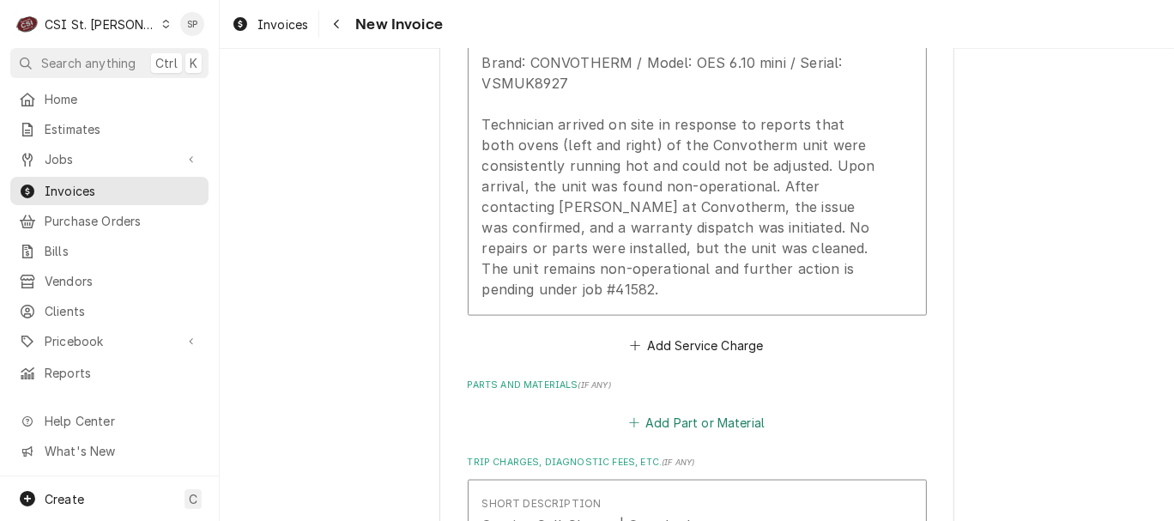
click at [681, 427] on button "Add Part or Material" at bounding box center [696, 423] width 142 height 24
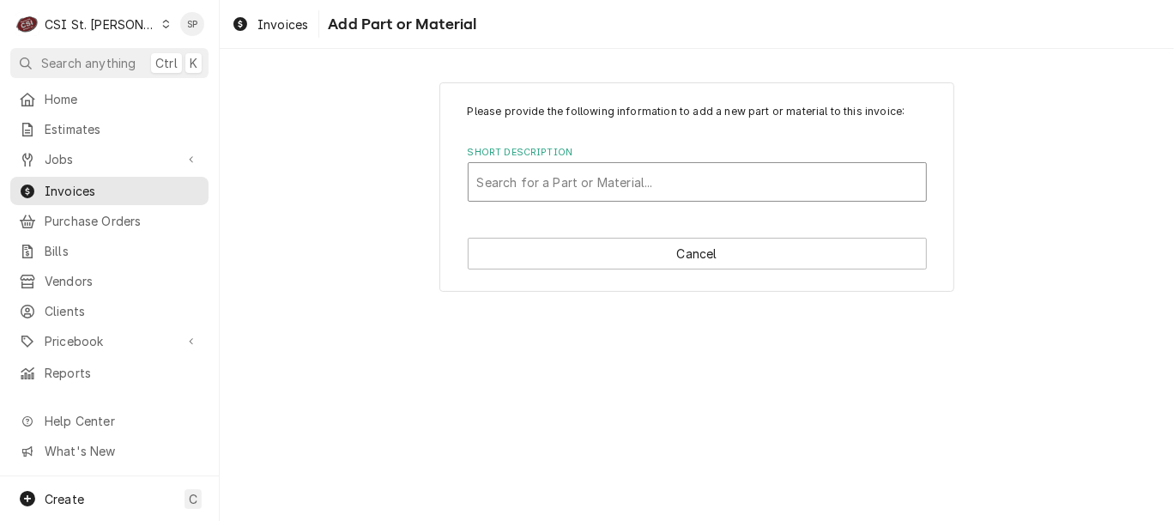
click at [696, 183] on div "Short Description" at bounding box center [697, 181] width 440 height 31
type input "misc part"
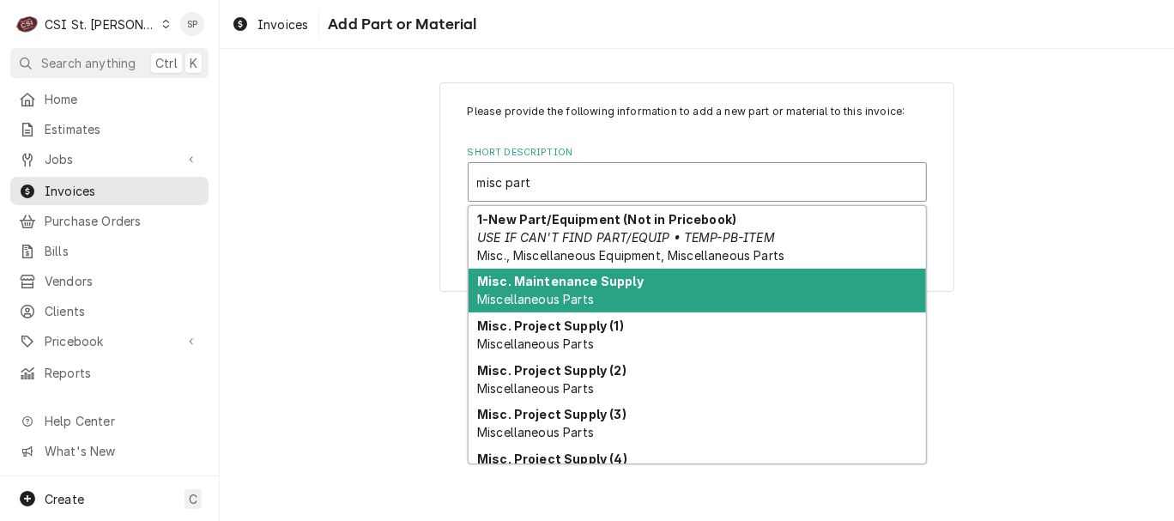
click at [633, 303] on div "Misc. Maintenance Supply Miscellaneous Parts" at bounding box center [696, 291] width 457 height 45
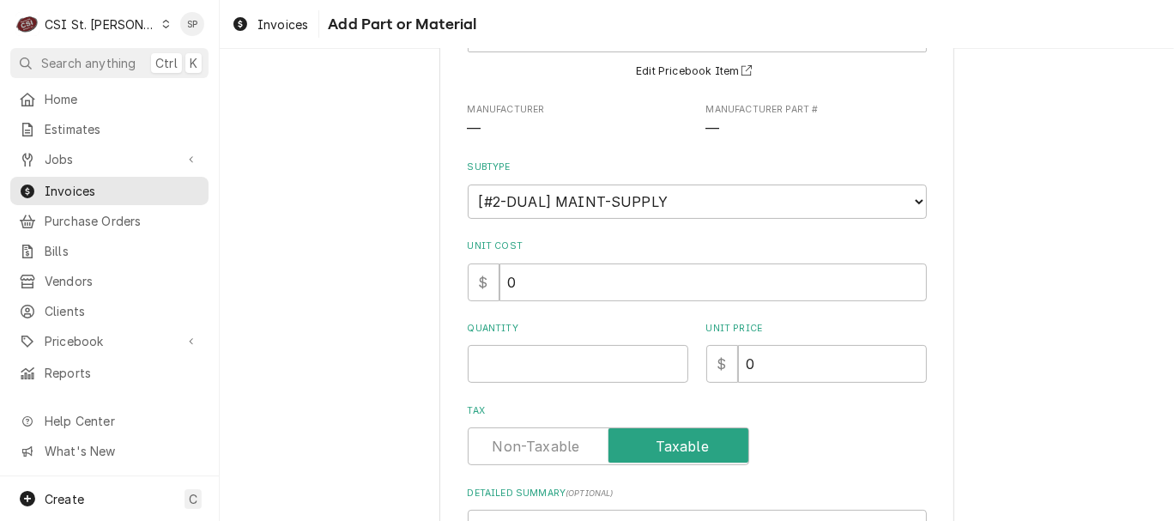
scroll to position [153, 0]
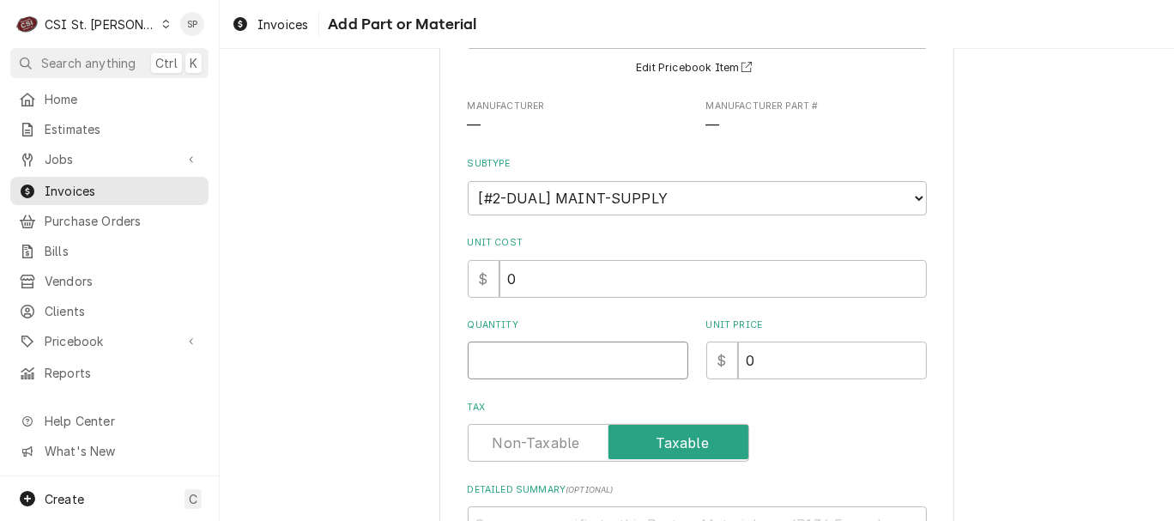
click at [601, 359] on input "Quantity" at bounding box center [578, 360] width 220 height 38
type textarea "x"
type input "1"
type textarea "x"
type input "4"
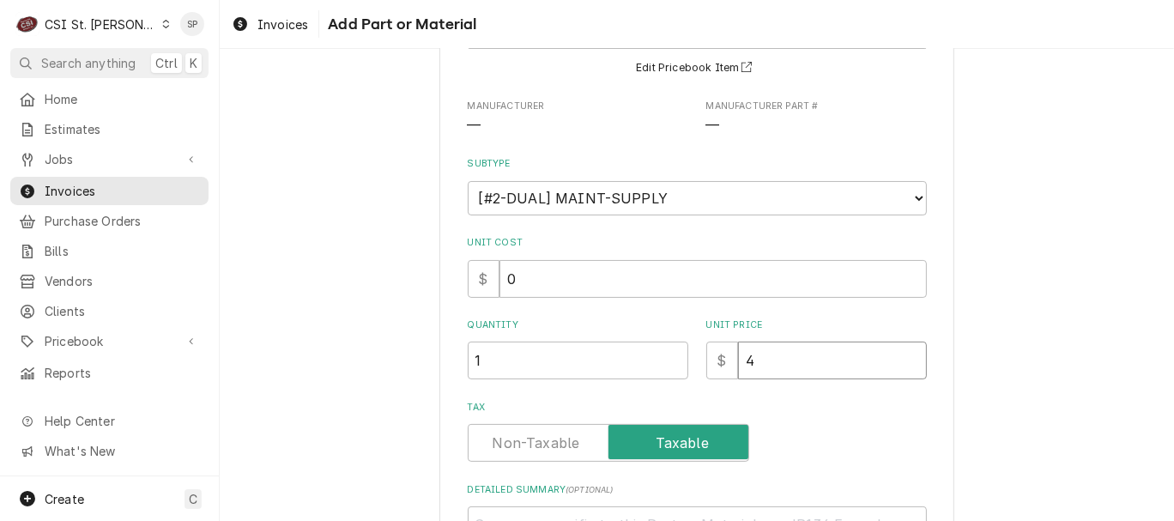
type textarea "x"
type input "45"
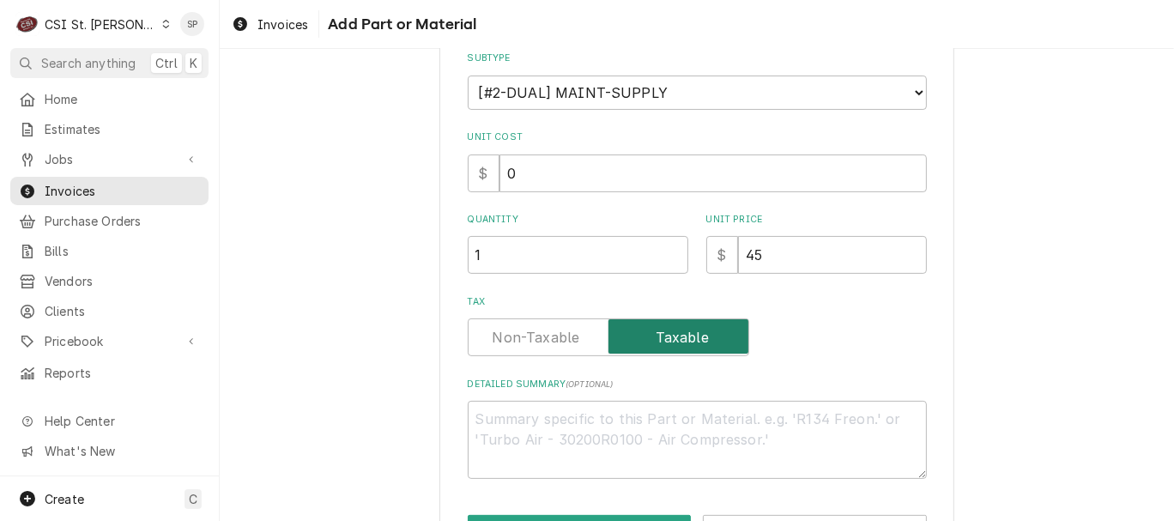
scroll to position [305, 0]
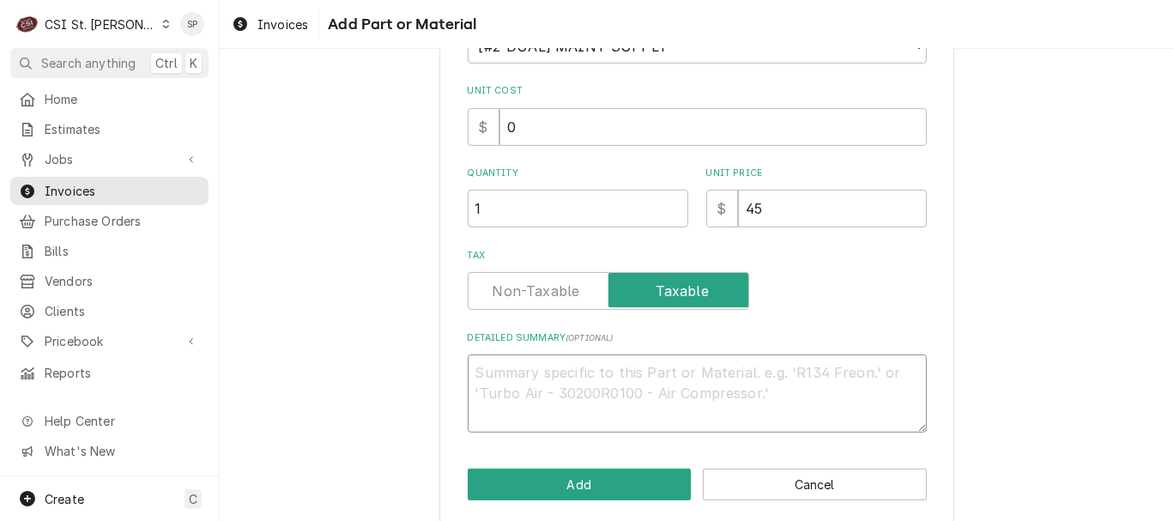
click at [622, 373] on textarea "Detailed Summary ( optional )" at bounding box center [697, 393] width 459 height 78
type textarea "x"
type textarea "C"
type textarea "x"
type textarea "Co"
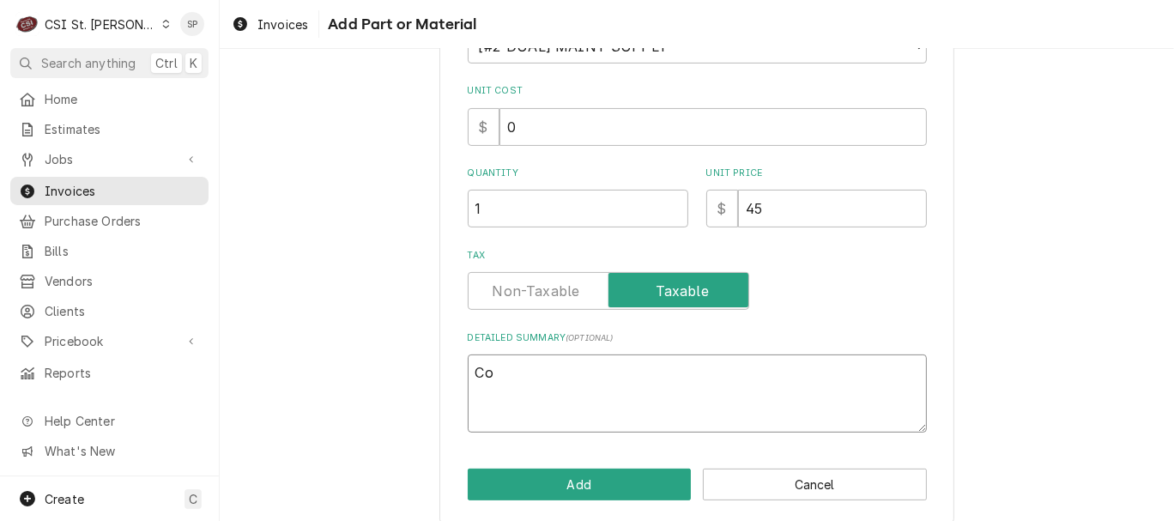
type textarea "x"
type textarea "Comb"
type textarea "x"
type textarea "Combi"
type textarea "x"
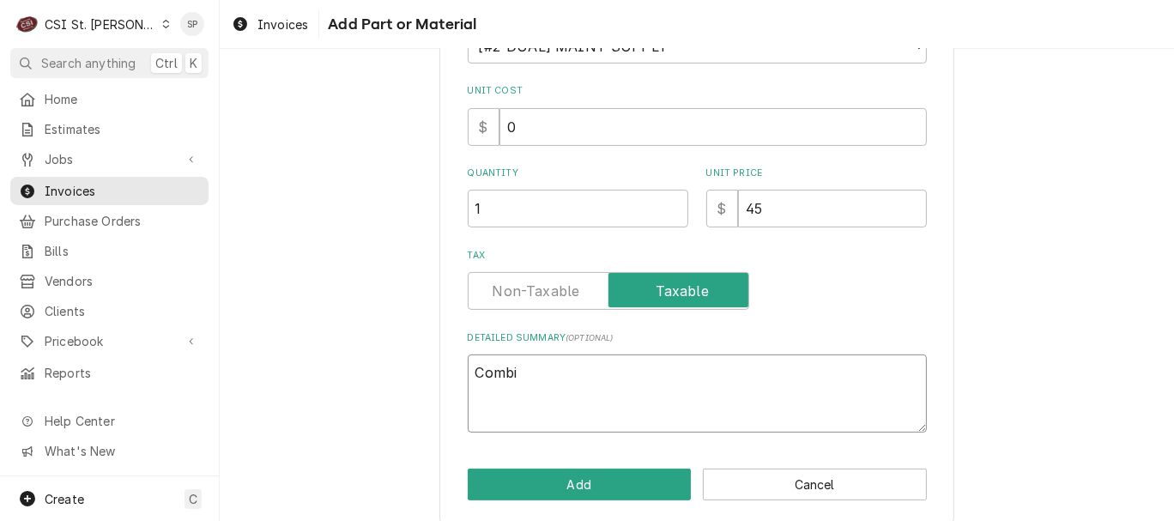
type textarea "Combi"
type textarea "x"
type textarea "Combi c"
type textarea "x"
type textarea "Combi cl"
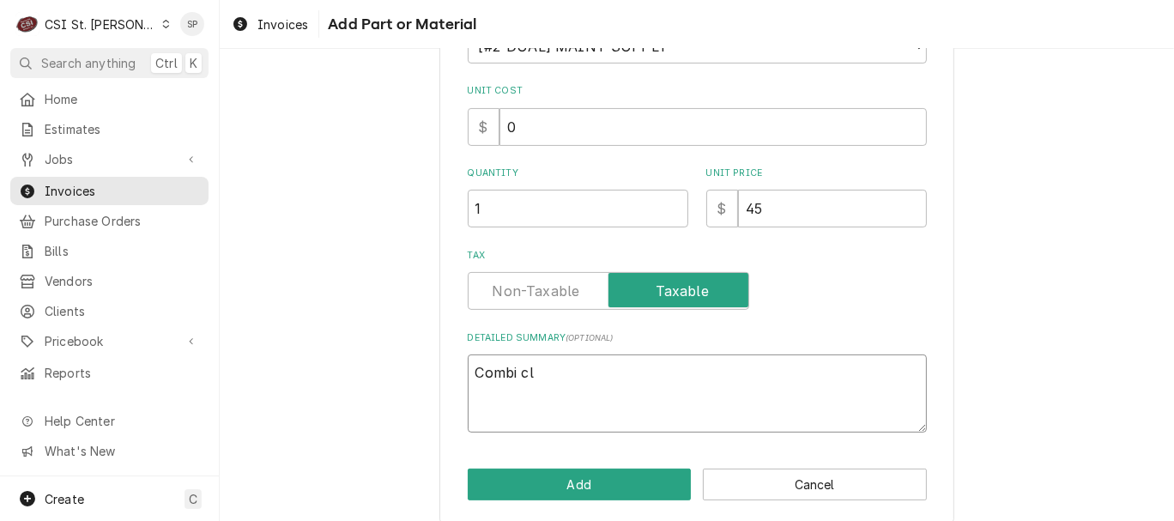
type textarea "x"
type textarea "Combi cle"
type textarea "x"
type textarea "Combi clea"
type textarea "x"
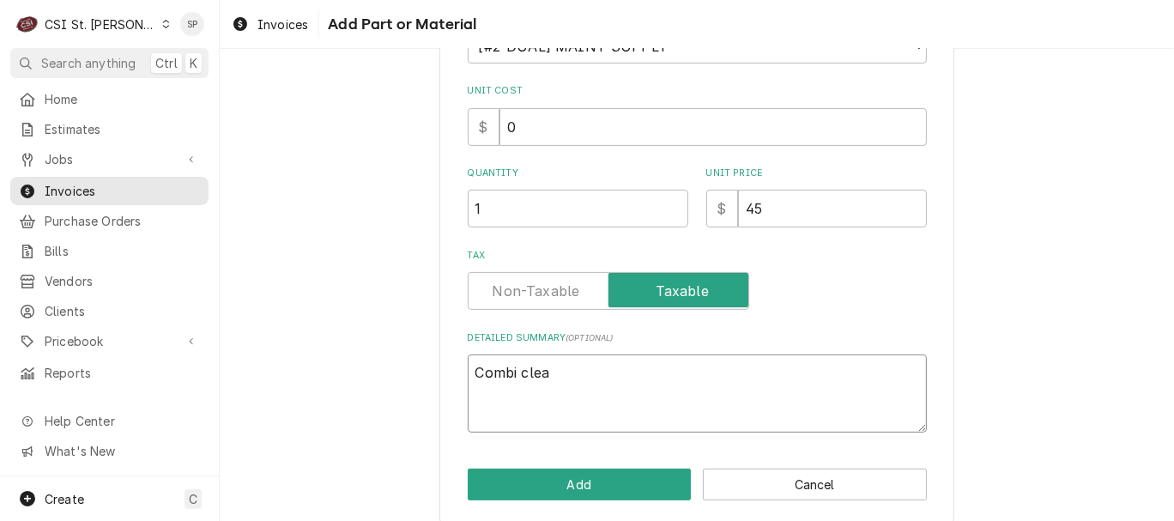
type textarea "Combi clean"
type textarea "x"
type textarea "Combi cleane"
type textarea "x"
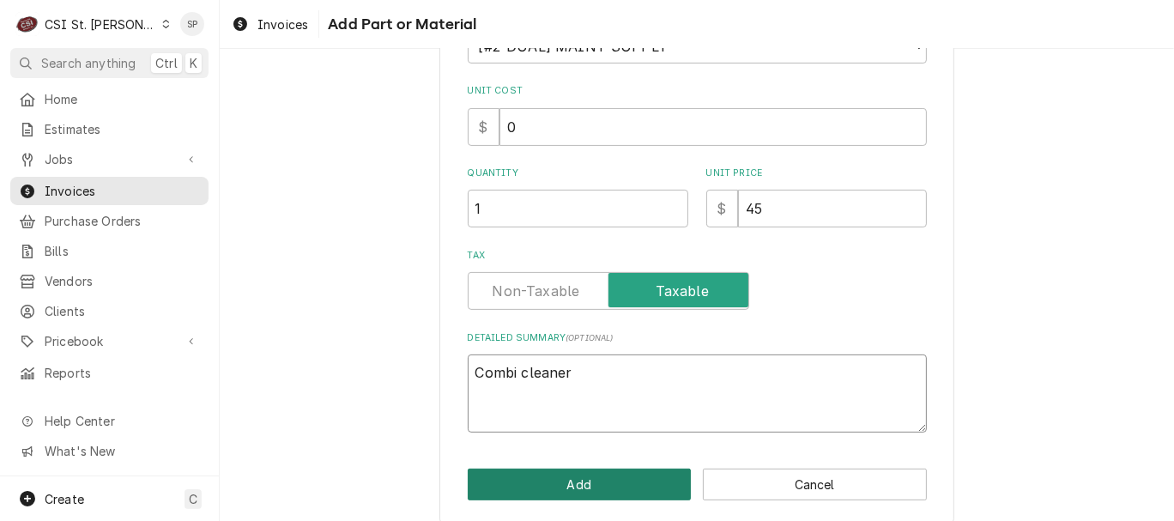
type textarea "Combi cleaner"
click at [592, 487] on button "Add" at bounding box center [580, 484] width 224 height 32
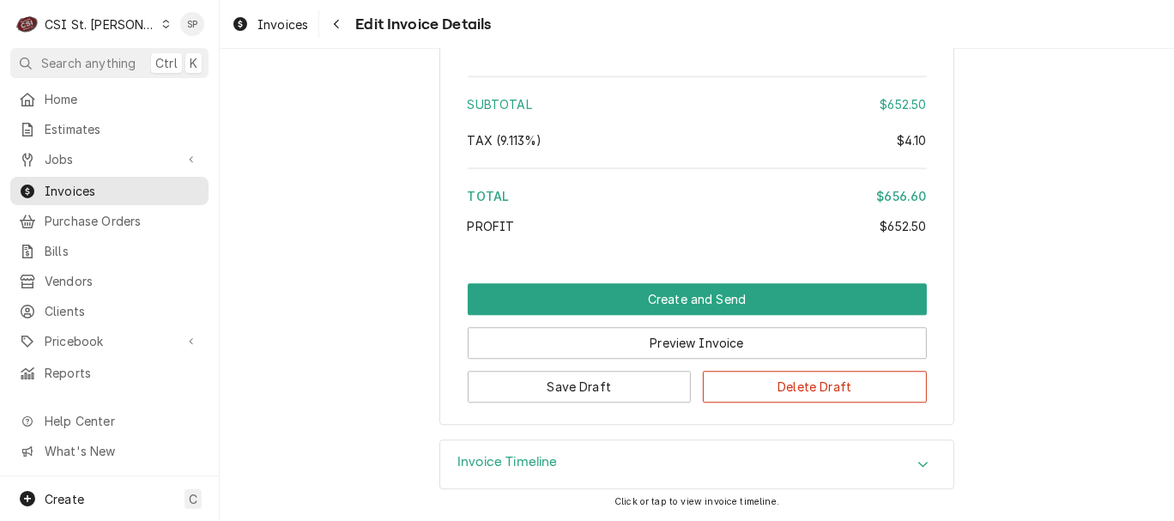
scroll to position [3342, 0]
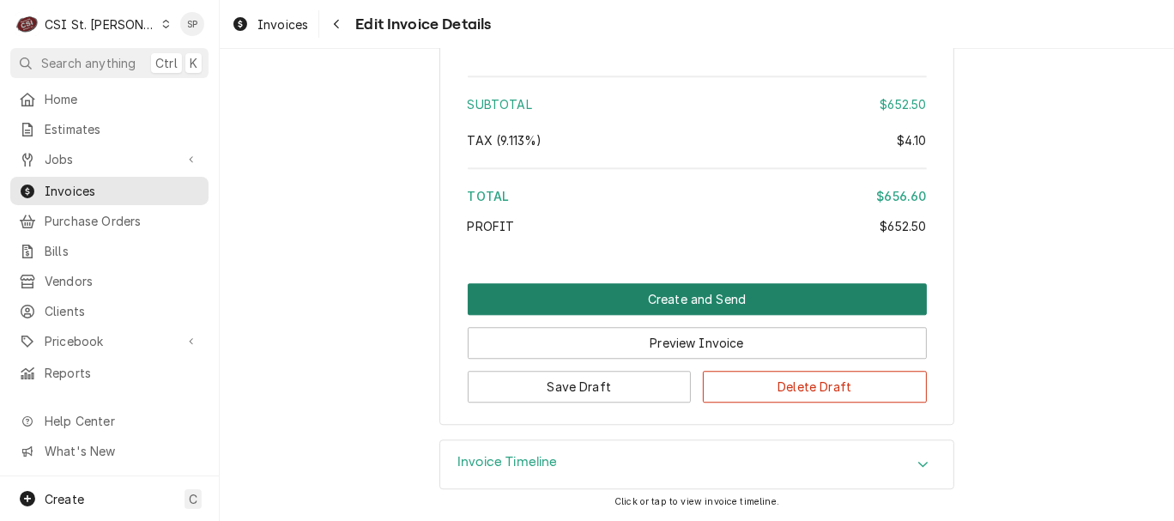
click at [600, 299] on button "Create and Send" at bounding box center [697, 299] width 459 height 32
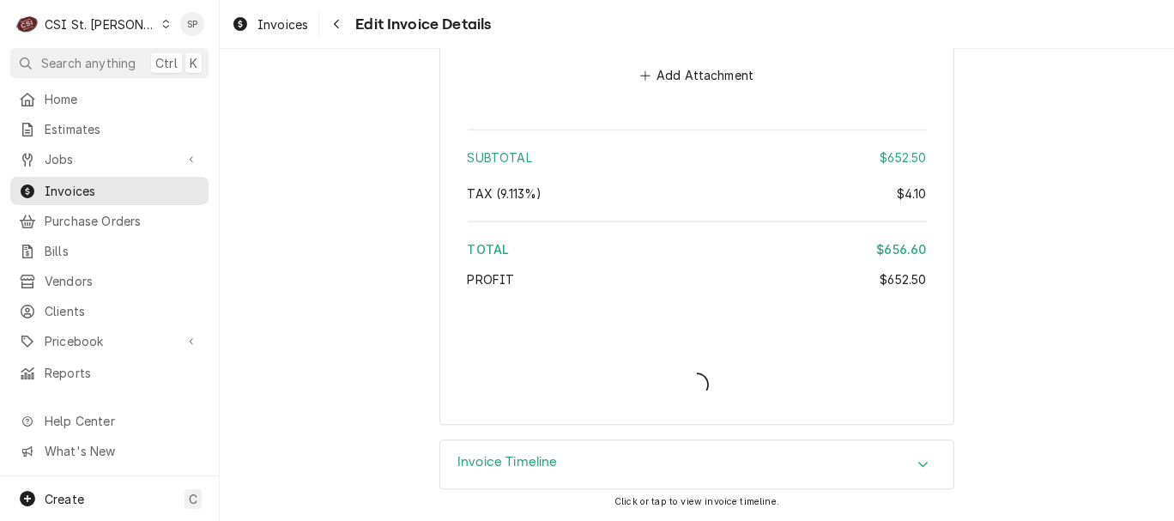
scroll to position [3288, 0]
type textarea "x"
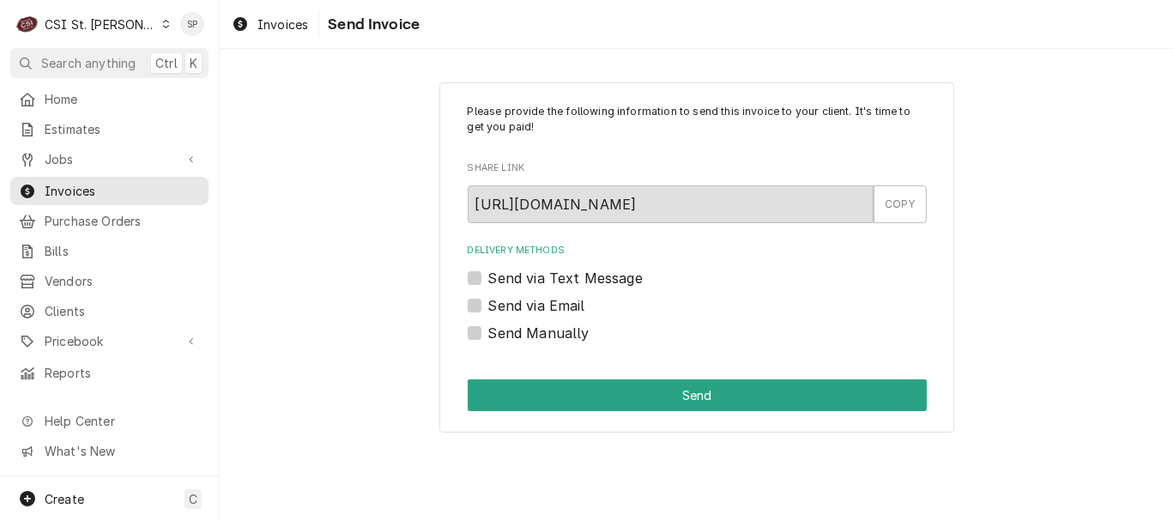
click at [528, 318] on div "Delivery Methods Send via Text Message Send via Email Send Manually" at bounding box center [697, 293] width 459 height 99
click at [488, 310] on label "Send via Email" at bounding box center [536, 305] width 97 height 21
click at [488, 310] on input "Send via Email" at bounding box center [717, 314] width 459 height 38
checkbox input "true"
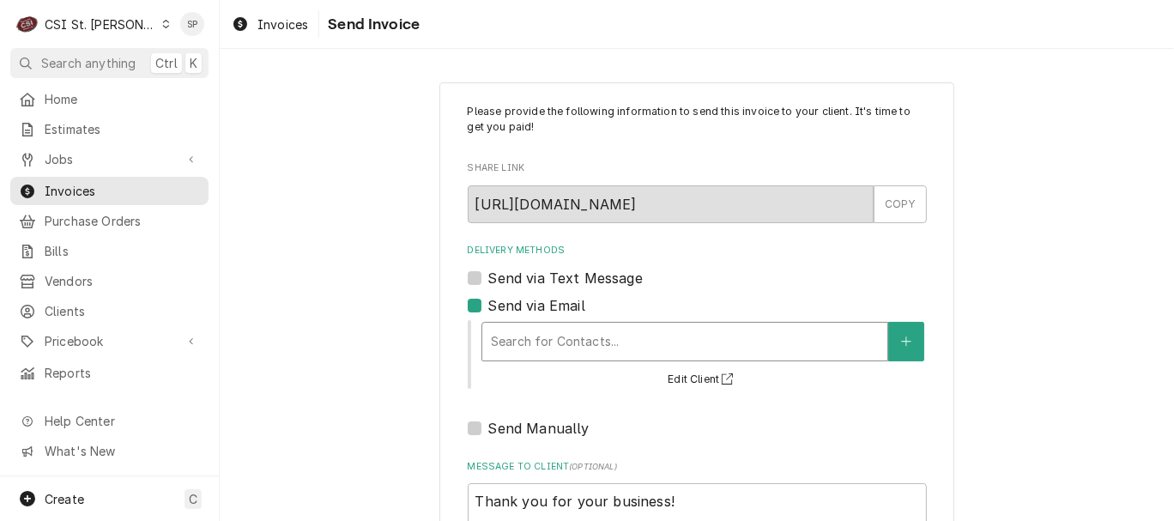
click at [510, 340] on div "Delivery Methods" at bounding box center [685, 341] width 388 height 31
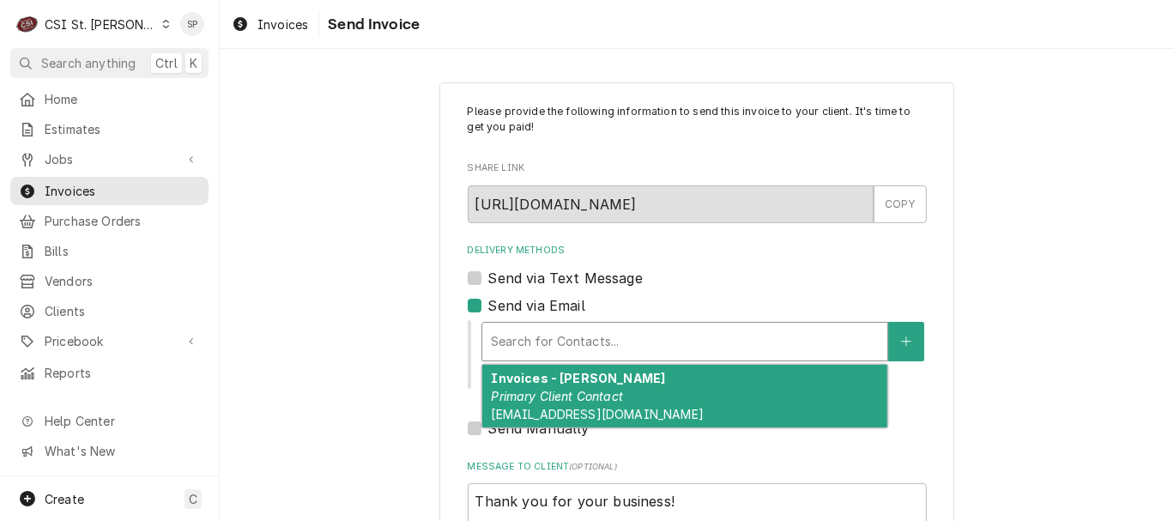
click at [541, 399] on em "Primary Client Contact" at bounding box center [557, 396] width 132 height 15
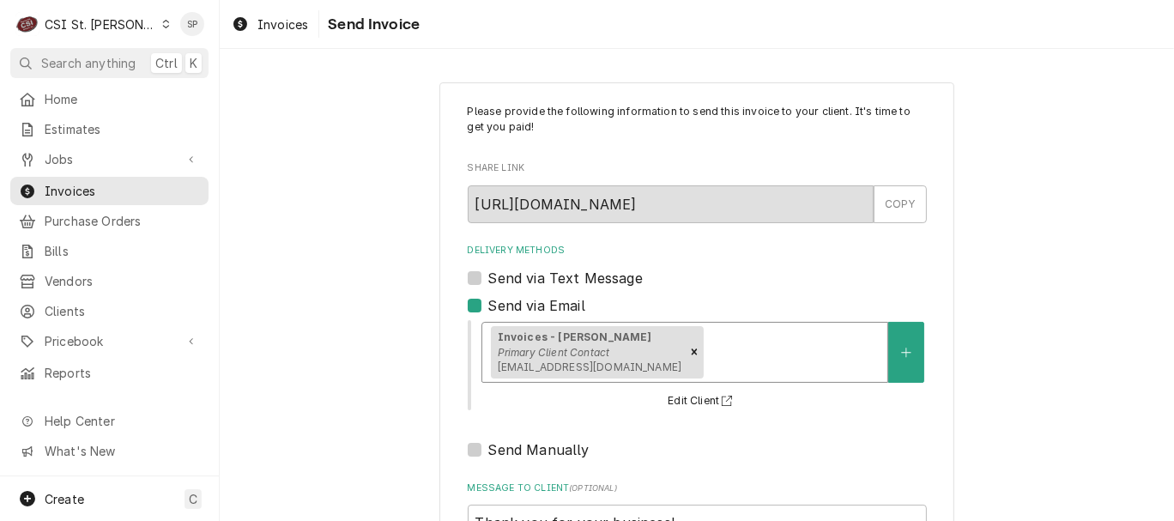
scroll to position [228, 0]
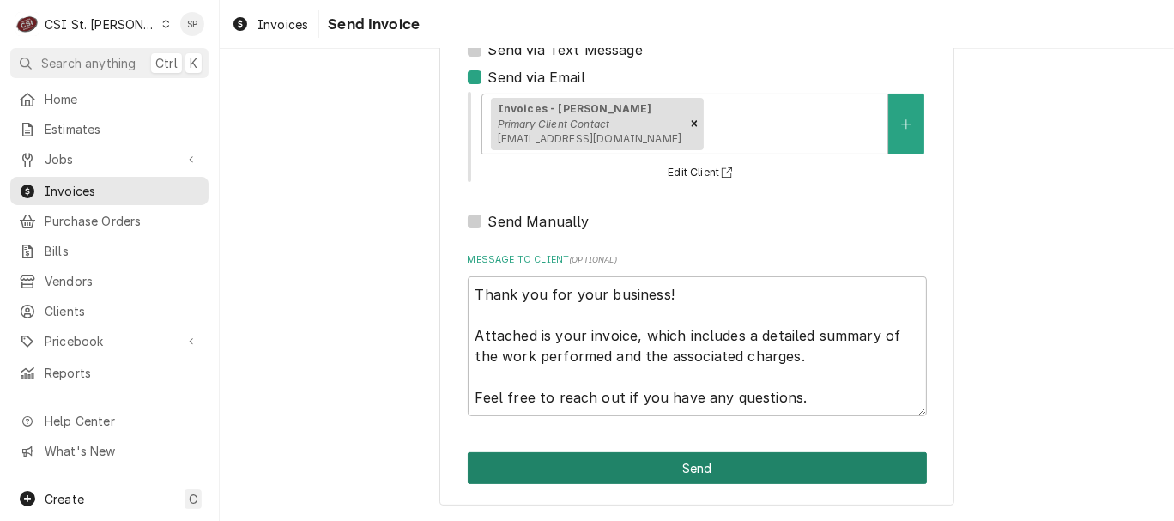
click at [673, 456] on button "Send" at bounding box center [697, 468] width 459 height 32
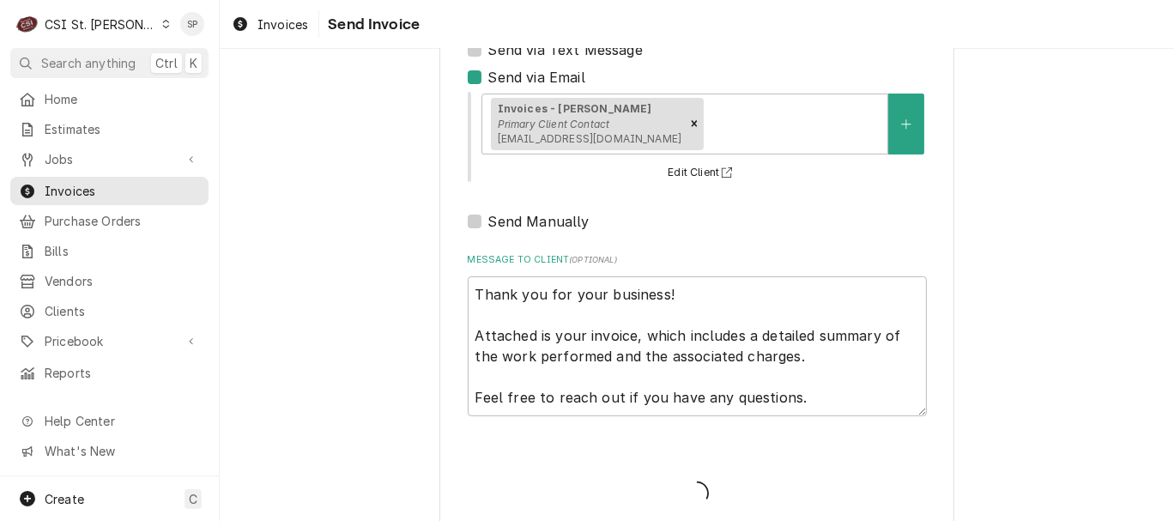
type textarea "x"
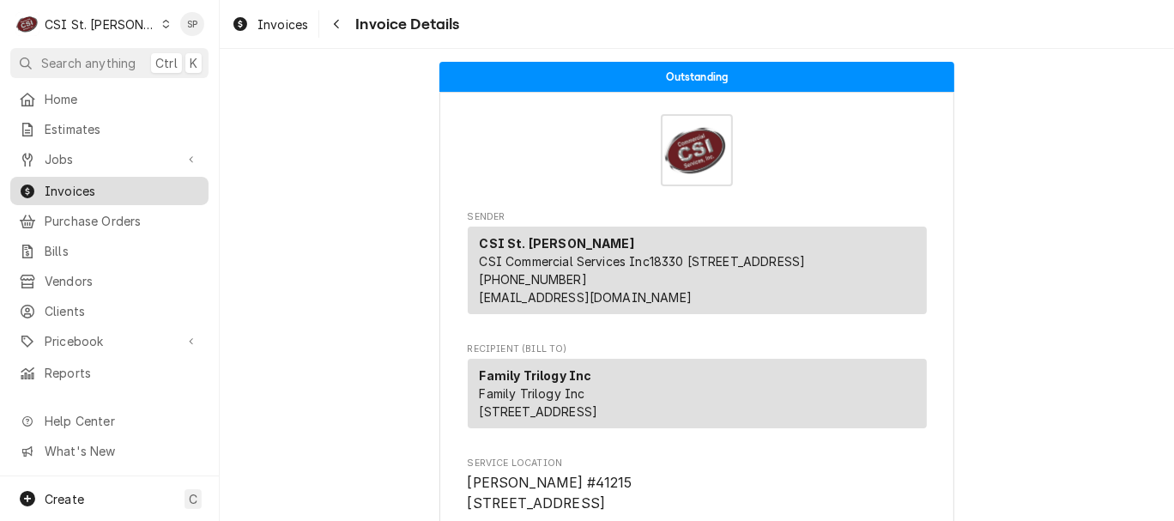
click at [173, 189] on span "Invoices" at bounding box center [122, 191] width 155 height 18
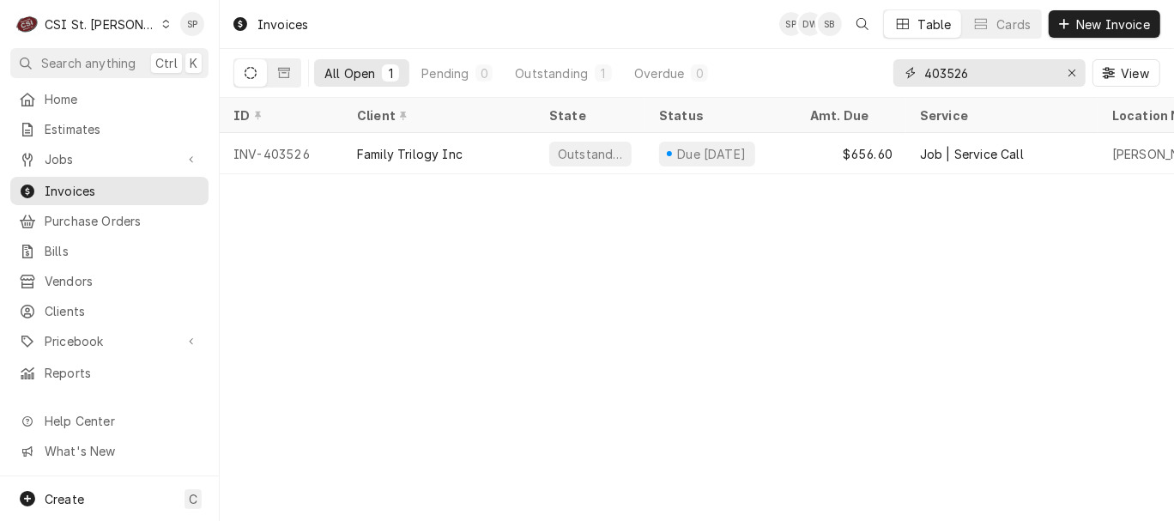
click at [987, 76] on input "403526" at bounding box center [988, 72] width 129 height 27
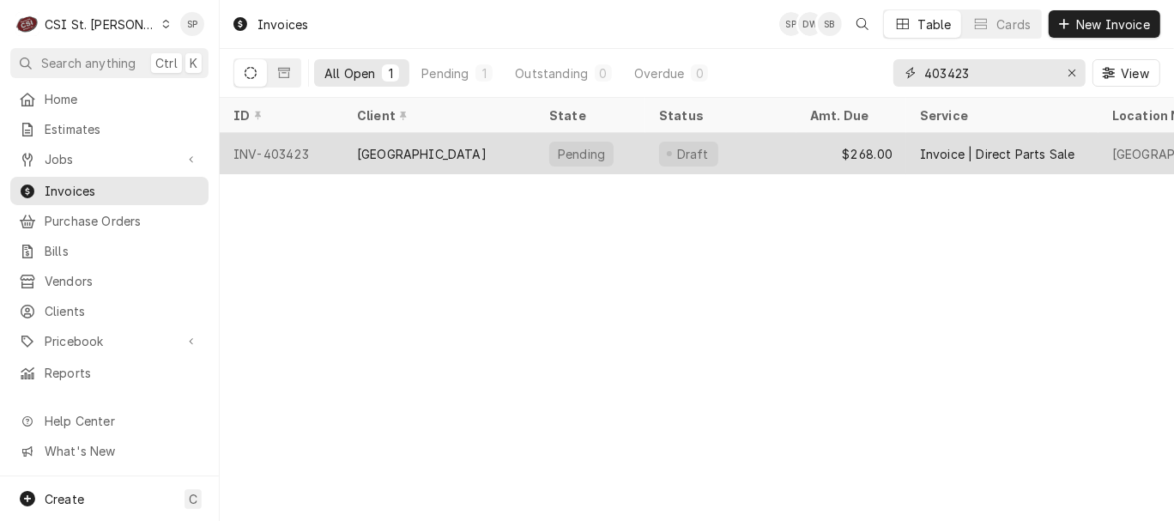
type input "403423"
click at [301, 148] on div "INV-403423" at bounding box center [282, 153] width 124 height 41
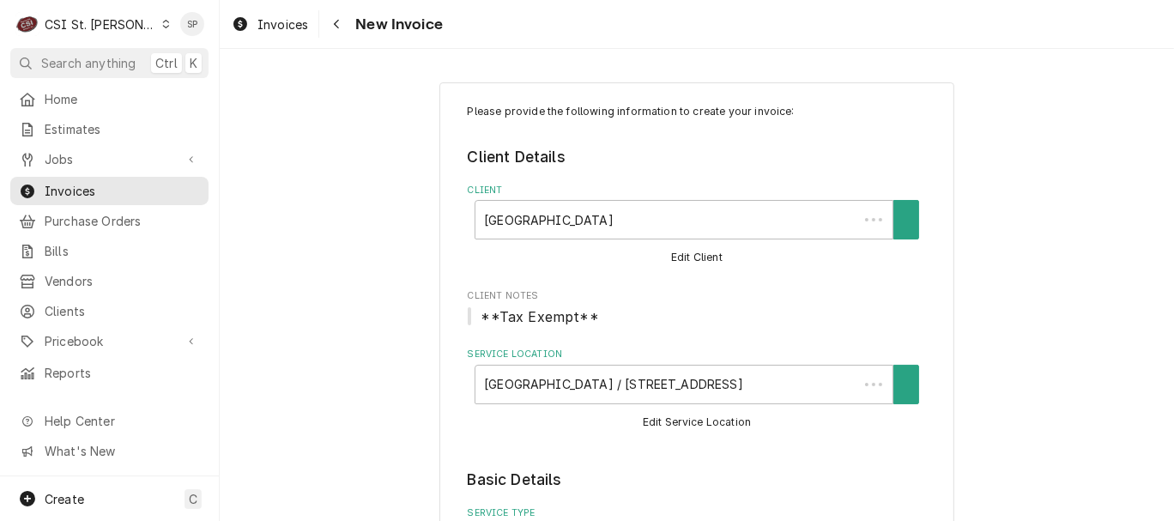
type textarea "x"
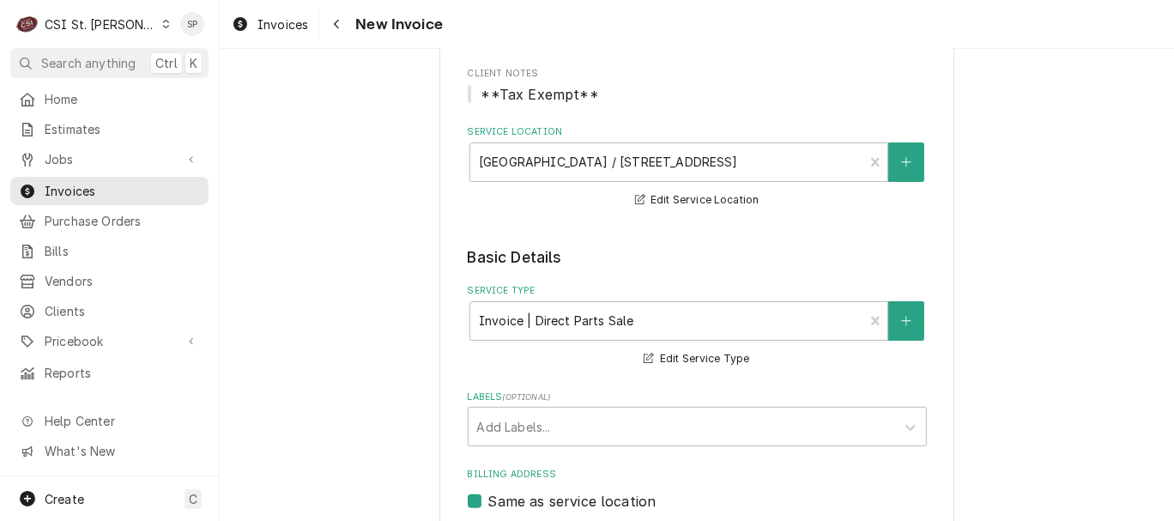
scroll to position [267, 0]
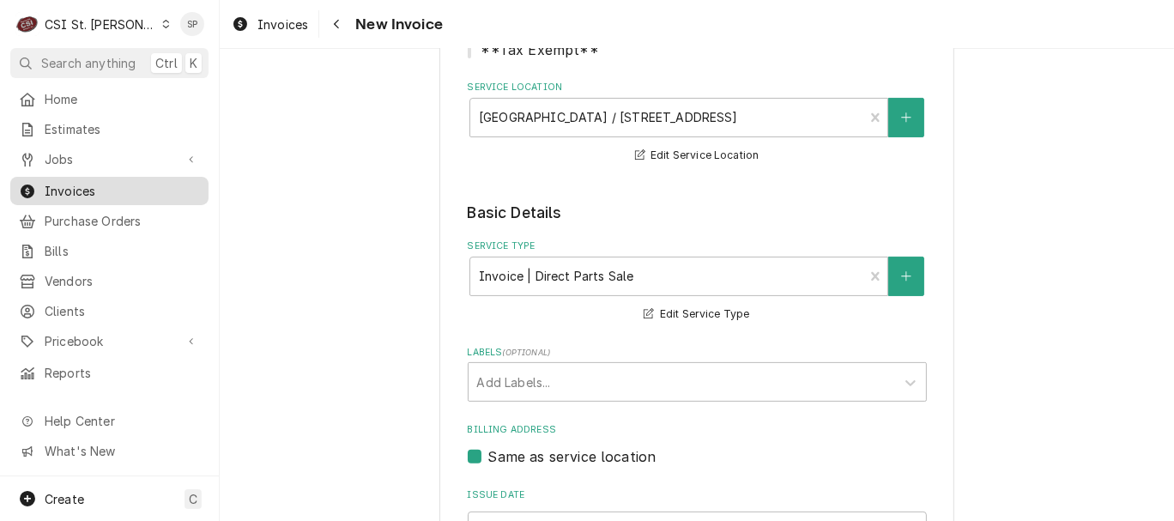
click at [146, 182] on span "Invoices" at bounding box center [122, 191] width 155 height 18
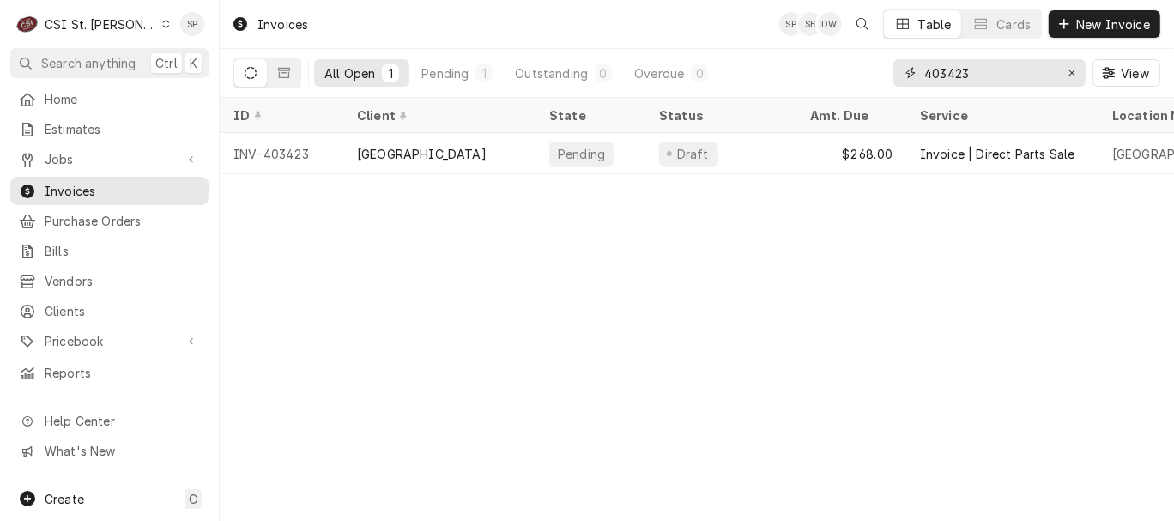
click at [971, 79] on input "403423" at bounding box center [988, 72] width 129 height 27
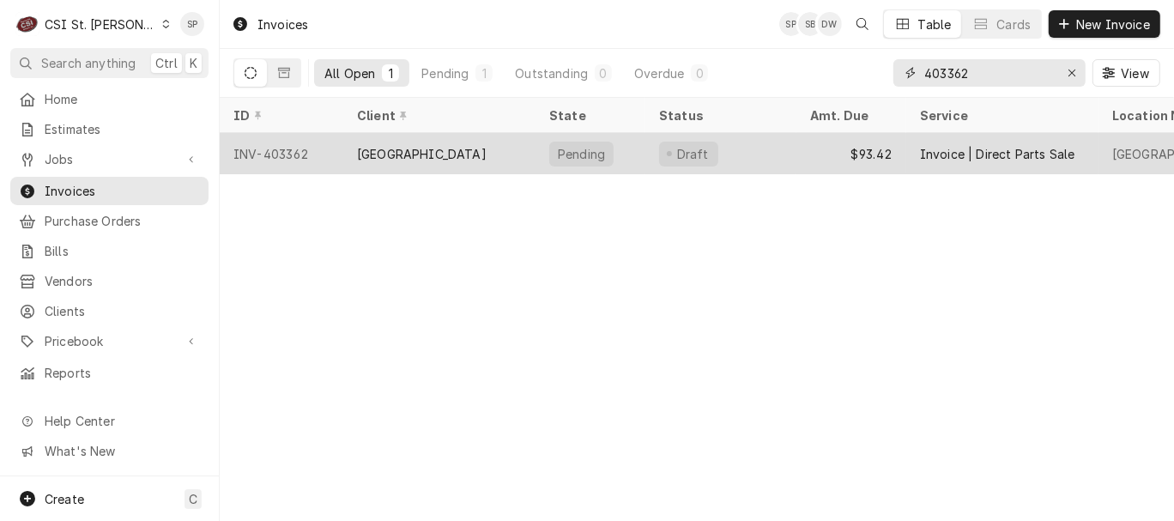
type input "403362"
click at [459, 138] on div "[GEOGRAPHIC_DATA]" at bounding box center [439, 153] width 192 height 41
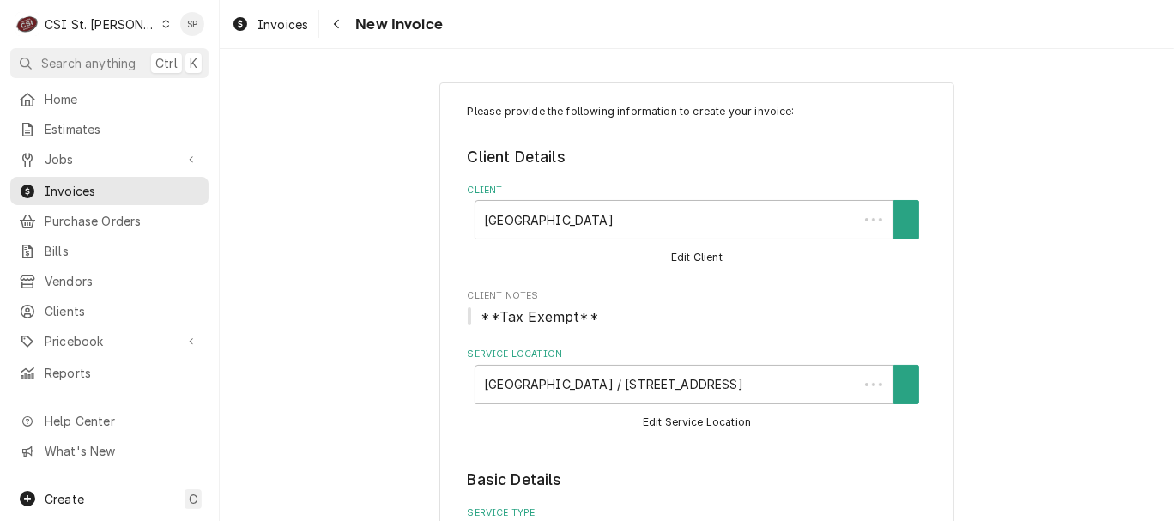
type textarea "x"
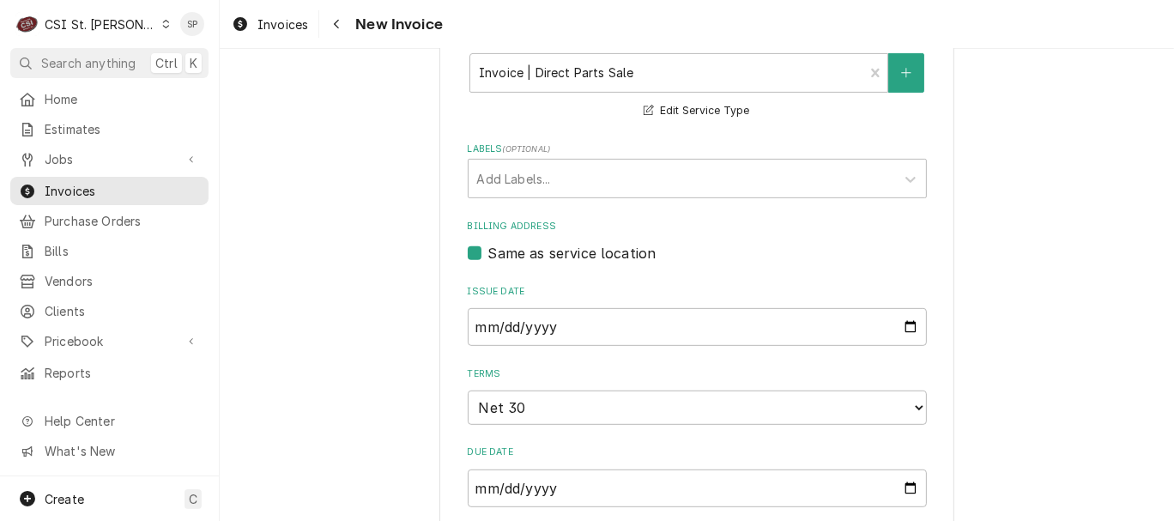
scroll to position [495, 0]
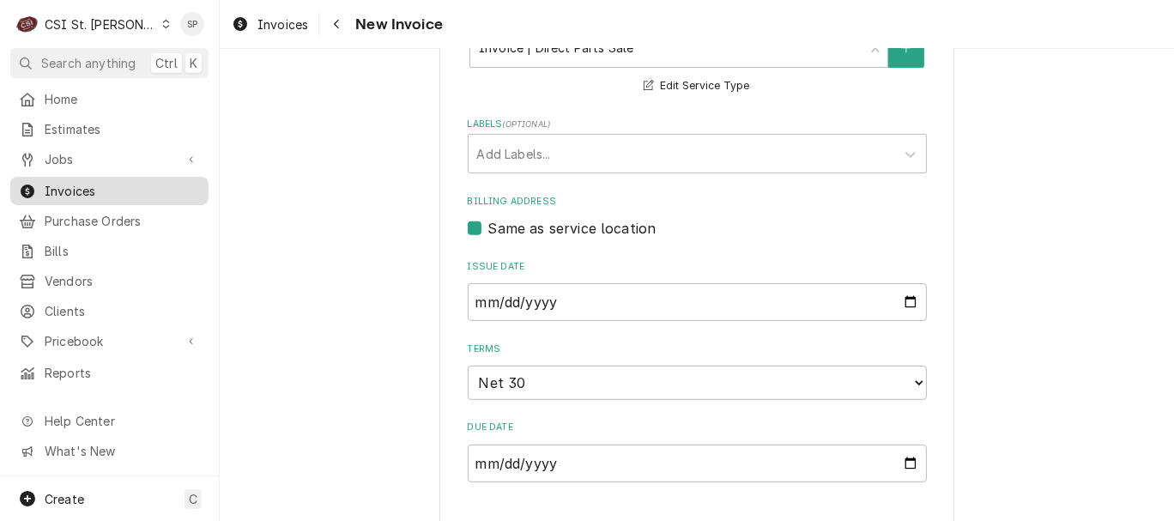
click at [90, 193] on div "Invoices" at bounding box center [109, 190] width 191 height 21
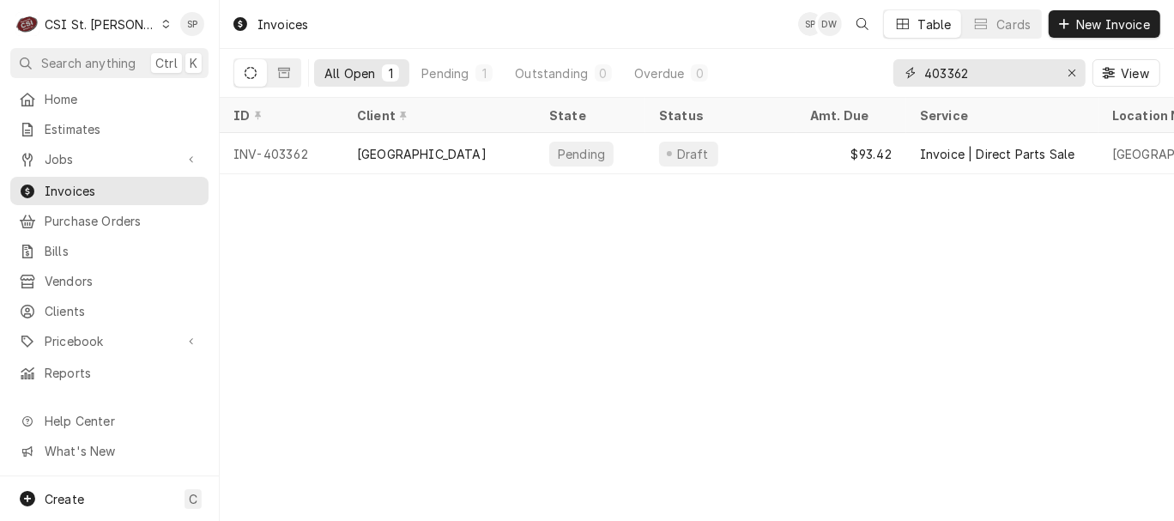
click at [983, 65] on input "403362" at bounding box center [988, 72] width 129 height 27
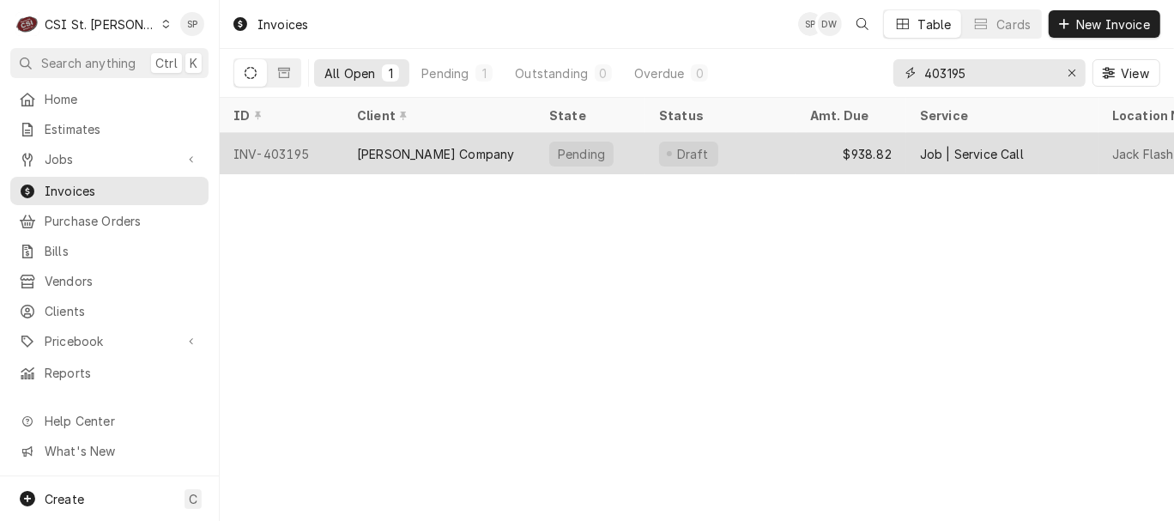
type input "403195"
click at [370, 151] on div "[PERSON_NAME] Company" at bounding box center [435, 154] width 157 height 18
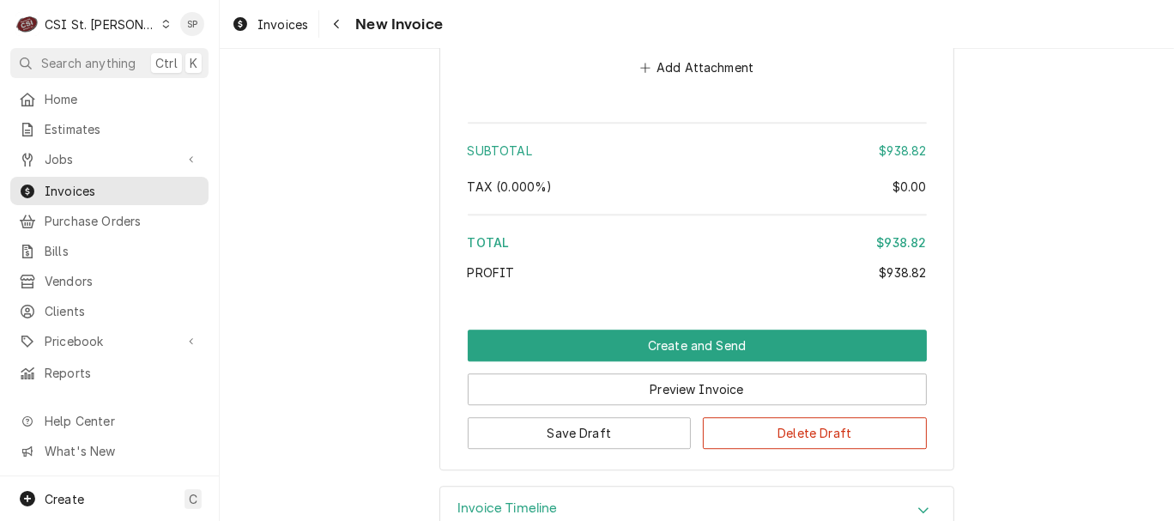
scroll to position [3481, 0]
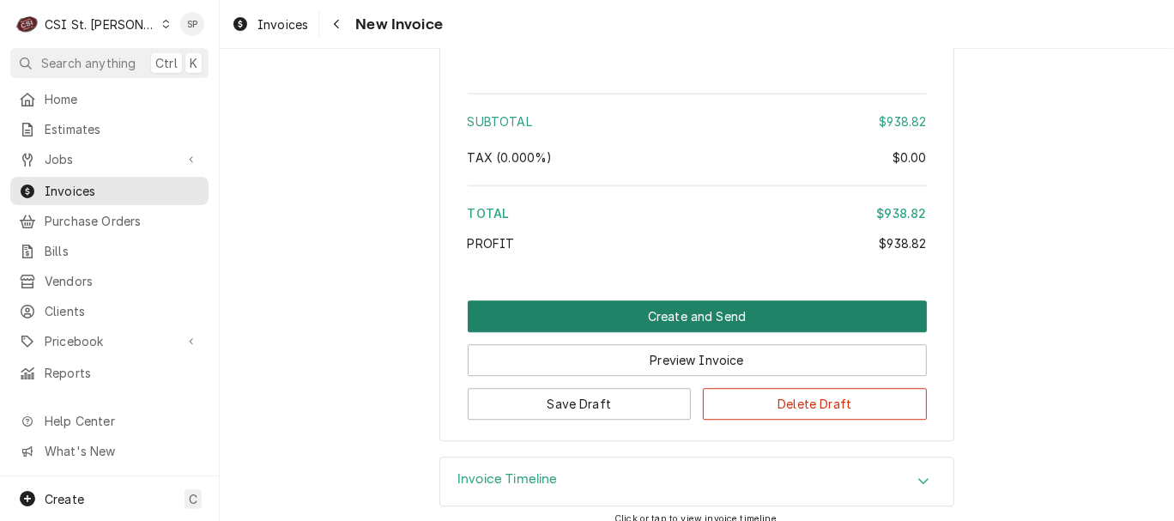
click at [734, 306] on button "Create and Send" at bounding box center [697, 316] width 459 height 32
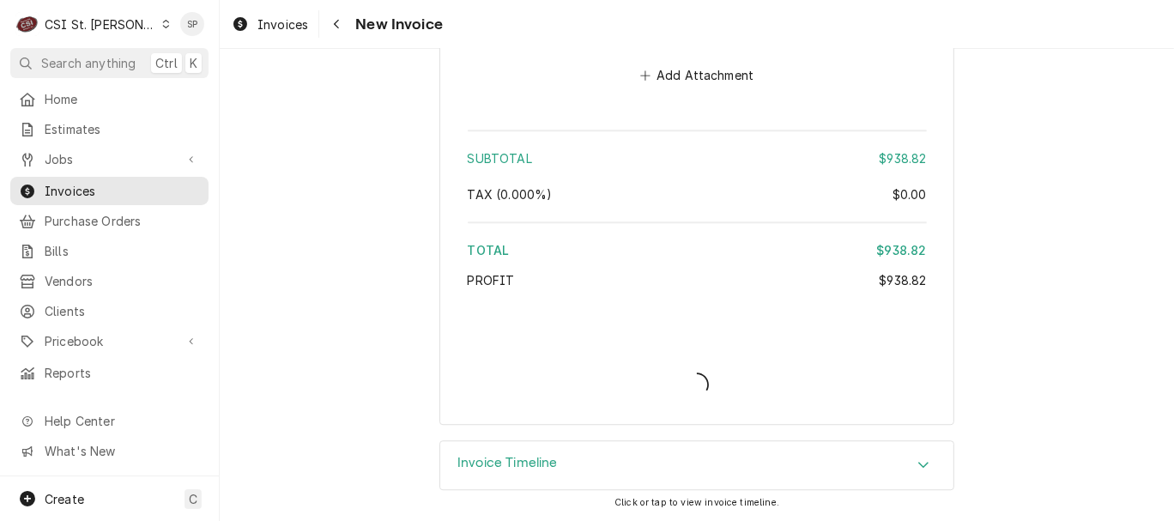
scroll to position [3428, 0]
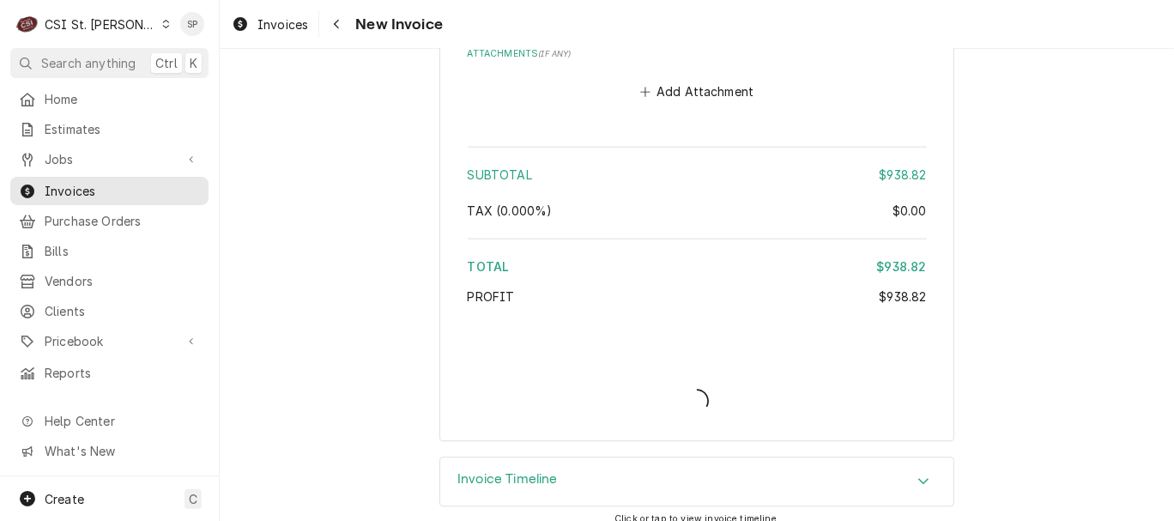
type textarea "x"
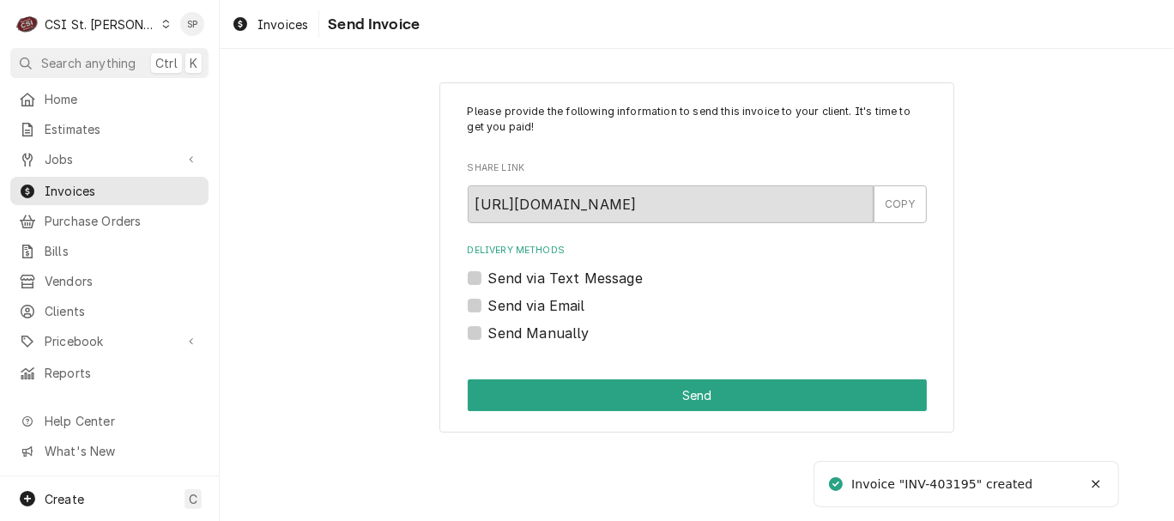
click at [516, 310] on label "Send via Email" at bounding box center [536, 305] width 97 height 21
click at [516, 310] on input "Send via Email" at bounding box center [717, 314] width 459 height 38
checkbox input "true"
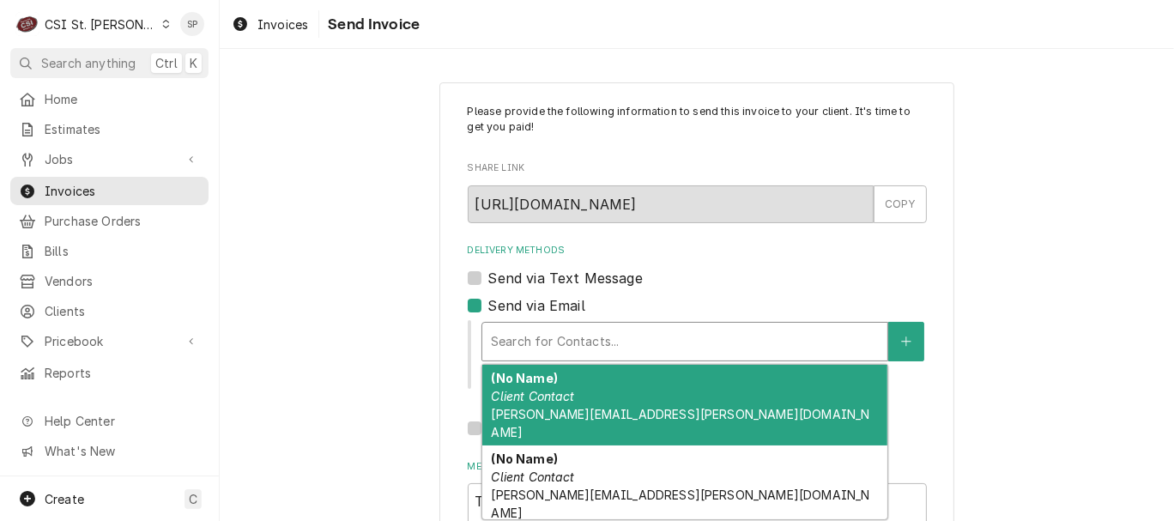
click at [516, 333] on div "Delivery Methods" at bounding box center [685, 341] width 388 height 31
click at [510, 401] on em "Client Contact" at bounding box center [532, 396] width 83 height 15
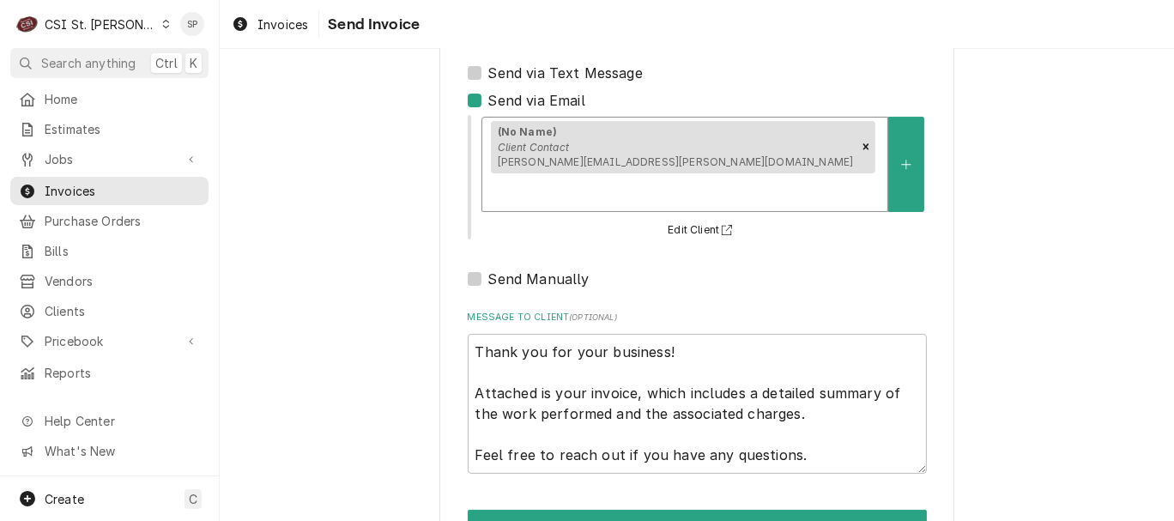
scroll to position [228, 0]
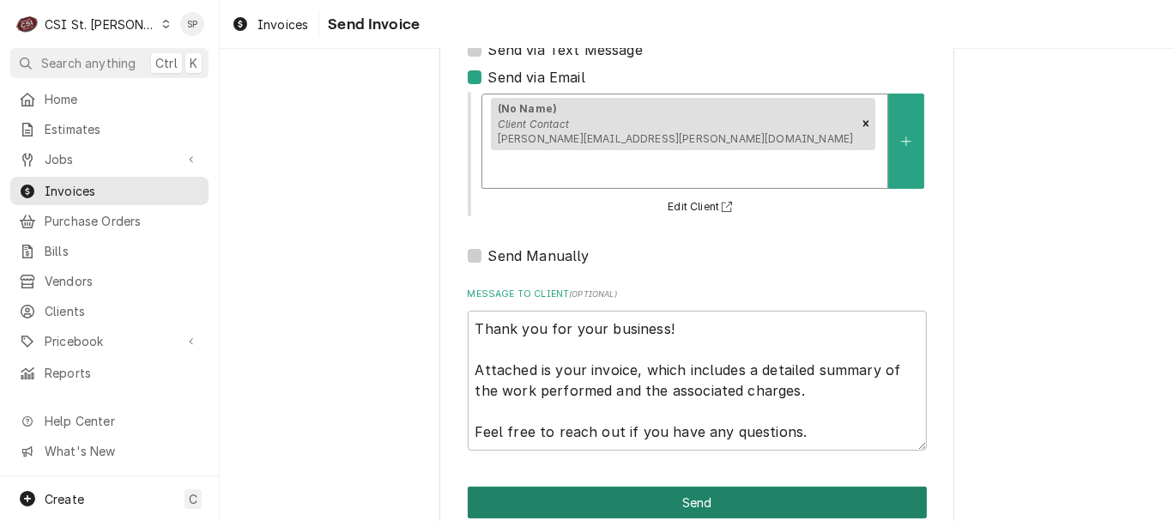
click at [743, 486] on button "Send" at bounding box center [697, 502] width 459 height 32
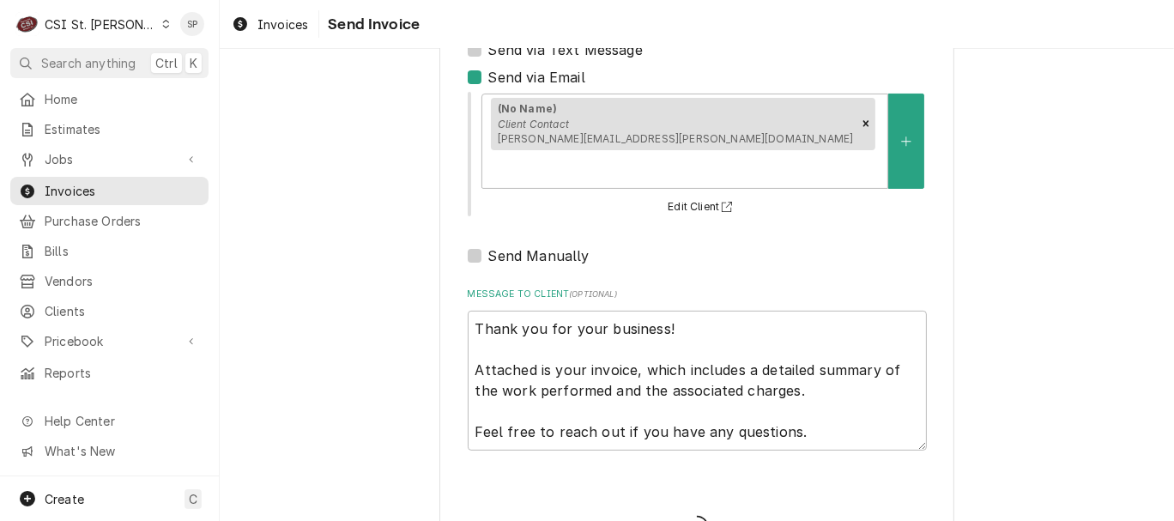
type textarea "x"
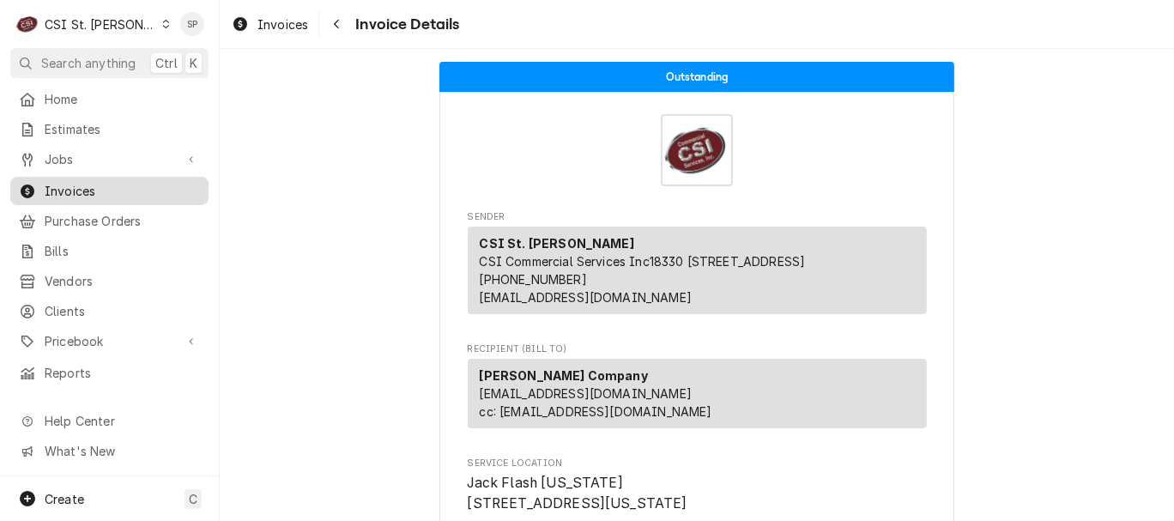
click at [177, 190] on span "Invoices" at bounding box center [122, 191] width 155 height 18
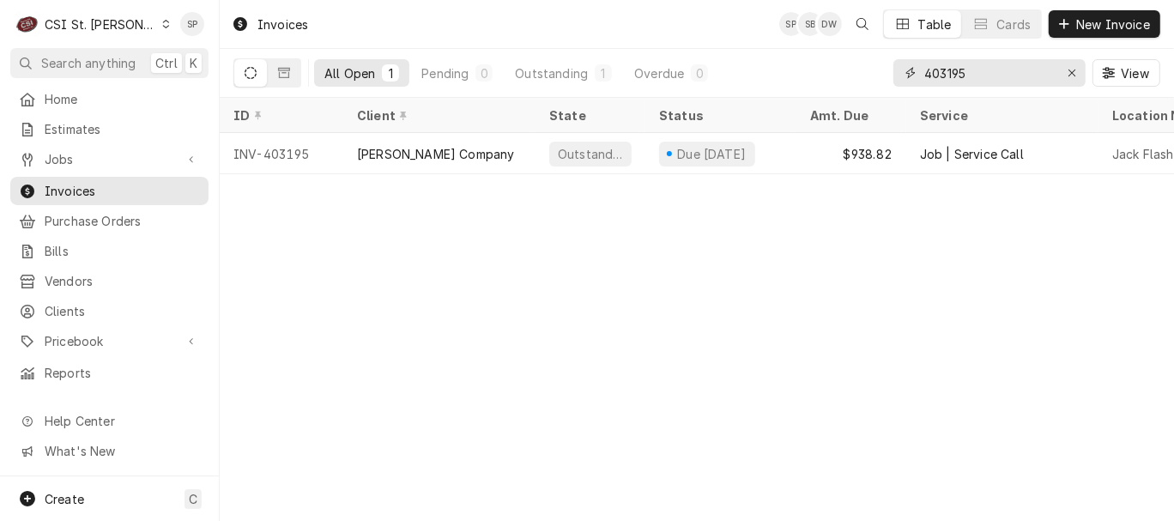
click at [974, 76] on input "403195" at bounding box center [988, 72] width 129 height 27
type input "403241"
click at [524, 155] on div "Bevrich-Pretty Sweet Creations" at bounding box center [439, 153] width 192 height 41
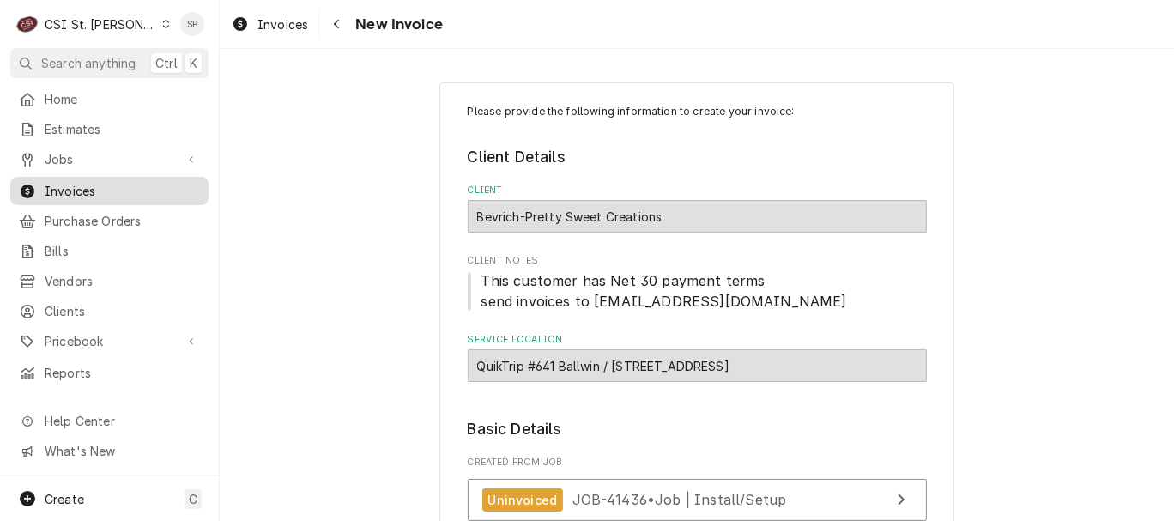
click at [114, 192] on span "Invoices" at bounding box center [122, 191] width 155 height 18
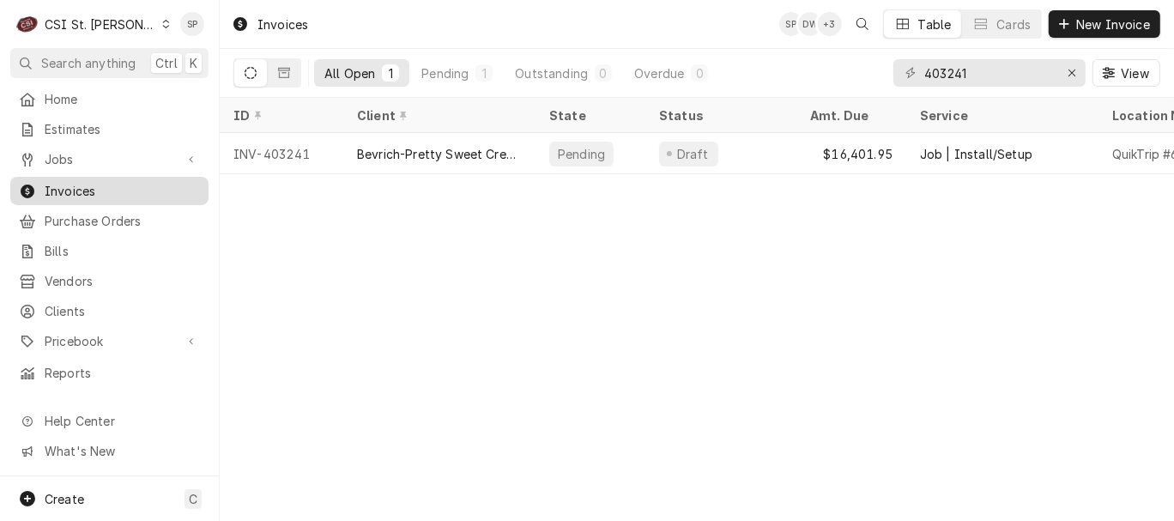
click at [70, 180] on div "Invoices" at bounding box center [109, 190] width 191 height 21
